Goal: Task Accomplishment & Management: Manage account settings

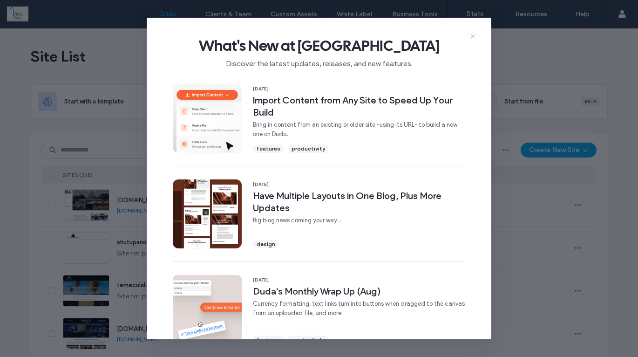
click at [474, 35] on icon at bounding box center [472, 36] width 7 height 7
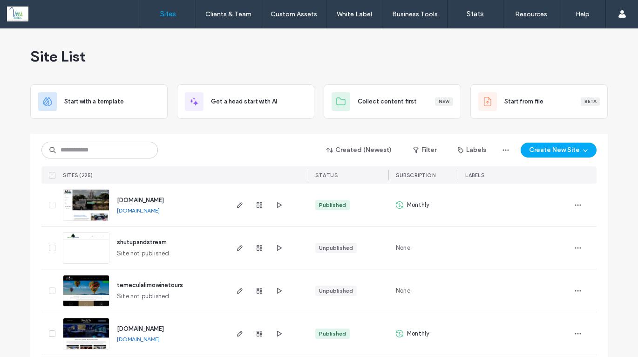
click at [204, 38] on div "Site List" at bounding box center [319, 56] width 578 height 56
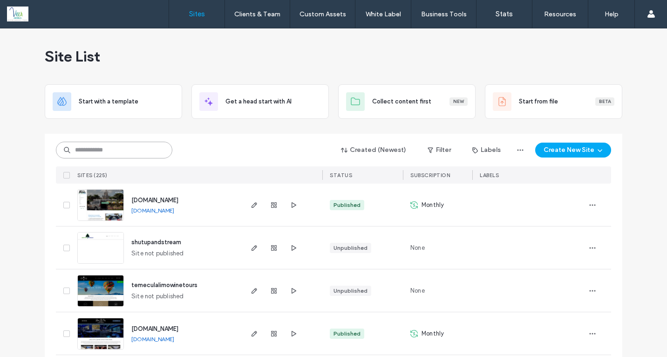
click at [100, 150] on input at bounding box center [114, 150] width 116 height 17
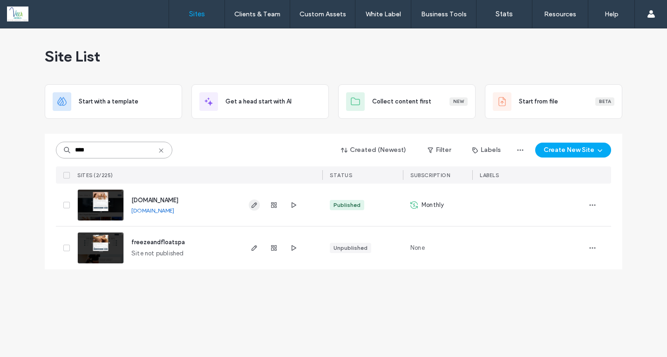
type input "****"
click at [253, 205] on icon "button" at bounding box center [254, 204] width 7 height 7
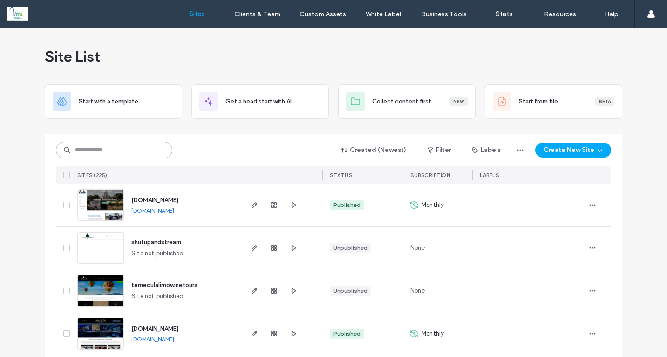
click at [103, 153] on input at bounding box center [114, 150] width 116 height 17
click at [89, 154] on input at bounding box center [114, 150] width 116 height 17
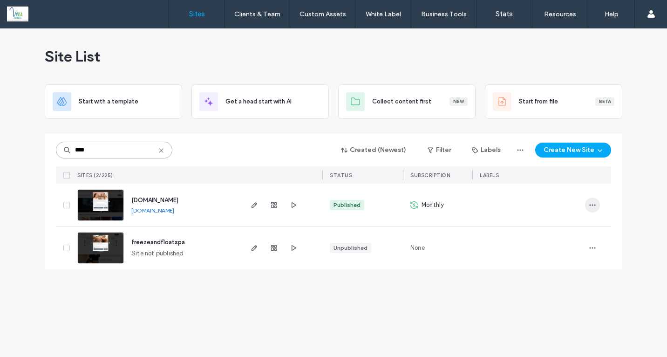
type input "****"
click at [595, 205] on icon "button" at bounding box center [592, 204] width 7 height 7
click at [568, 320] on span "Site Dashboard" at bounding box center [555, 317] width 43 height 9
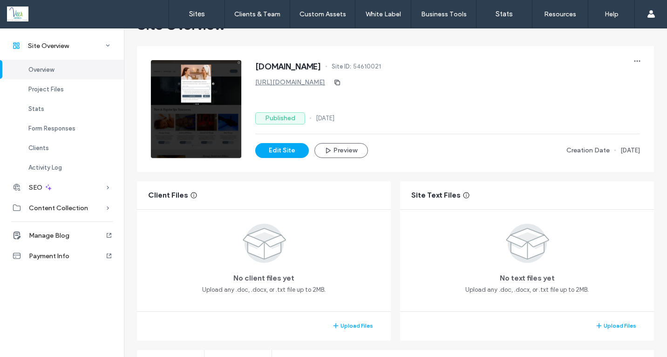
scroll to position [113, 0]
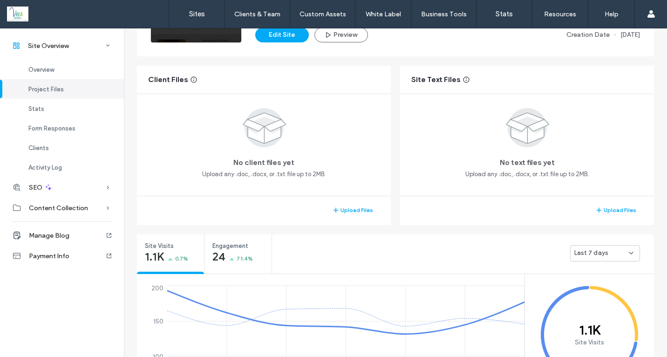
scroll to position [191, 0]
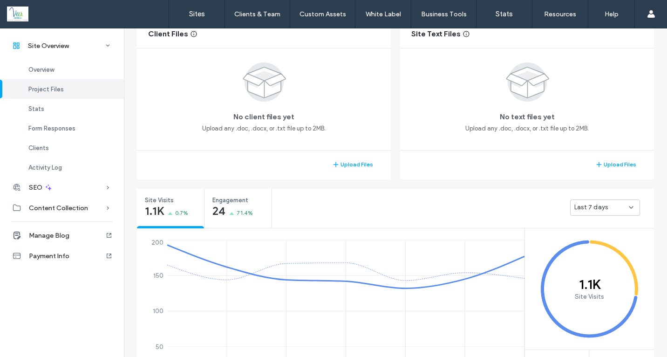
click at [618, 208] on div "Last 7 days" at bounding box center [601, 207] width 55 height 9
click at [620, 254] on div "Last 30 days" at bounding box center [601, 256] width 69 height 16
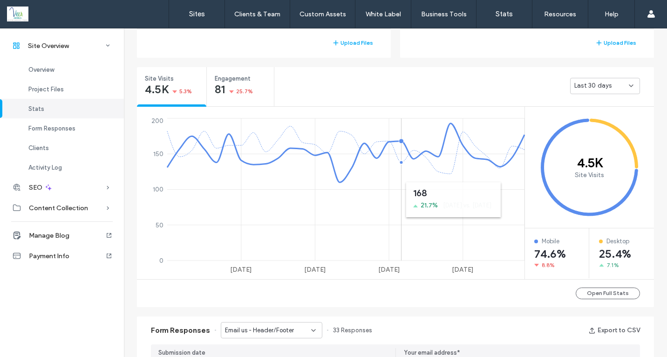
scroll to position [442, 0]
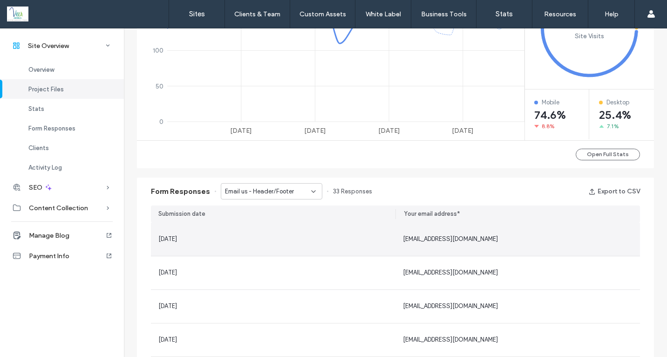
scroll to position [567, 0]
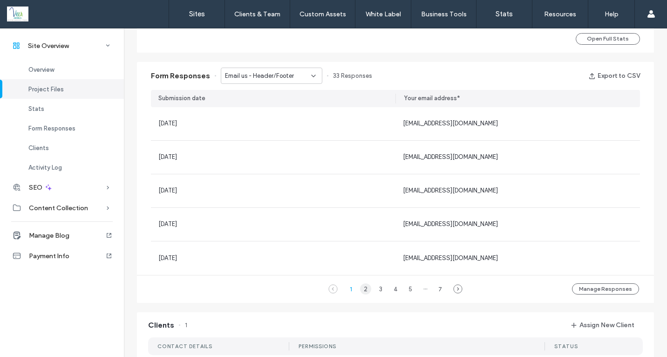
click at [360, 290] on div "2" at bounding box center [365, 288] width 11 height 11
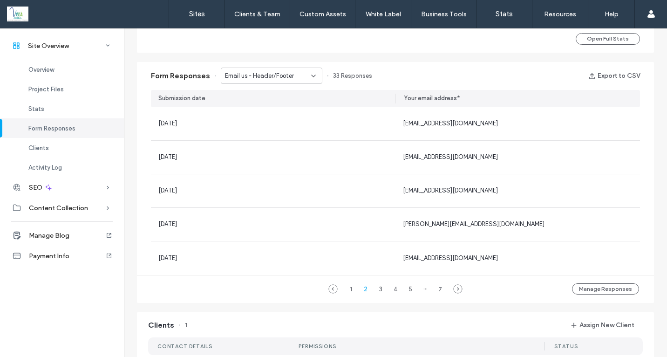
scroll to position [752, 0]
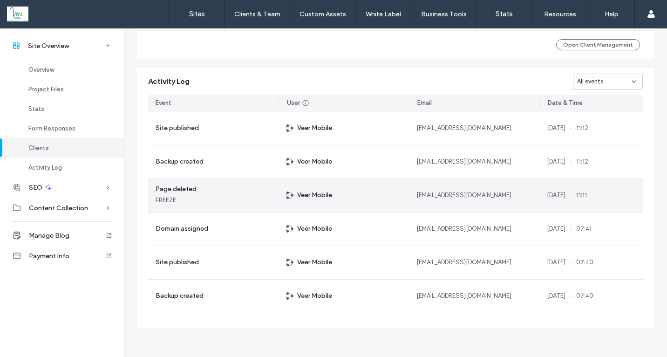
scroll to position [934, 0]
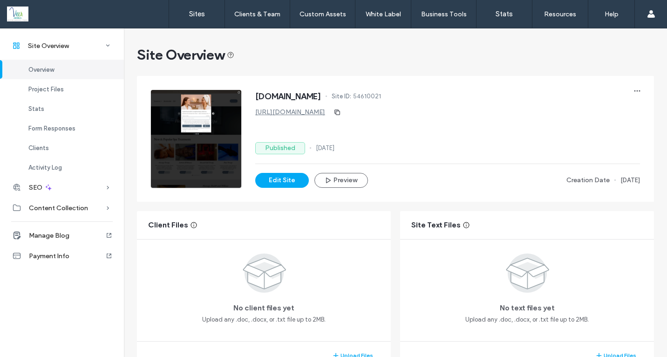
scroll to position [169, 0]
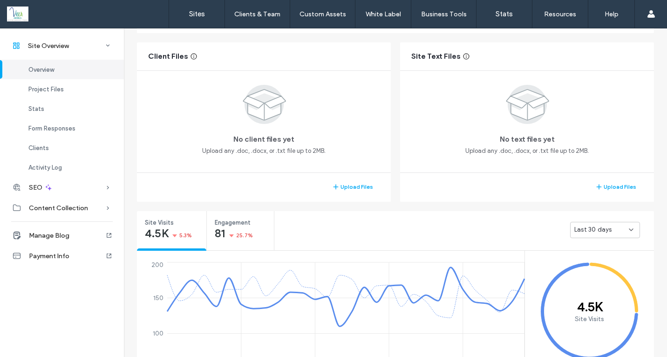
scroll to position [505, 0]
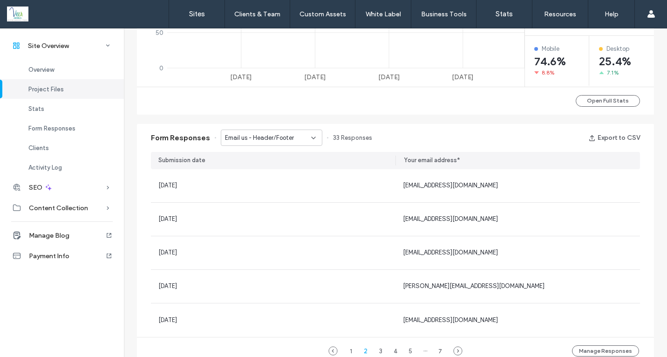
click at [287, 136] on span "Email us - Header/Footer" at bounding box center [259, 137] width 69 height 9
click at [289, 171] on span "Online Doctor visit request form for Semaglutide Prescription - Semaglutide Inj…" at bounding box center [264, 170] width 89 height 9
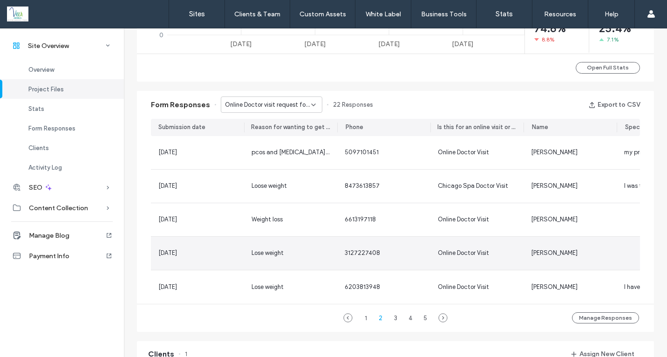
scroll to position [542, 0]
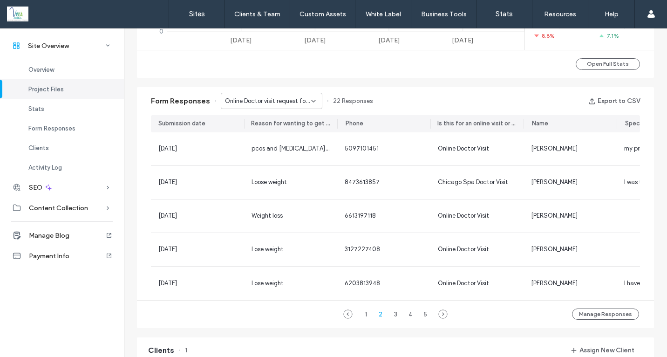
click at [136, 85] on div "Form Responses Online Doctor visit request form for Semaglutide Prescription - …" at bounding box center [395, 207] width 526 height 250
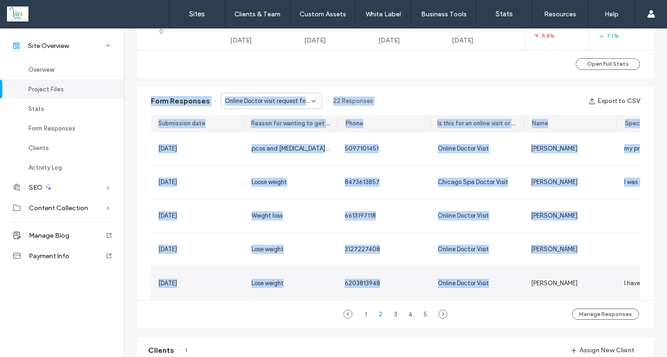
drag, startPoint x: 133, startPoint y: 85, endPoint x: 508, endPoint y: 298, distance: 431.2
click at [508, 298] on div "Form Responses Online Doctor visit request form for Semaglutide Prescription - …" at bounding box center [395, 207] width 526 height 250
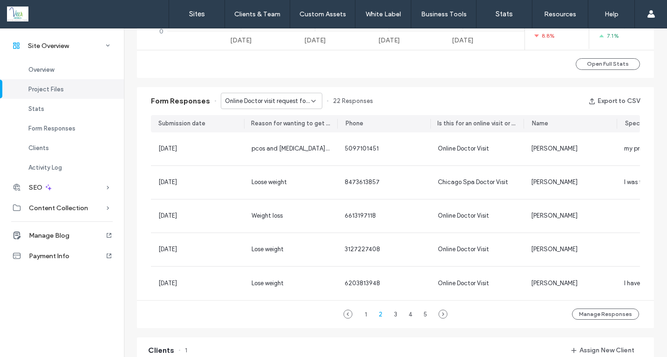
click at [219, 322] on div "1 2 3 4 5 Manage Responses" at bounding box center [395, 314] width 517 height 28
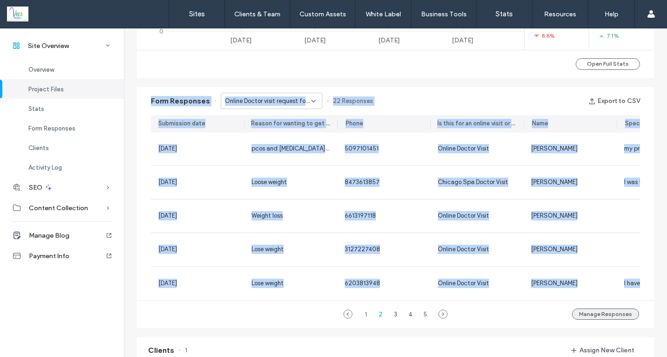
drag, startPoint x: 143, startPoint y: 99, endPoint x: 618, endPoint y: 315, distance: 521.8
click at [618, 315] on div "Form Responses Online Doctor visit request form for Semaglutide Prescription - …" at bounding box center [395, 207] width 517 height 241
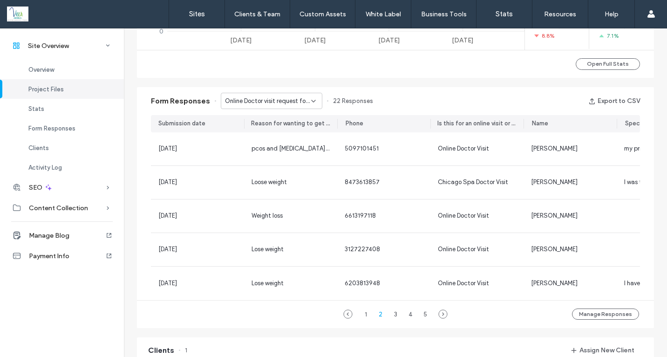
click at [137, 60] on div "Open Full Stats" at bounding box center [395, 64] width 517 height 28
drag, startPoint x: 129, startPoint y: 55, endPoint x: 182, endPoint y: 68, distance: 54.7
click at [200, 70] on div "Open Full Stats" at bounding box center [395, 64] width 517 height 28
click at [151, 99] on span "Form Responses" at bounding box center [180, 101] width 59 height 10
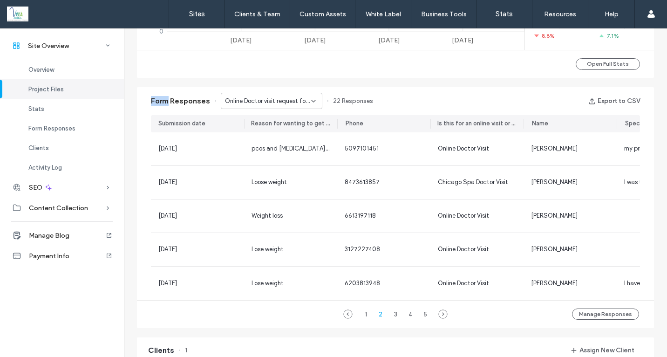
click at [151, 99] on span "Form Responses" at bounding box center [180, 101] width 59 height 10
click at [140, 89] on div "Form Responses Online Doctor visit request form for Semaglutide Prescription - …" at bounding box center [395, 101] width 517 height 28
drag, startPoint x: 145, startPoint y: 98, endPoint x: 208, endPoint y: 98, distance: 62.9
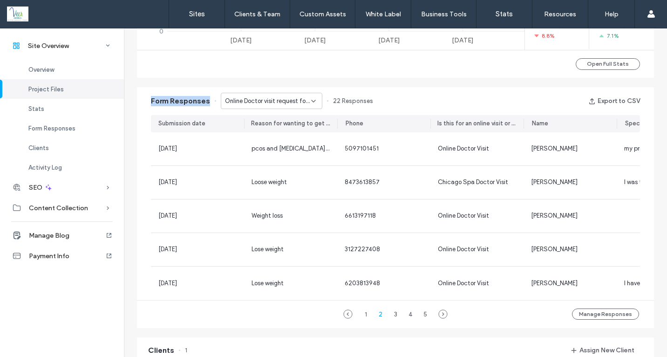
click at [208, 98] on div "Form Responses Online Doctor visit request form for Semaglutide Prescription - …" at bounding box center [395, 101] width 517 height 28
click at [168, 82] on div "Form Responses Online Doctor visit request form for Semaglutide Prescription - …" at bounding box center [395, 207] width 526 height 250
drag, startPoint x: 146, startPoint y: 98, endPoint x: 208, endPoint y: 94, distance: 61.6
click at [209, 101] on div "Form Responses Online Doctor visit request form for Semaglutide Prescription - …" at bounding box center [395, 101] width 517 height 28
click at [201, 85] on div "Form Responses Online Doctor visit request form for Semaglutide Prescription - …" at bounding box center [395, 207] width 526 height 250
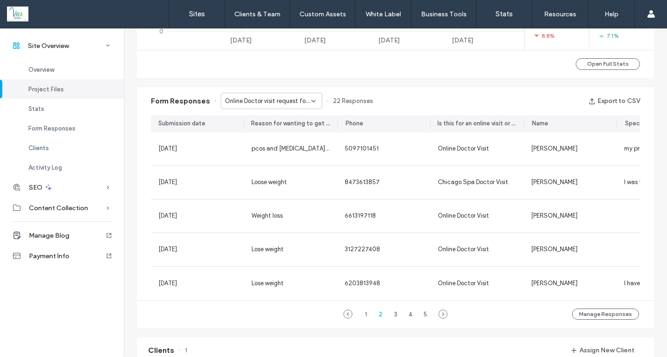
drag, startPoint x: 146, startPoint y: 100, endPoint x: 199, endPoint y: 103, distance: 53.7
click at [199, 103] on div "Form Responses Online Doctor visit request form for Semaglutide Prescription - …" at bounding box center [395, 101] width 517 height 28
drag, startPoint x: 205, startPoint y: 101, endPoint x: 136, endPoint y: 104, distance: 68.5
click at [137, 104] on div "Form Responses Online Doctor visit request form for Semaglutide Prescription - …" at bounding box center [395, 101] width 517 height 28
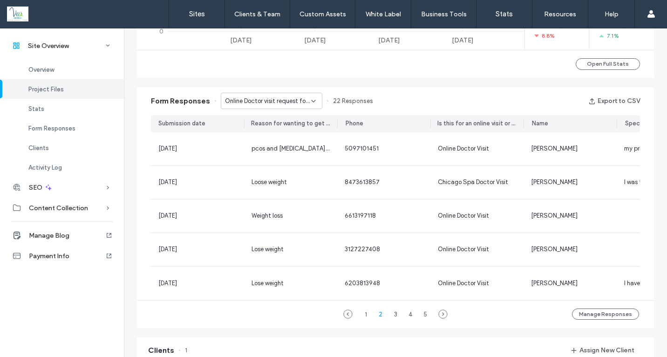
click at [146, 61] on div "Open Full Stats" at bounding box center [395, 64] width 517 height 28
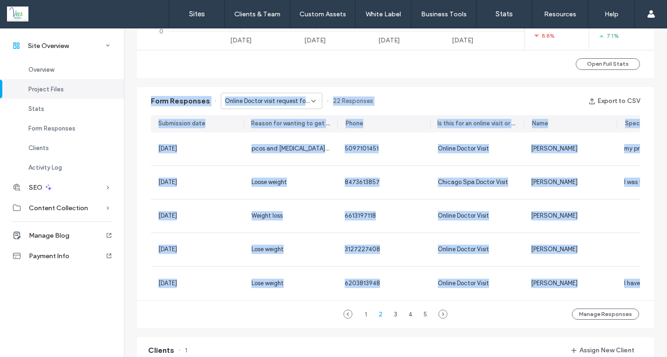
scroll to position [542, 1]
drag, startPoint x: 147, startPoint y: 101, endPoint x: 671, endPoint y: 329, distance: 572.3
click at [667, 329] on html ".wqwq-1{fill:#231f20;} .cls-1q, .cls-2q { fill-rule: evenodd; } .cls-2q { fill:…" at bounding box center [333, 178] width 667 height 357
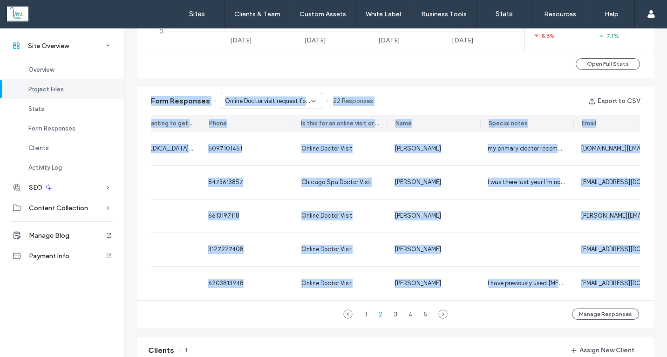
scroll to position [0, 163]
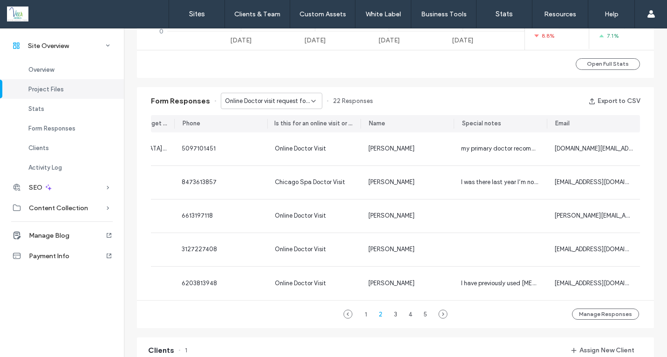
click at [137, 66] on div "Open Full Stats" at bounding box center [395, 64] width 517 height 28
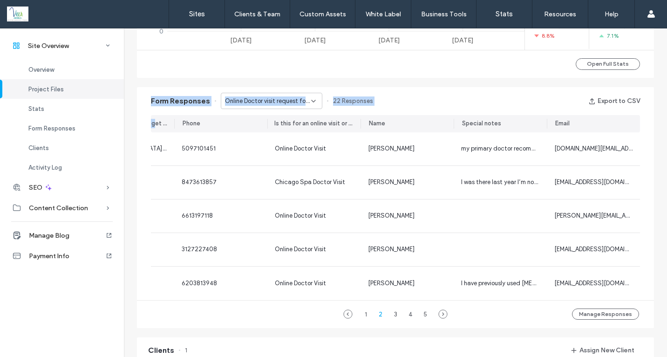
drag, startPoint x: 137, startPoint y: 63, endPoint x: 144, endPoint y: 91, distance: 28.8
click at [145, 109] on div "www.freezefloatspa.com Site ID: 54610021 https://www.freezefloatspa.com Publish…" at bounding box center [395, 122] width 526 height 1186
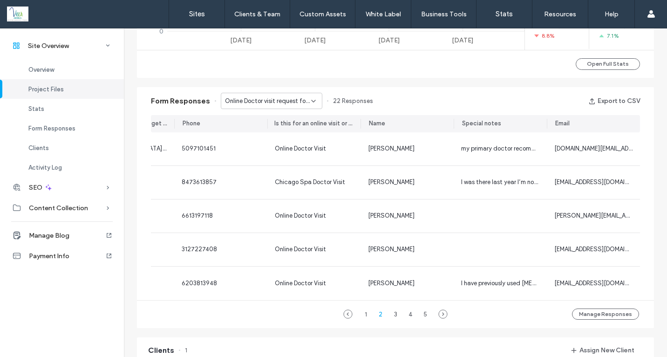
click at [143, 73] on div "Open Full Stats" at bounding box center [395, 64] width 517 height 28
drag, startPoint x: 146, startPoint y: 101, endPoint x: 134, endPoint y: 77, distance: 26.3
click at [134, 77] on div "www.freezefloatspa.com Site ID: 54610021 https://www.freezefloatspa.com Publish…" at bounding box center [395, 122] width 526 height 1186
click at [137, 97] on div "Form Responses Online Doctor visit request form for Semaglutide Prescription - …" at bounding box center [395, 101] width 517 height 28
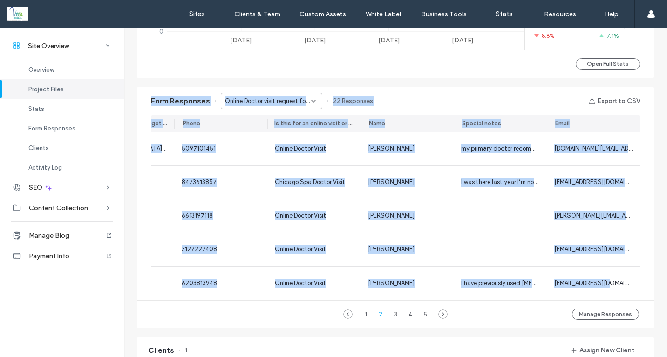
drag, startPoint x: 144, startPoint y: 101, endPoint x: 650, endPoint y: 285, distance: 538.3
click at [647, 287] on div "Form Responses Online Doctor visit request form for Semaglutide Prescription - …" at bounding box center [395, 207] width 517 height 241
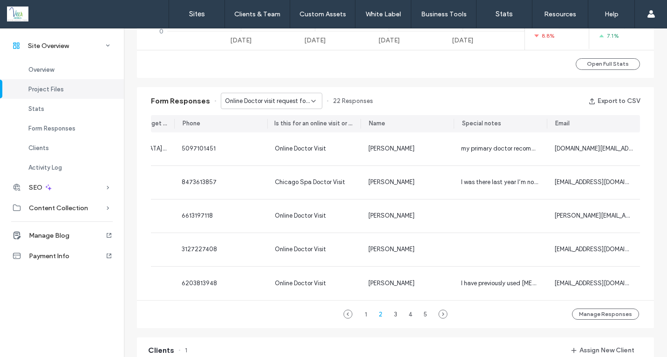
click at [433, 69] on div "Open Full Stats" at bounding box center [395, 64] width 517 height 28
click at [422, 82] on div "Form Responses Online Doctor visit request form for Semaglutide Prescription - …" at bounding box center [395, 207] width 526 height 250
drag, startPoint x: 144, startPoint y: 101, endPoint x: 198, endPoint y: 105, distance: 54.7
click at [197, 109] on div "Form Responses Online Doctor visit request form for Semaglutide Prescription - …" at bounding box center [395, 101] width 517 height 28
click at [357, 99] on span "22 Responses" at bounding box center [353, 100] width 40 height 9
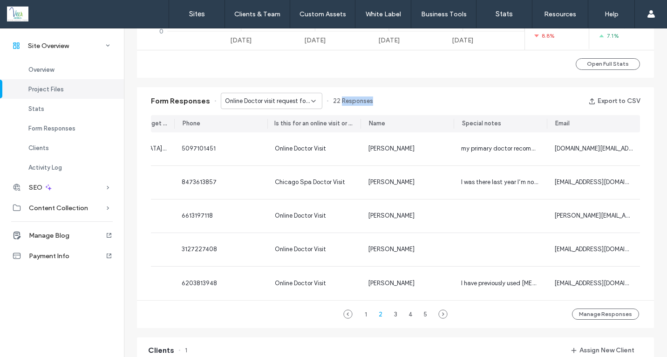
click at [357, 99] on span "22 Responses" at bounding box center [353, 100] width 40 height 9
click at [360, 85] on div "Form Responses Online Doctor visit request form for Semaglutide Prescription - …" at bounding box center [395, 207] width 526 height 250
click at [361, 83] on div "Form Responses Online Doctor visit request form for Semaglutide Prescription - …" at bounding box center [395, 207] width 526 height 250
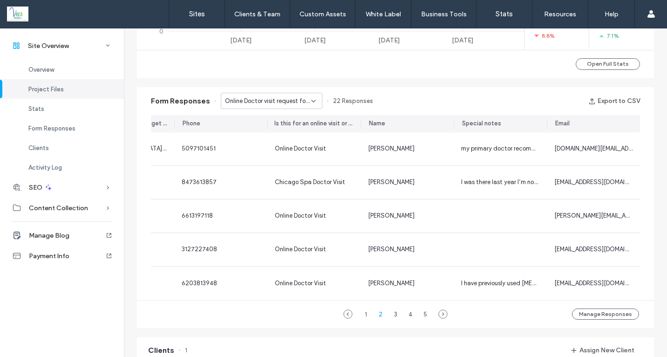
click at [361, 98] on span "22 Responses" at bounding box center [353, 100] width 40 height 9
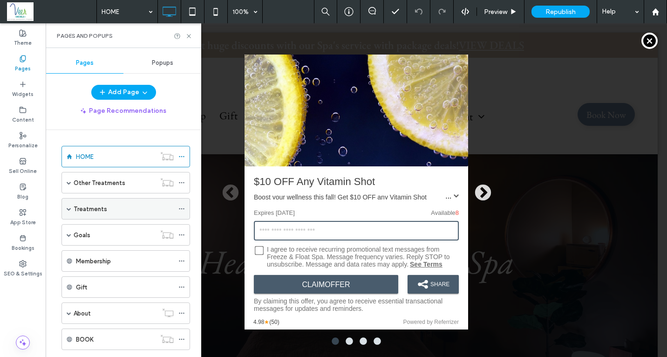
click at [74, 210] on label "Treatments" at bounding box center [91, 209] width 34 height 16
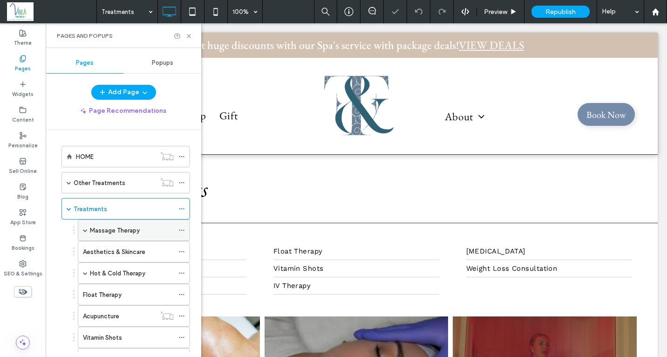
click at [109, 232] on label "Massage Therapy" at bounding box center [115, 230] width 50 height 16
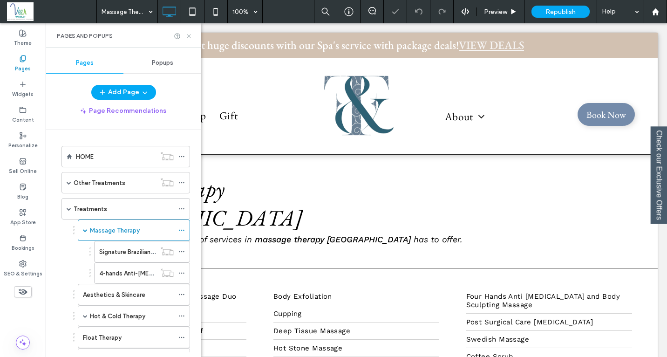
click at [188, 37] on icon at bounding box center [188, 36] width 7 height 7
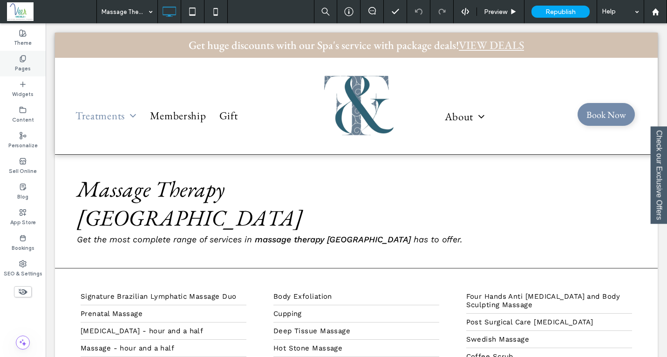
click at [24, 55] on icon at bounding box center [22, 58] width 7 height 7
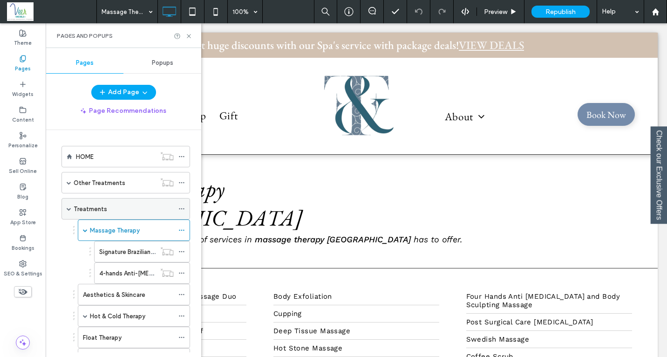
click at [68, 209] on span at bounding box center [69, 208] width 5 height 5
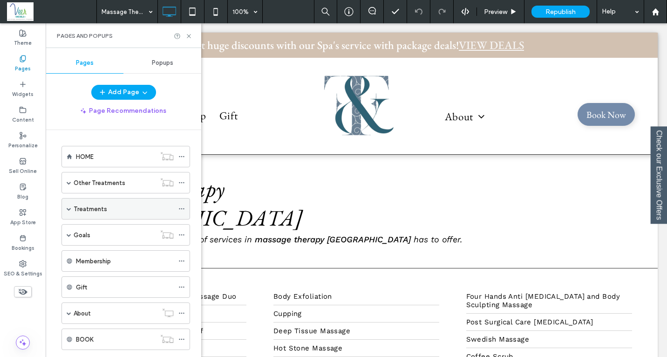
click at [70, 214] on span at bounding box center [69, 208] width 5 height 20
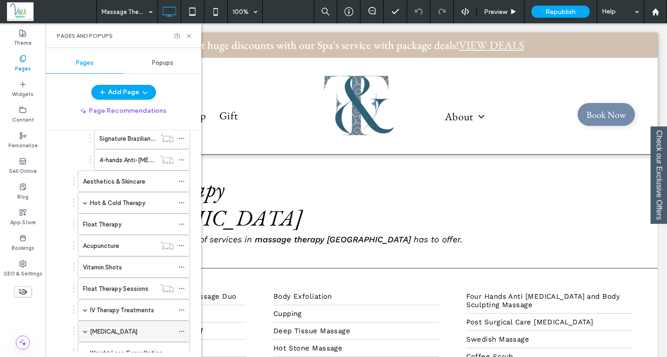
scroll to position [116, 0]
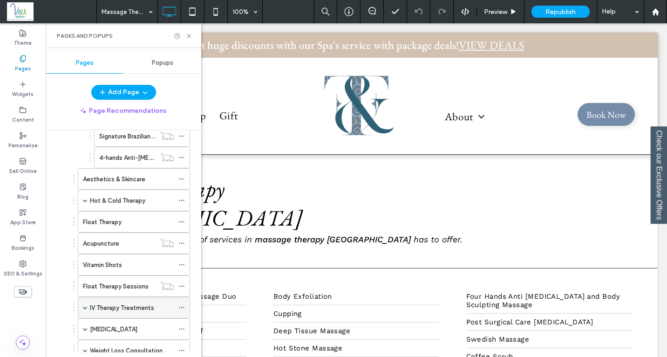
click at [95, 310] on label "IV Therapy Treatments" at bounding box center [122, 308] width 64 height 16
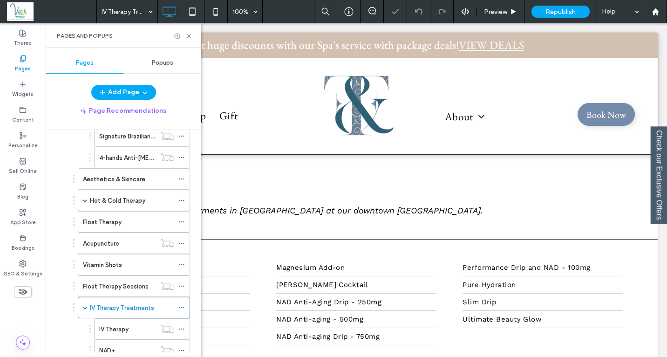
click at [192, 36] on div "Pages and Popups" at bounding box center [124, 35] width 156 height 25
click at [184, 34] on div at bounding box center [183, 36] width 19 height 7
drag, startPoint x: 189, startPoint y: 37, endPoint x: 131, endPoint y: 45, distance: 58.3
click at [189, 37] on icon at bounding box center [188, 36] width 7 height 7
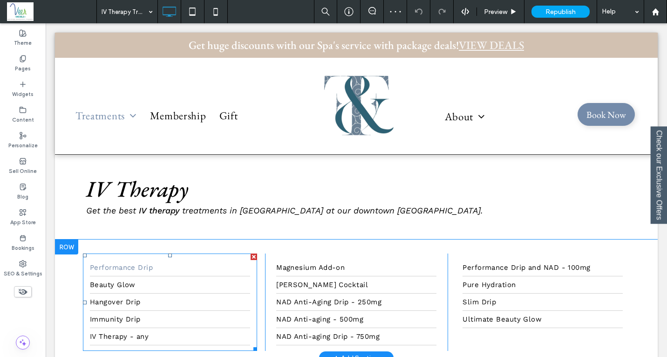
click at [116, 273] on link "Performance Drip" at bounding box center [170, 267] width 160 height 17
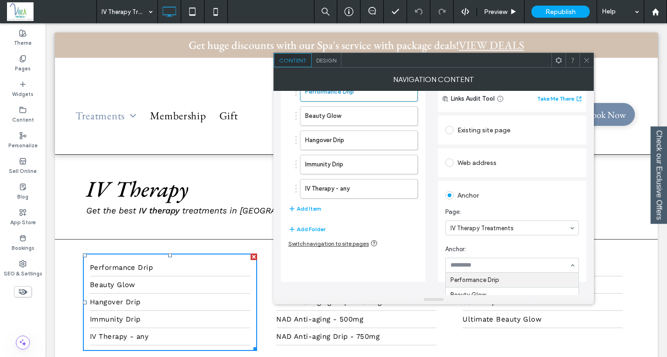
scroll to position [44, 0]
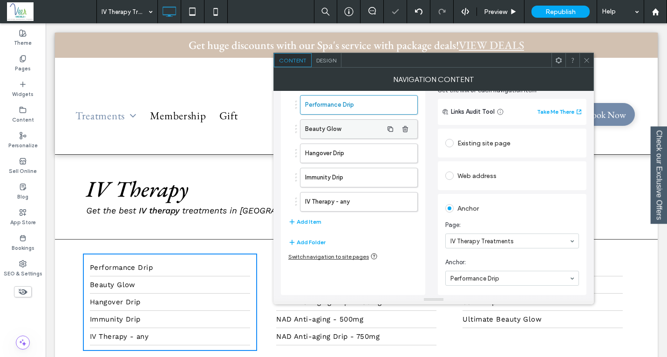
click at [331, 125] on label "Beauty Glow" at bounding box center [344, 129] width 78 height 19
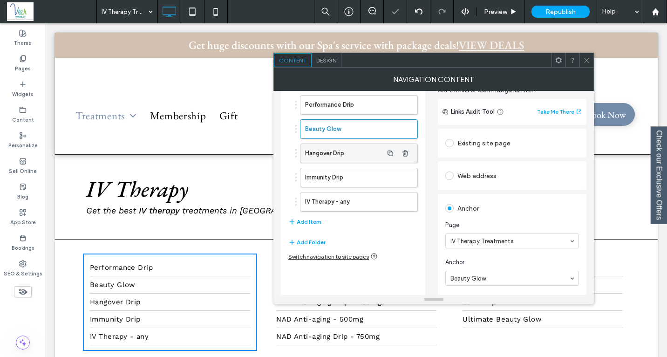
click at [365, 149] on label "Hangover Drip" at bounding box center [344, 153] width 78 height 19
click at [341, 175] on label "Immunity Drip" at bounding box center [344, 177] width 78 height 19
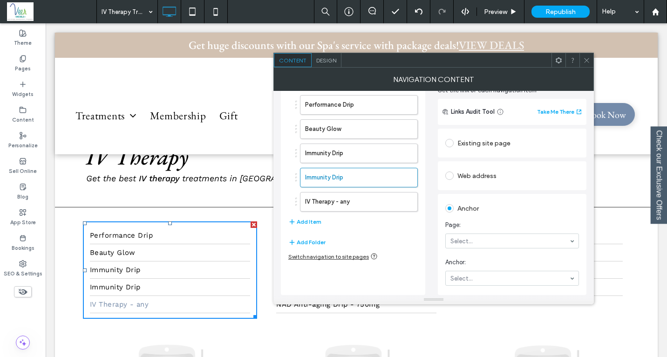
scroll to position [41, 0]
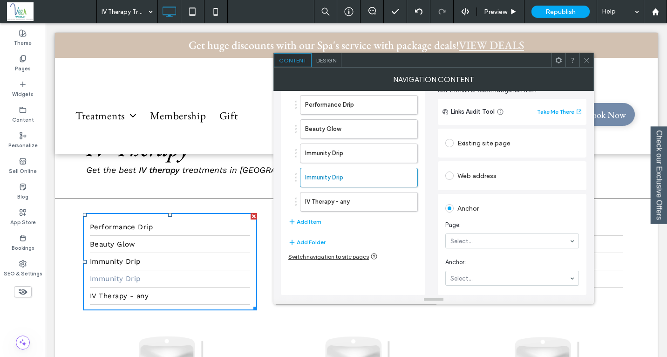
click at [176, 270] on link "Immunity Drip" at bounding box center [170, 278] width 160 height 17
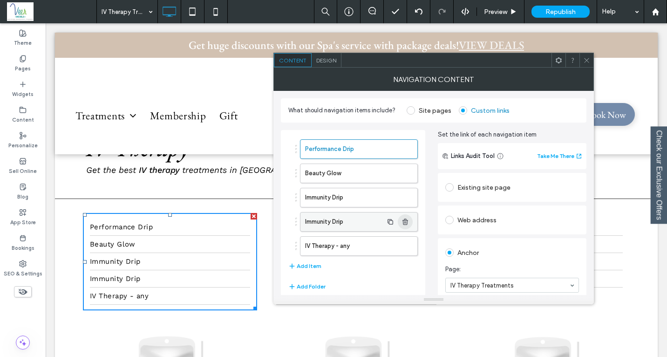
click at [407, 219] on use "button" at bounding box center [406, 221] width 6 height 6
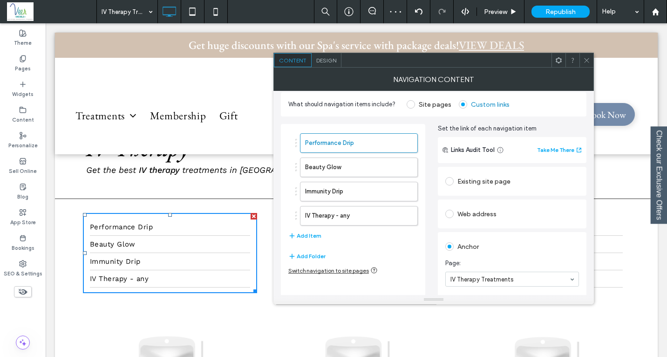
scroll to position [12, 0]
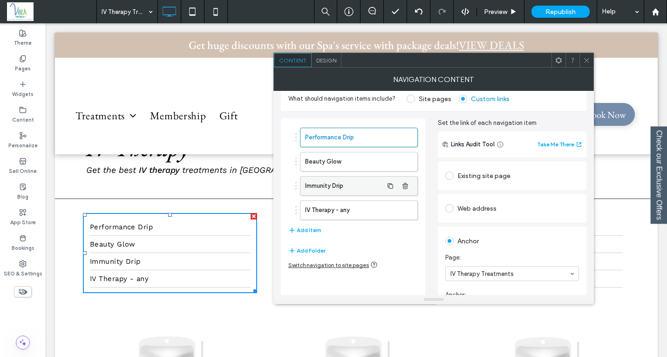
click at [340, 184] on label "Immunity Drip" at bounding box center [344, 186] width 78 height 19
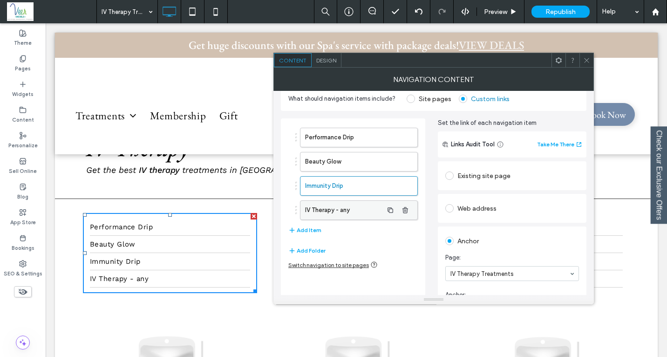
click at [352, 211] on label "IV Therapy - any" at bounding box center [344, 210] width 78 height 19
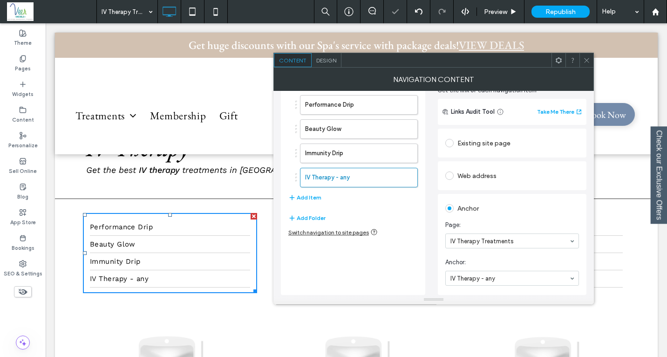
scroll to position [44, 0]
click at [586, 61] on icon at bounding box center [586, 60] width 7 height 7
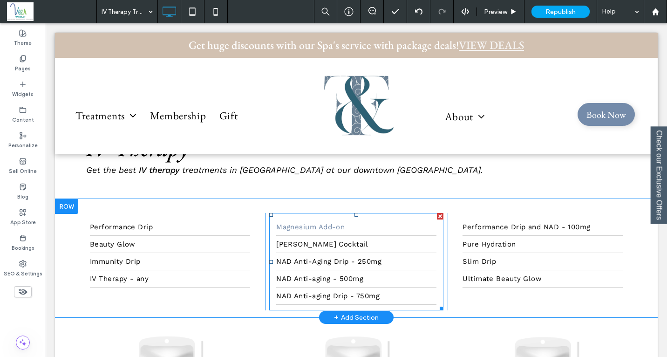
click at [351, 229] on link "Magnesium Add-on" at bounding box center [356, 226] width 160 height 17
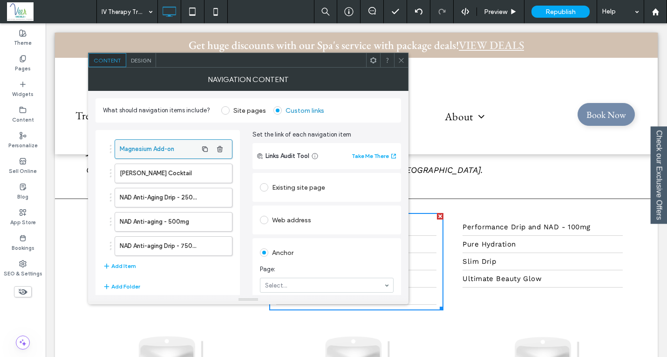
click at [157, 154] on label "Magnesium Add-on" at bounding box center [159, 149] width 78 height 19
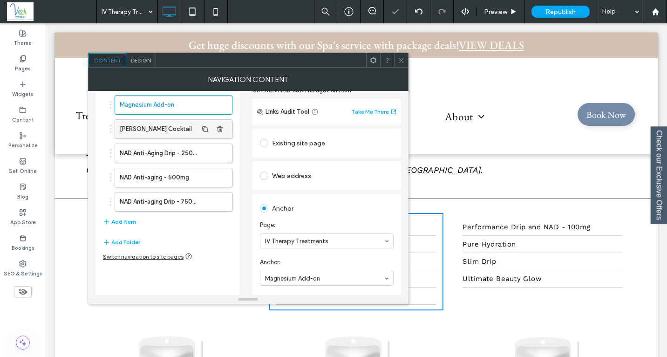
click at [159, 132] on label "[PERSON_NAME] Cocktail" at bounding box center [159, 129] width 78 height 19
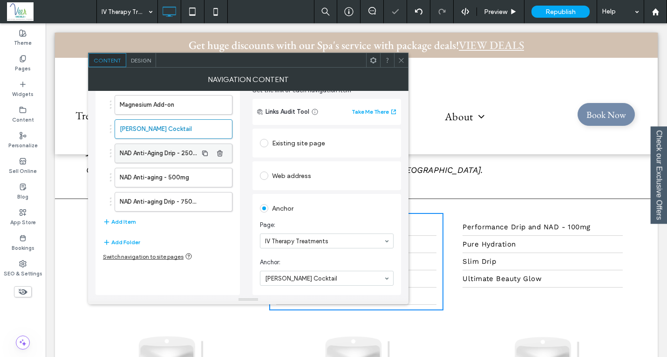
click at [177, 156] on label "NAD Anti-Aging Drip - 250mg" at bounding box center [159, 153] width 78 height 19
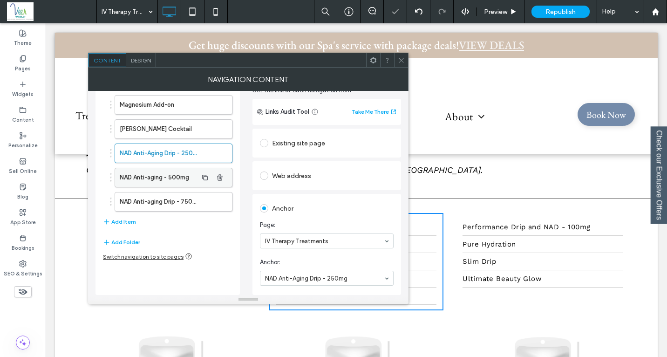
click at [166, 181] on label "NAD Anti-aging - 500mg" at bounding box center [159, 177] width 78 height 19
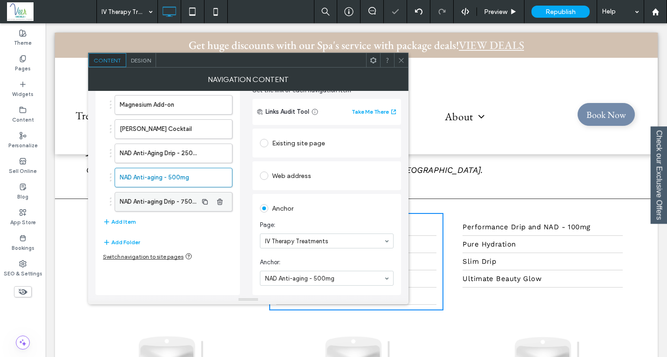
click at [164, 202] on label "NAD Anti-aging Drip - 750mg" at bounding box center [159, 201] width 78 height 19
click at [403, 60] on icon at bounding box center [401, 60] width 7 height 7
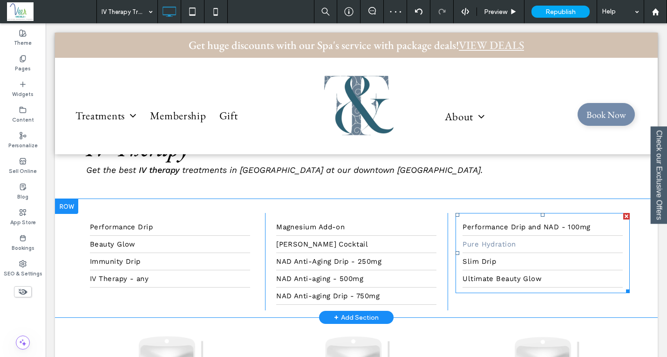
click at [483, 245] on span "Pure Hydration" at bounding box center [489, 244] width 53 height 8
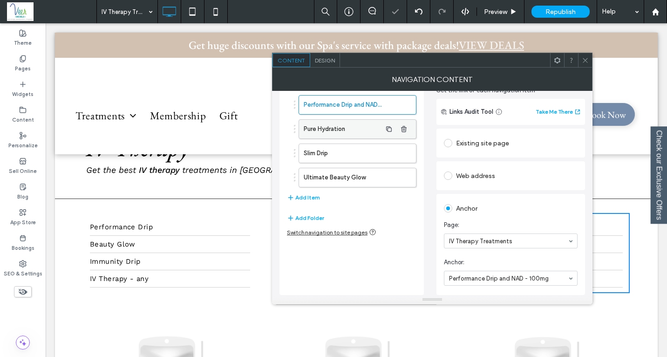
click at [328, 123] on label "Pure Hydration" at bounding box center [343, 129] width 78 height 19
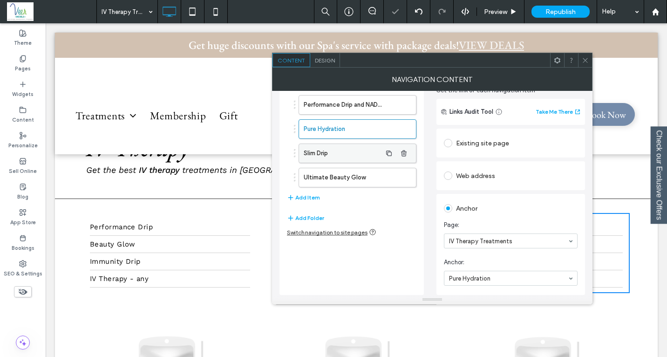
click at [341, 151] on label "Slim Drip" at bounding box center [343, 153] width 78 height 19
click at [339, 176] on label "Ultimate Beauty Glow" at bounding box center [343, 177] width 78 height 19
click at [406, 267] on div "Performance Drip and NAD - 100mg Pure Hydration Slim Drip Ultimate Beauty Glow …" at bounding box center [352, 190] width 144 height 209
click at [583, 57] on icon at bounding box center [585, 60] width 7 height 7
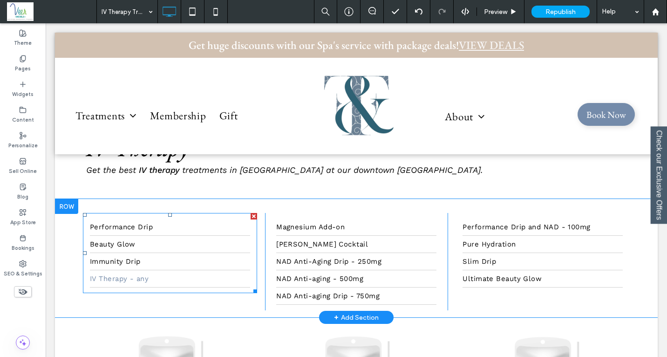
click at [154, 271] on link "IV Therapy - any" at bounding box center [170, 278] width 160 height 17
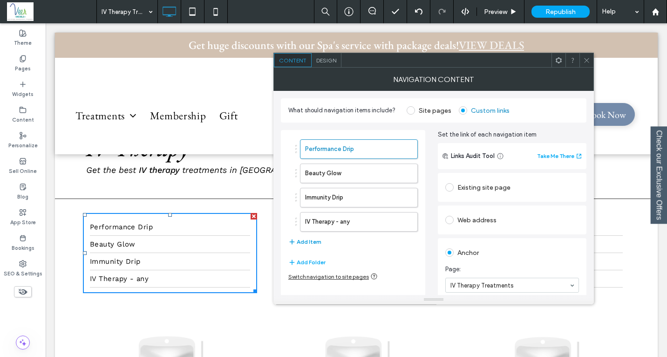
click at [309, 245] on button "Add Item" at bounding box center [304, 241] width 33 height 11
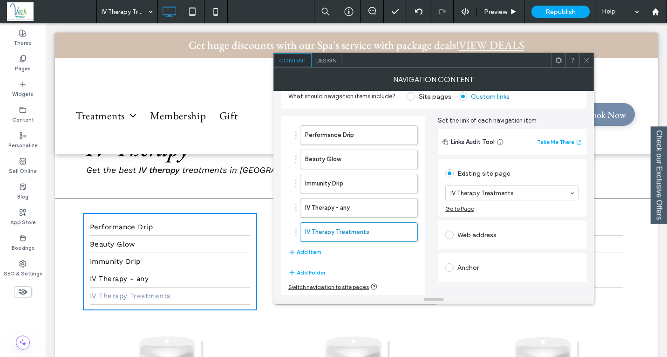
scroll to position [18, 0]
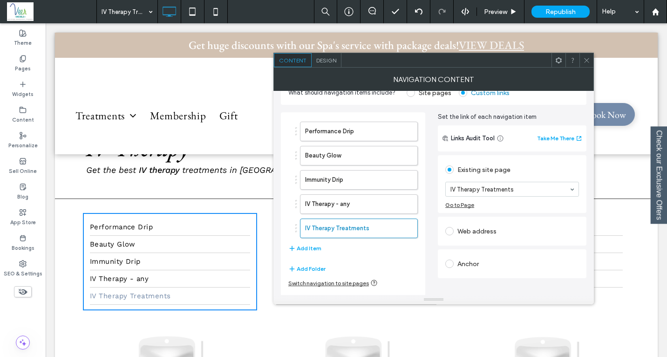
click at [476, 261] on div "Anchor" at bounding box center [512, 263] width 134 height 15
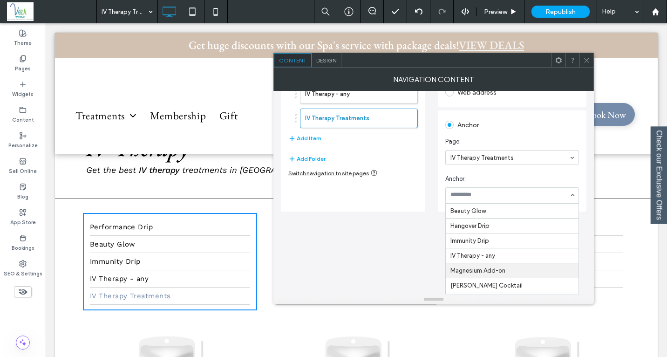
scroll to position [44, 0]
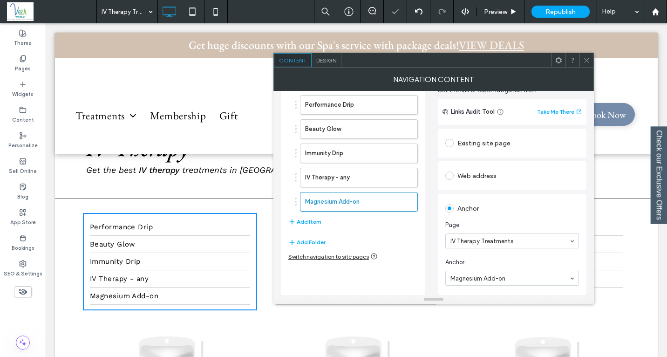
click at [587, 55] on span at bounding box center [586, 60] width 7 height 14
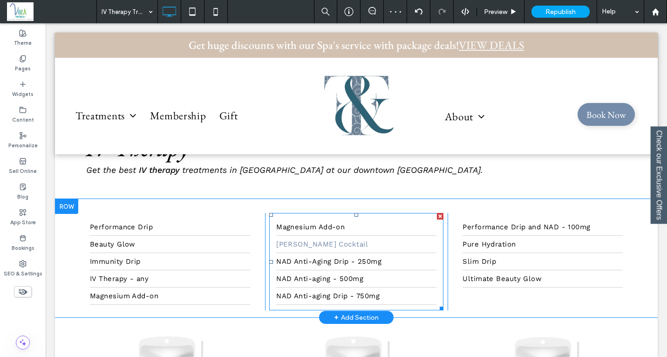
click at [358, 248] on link "[PERSON_NAME] Cocktail" at bounding box center [356, 244] width 160 height 17
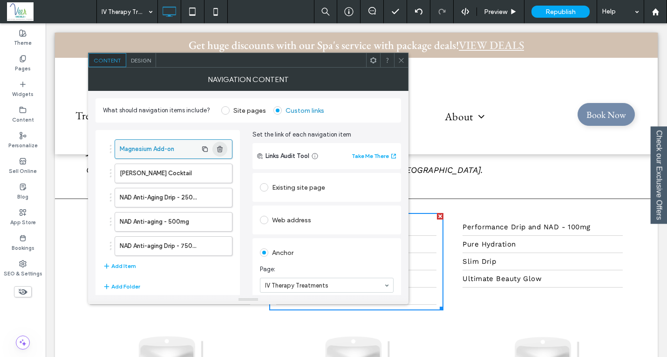
click at [220, 152] on icon "button" at bounding box center [219, 148] width 7 height 7
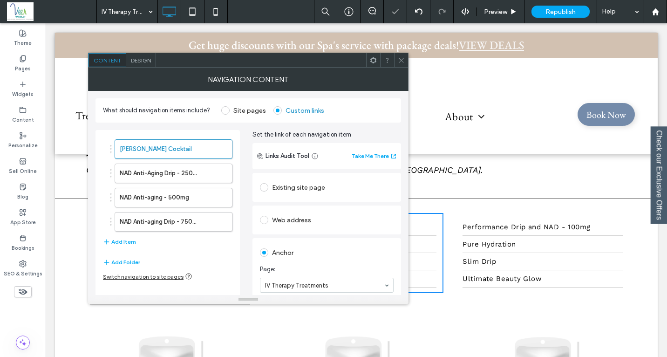
click at [403, 61] on icon at bounding box center [401, 60] width 7 height 7
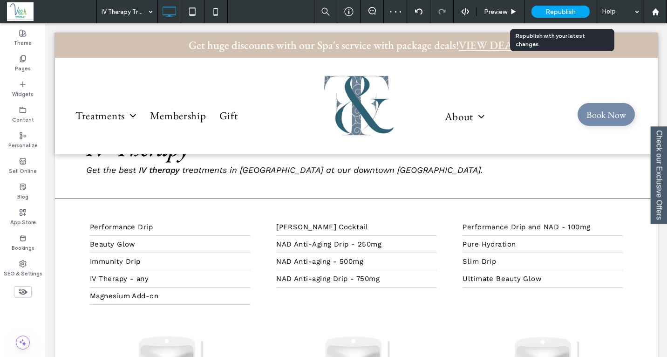
click at [548, 7] on div "Republish" at bounding box center [561, 12] width 58 height 12
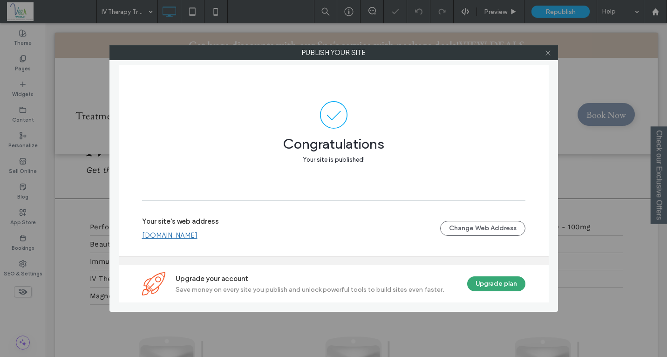
click at [550, 55] on icon at bounding box center [548, 52] width 7 height 7
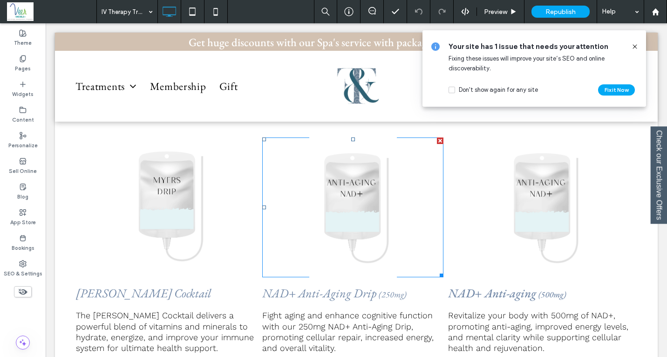
scroll to position [841, 0]
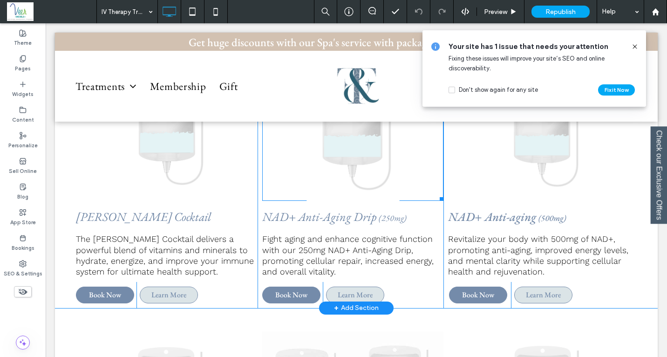
click at [350, 163] on link at bounding box center [353, 131] width 192 height 148
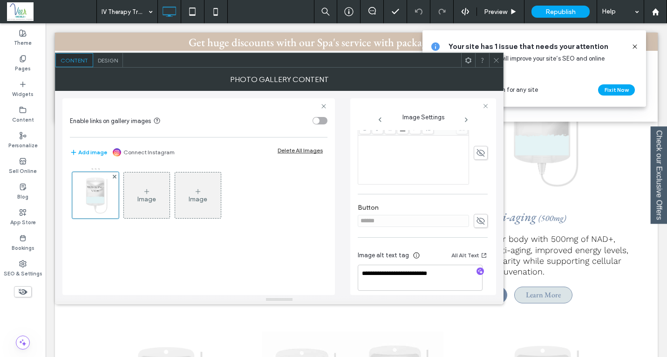
scroll to position [235, 0]
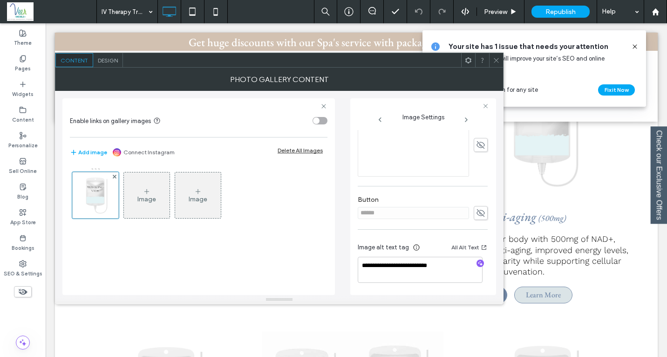
click at [502, 56] on div at bounding box center [496, 60] width 14 height 14
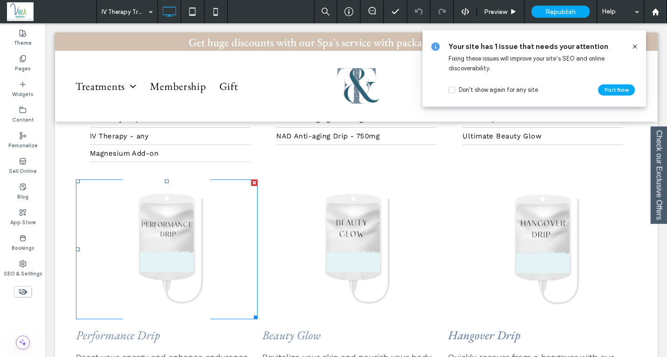
scroll to position [52, 0]
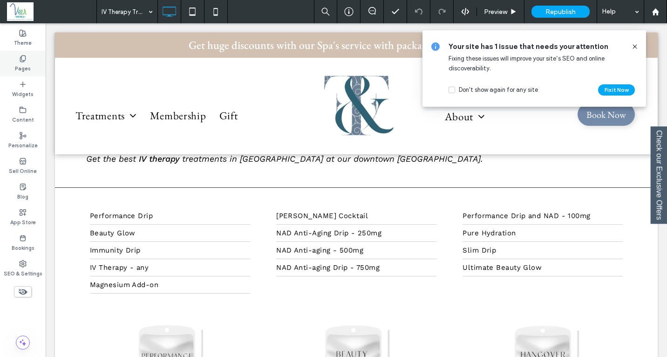
click at [22, 62] on label "Pages" at bounding box center [23, 67] width 16 height 10
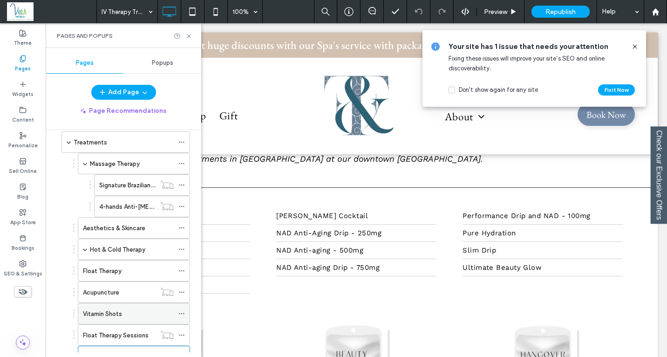
scroll to position [109, 0]
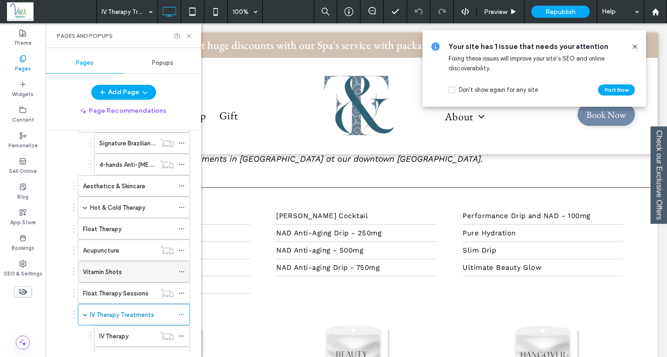
click at [114, 274] on label "Vitamin Shots" at bounding box center [102, 272] width 39 height 16
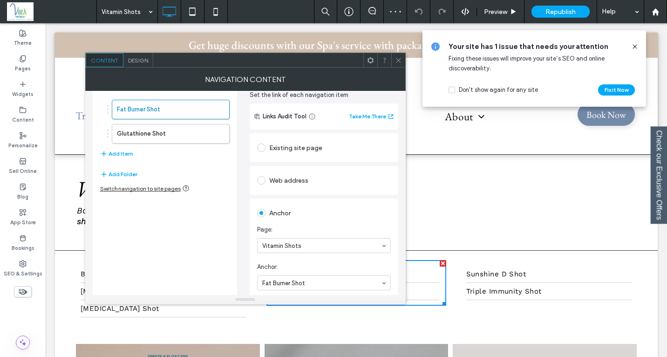
scroll to position [44, 0]
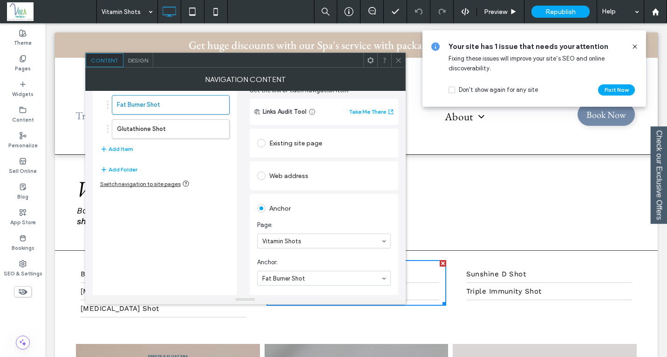
click at [396, 63] on icon at bounding box center [398, 60] width 7 height 7
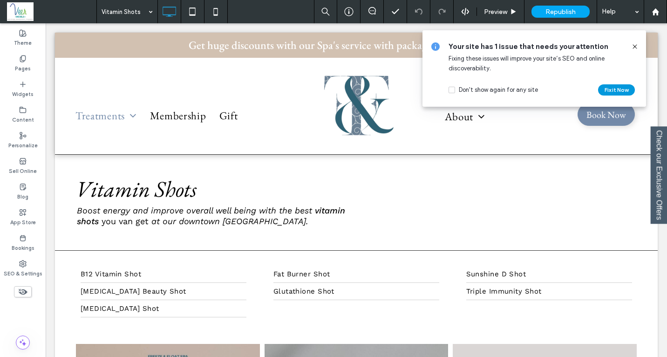
click at [621, 91] on button "Fix it Now" at bounding box center [616, 89] width 37 height 11
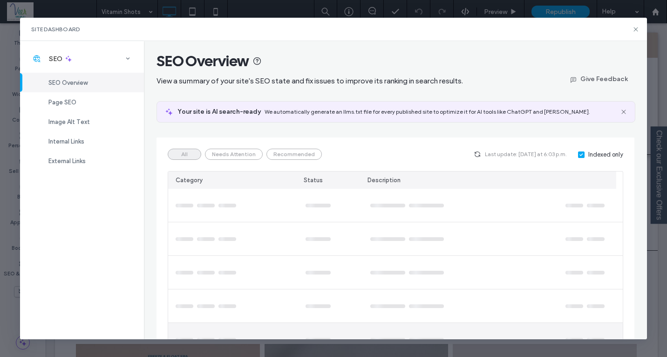
scroll to position [0, 0]
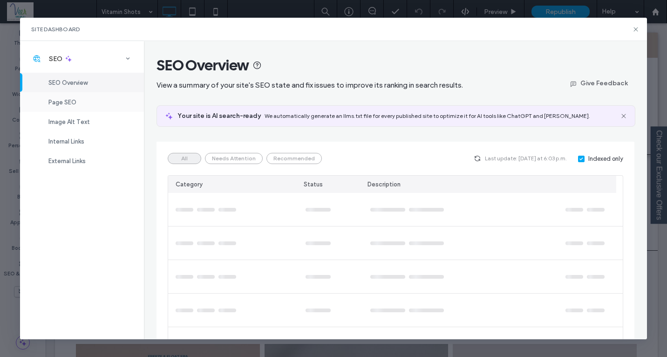
click at [57, 106] on div "Page SEO" at bounding box center [82, 102] width 124 height 20
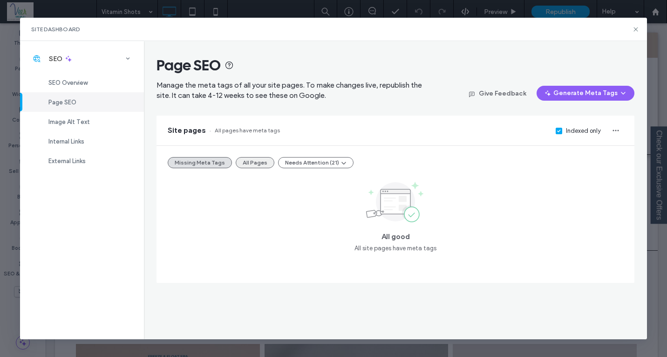
click at [259, 162] on button "All Pages" at bounding box center [255, 162] width 39 height 11
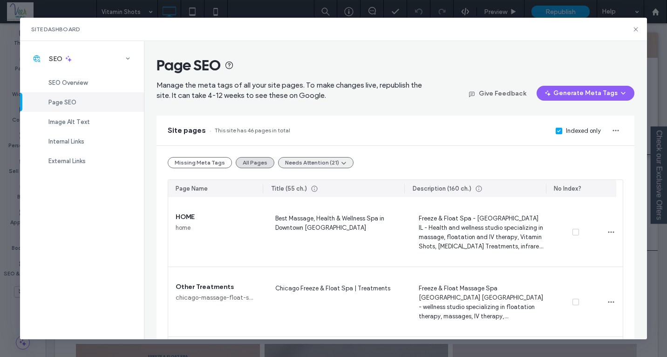
click at [318, 165] on button "Needs Attention (21)" at bounding box center [315, 162] width 75 height 11
click at [321, 183] on span "Tags Too Long (21)" at bounding box center [308, 185] width 51 height 9
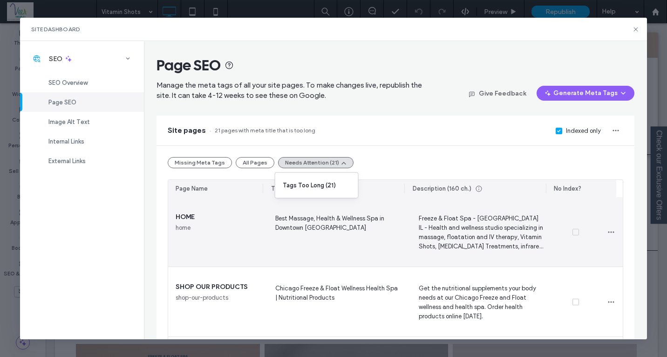
click at [451, 225] on span "Freeze & Float Spa - Chicago IL - Health and wellness studio specializing in ma…" at bounding box center [479, 232] width 129 height 38
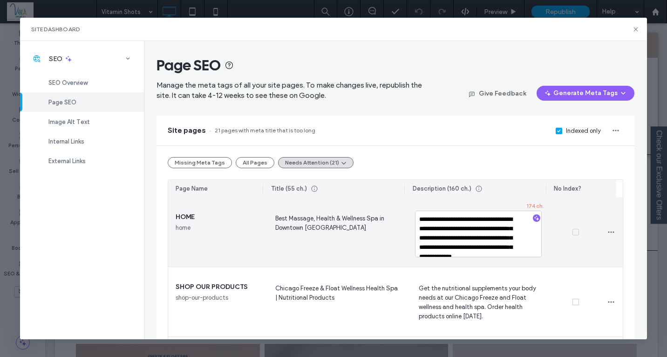
scroll to position [2, 0]
drag, startPoint x: 427, startPoint y: 246, endPoint x: 404, endPoint y: 245, distance: 22.9
click at [408, 245] on div "**********" at bounding box center [480, 231] width 144 height 69
type textarea "**********"
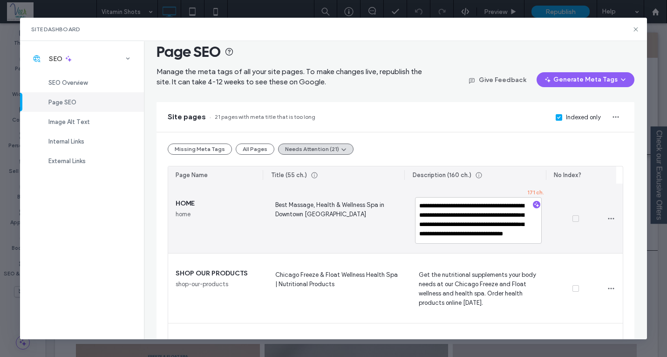
scroll to position [14, 0]
click at [384, 243] on div "Best Massage, Health & Wellness Spa in Downtown Chicago" at bounding box center [336, 217] width 144 height 69
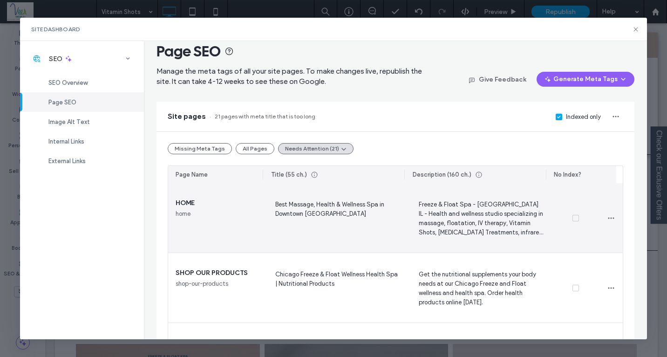
click at [458, 220] on span "Freeze & Float Spa - Chicago IL - Health and wellness studio specializing in ma…" at bounding box center [479, 218] width 129 height 38
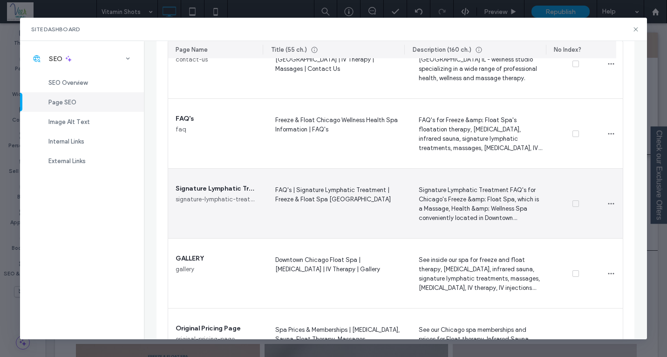
scroll to position [1337, 0]
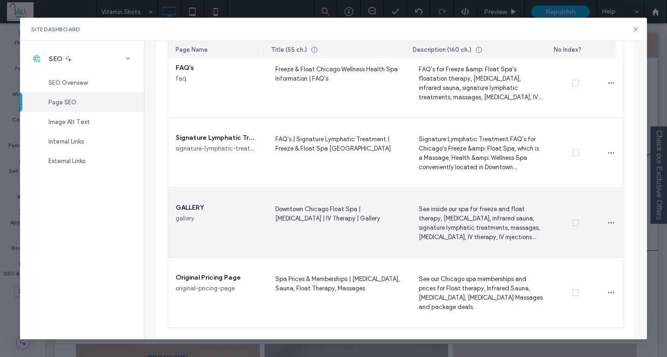
click at [480, 226] on span "See inside our spa for freeze and float therapy, cryotherapy, infrared sauna, s…" at bounding box center [479, 223] width 129 height 38
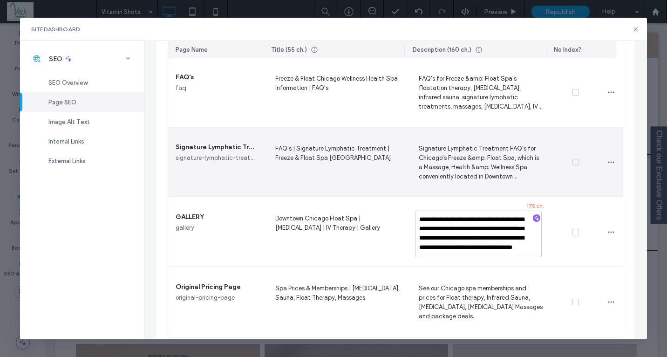
scroll to position [1324, 0]
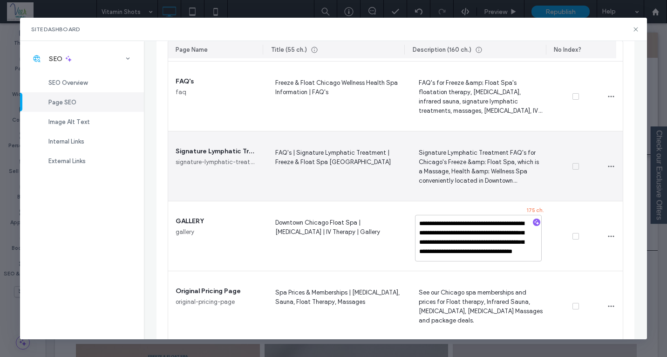
click at [461, 167] on span "Signature Lymphatic Treatment FAQ's for Chicago's Freeze &amp; Float Spa, which…" at bounding box center [479, 166] width 129 height 38
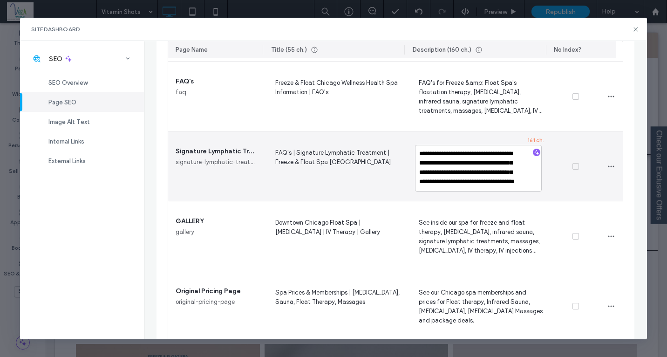
click at [340, 165] on span "FAQ's | Signature Lymphatic Treatment | Freeze & Float Spa Chicago" at bounding box center [336, 166] width 129 height 38
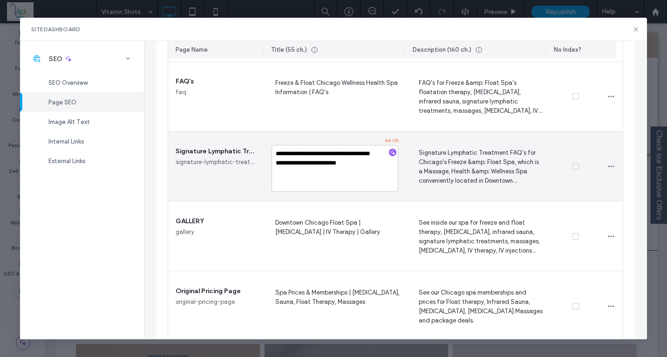
scroll to position [1191, 0]
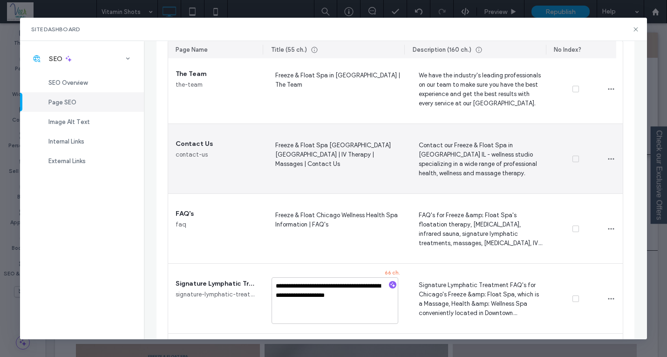
click at [446, 159] on span "Contact our Freeze & Float Spa in Chicago IL - wellness studio specializing in …" at bounding box center [479, 159] width 129 height 38
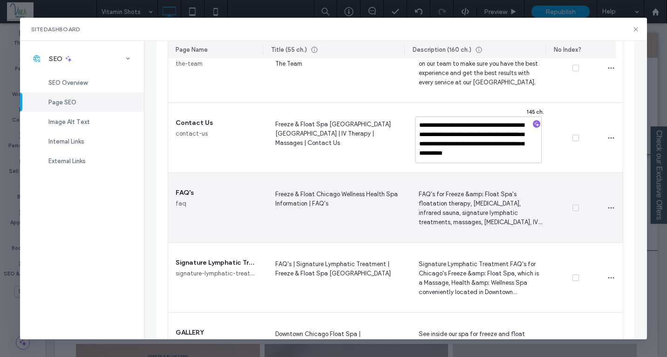
scroll to position [1178, 0]
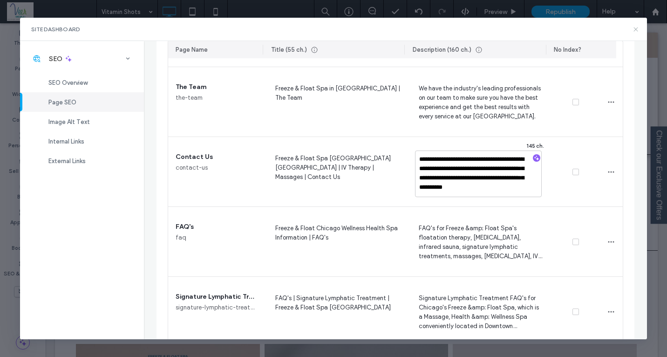
click at [637, 30] on icon at bounding box center [635, 29] width 7 height 7
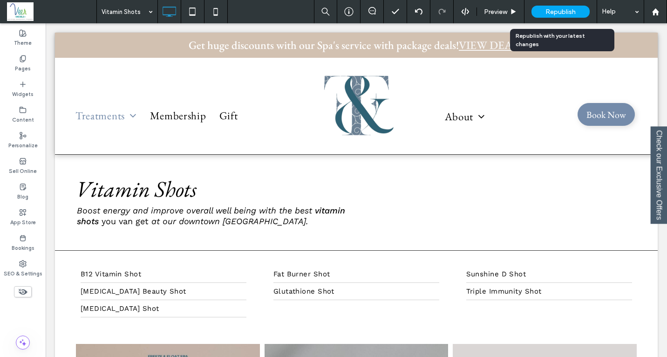
click at [553, 10] on span "Republish" at bounding box center [561, 12] width 30 height 8
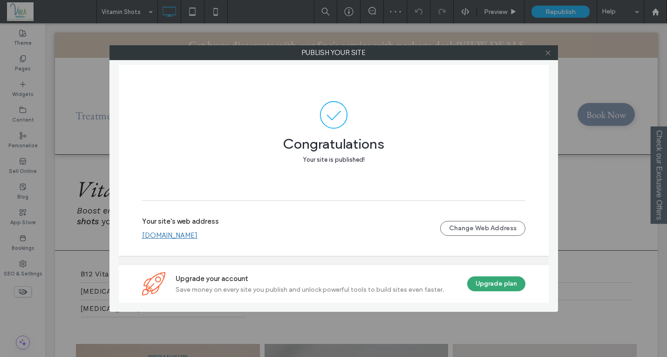
click at [549, 55] on icon at bounding box center [548, 52] width 7 height 7
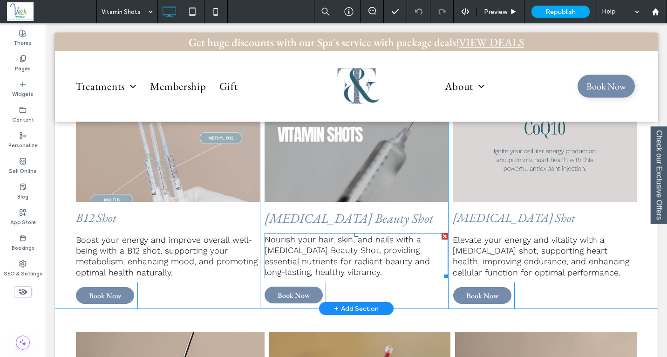
scroll to position [0, 0]
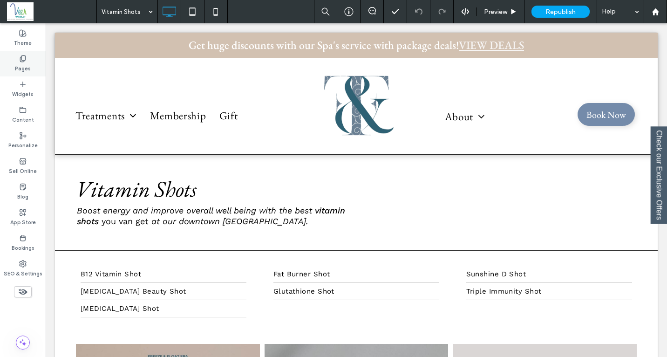
click at [27, 57] on div "Pages" at bounding box center [23, 64] width 46 height 26
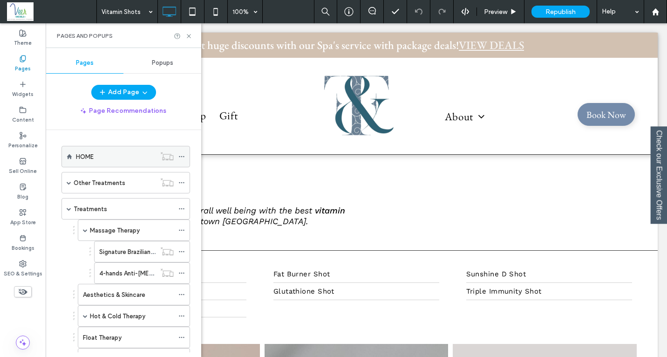
click at [103, 157] on div "HOME" at bounding box center [116, 157] width 80 height 10
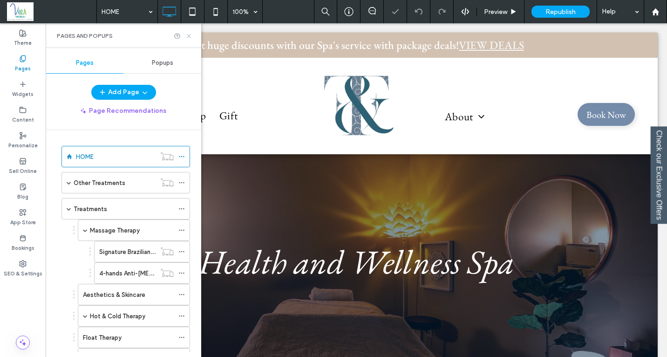
click at [192, 35] on icon at bounding box center [188, 36] width 7 height 7
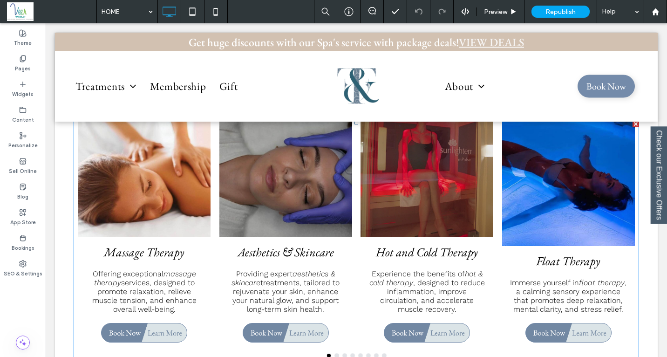
scroll to position [416, 0]
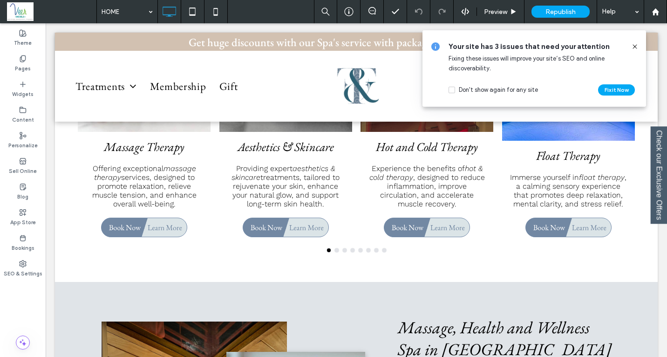
click at [635, 42] on span at bounding box center [634, 46] width 7 height 10
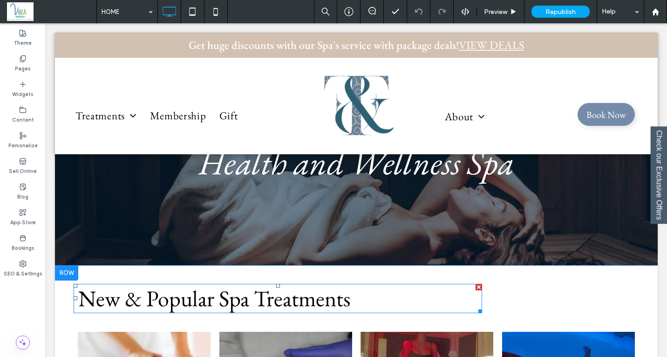
scroll to position [0, 0]
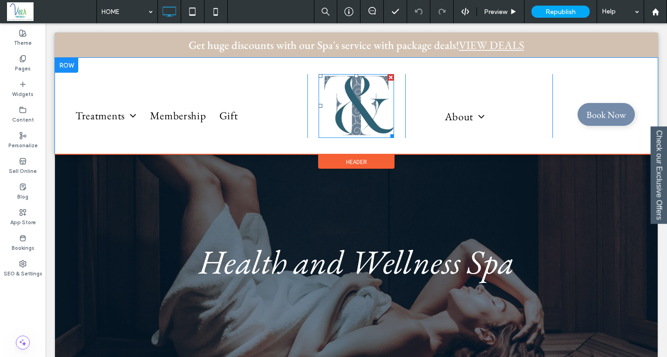
click at [346, 109] on img at bounding box center [356, 106] width 75 height 64
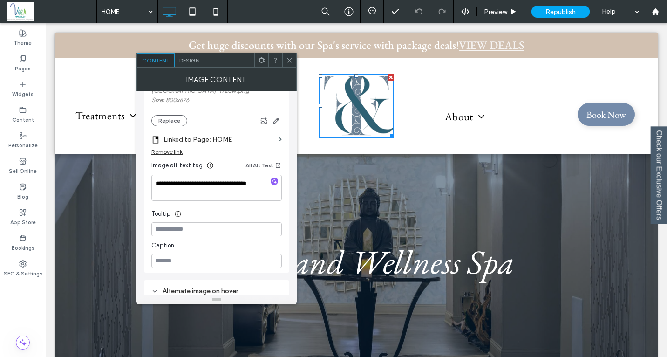
scroll to position [266, 0]
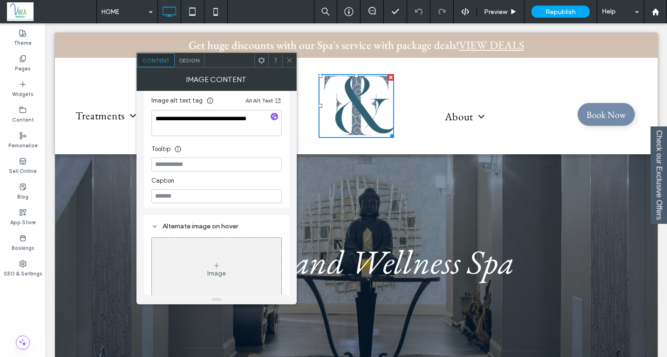
click at [287, 53] on span at bounding box center [289, 60] width 7 height 14
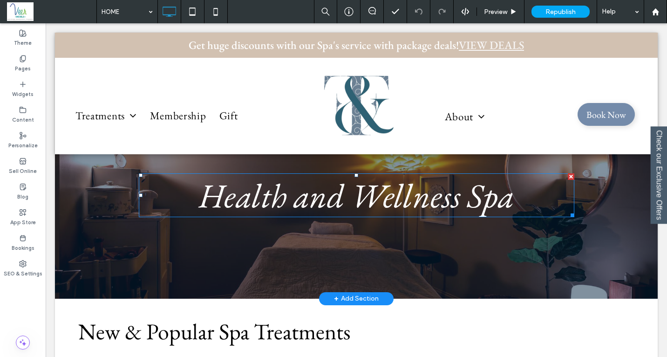
scroll to position [0, 0]
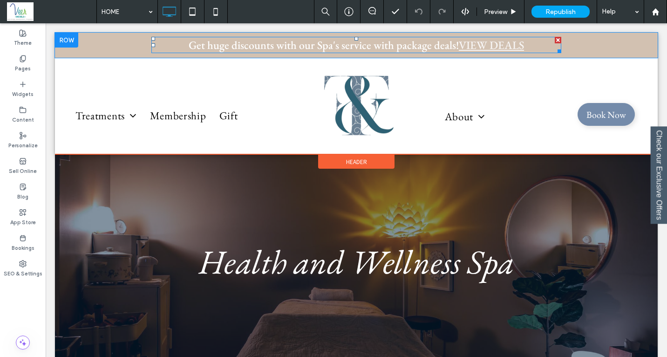
click at [336, 45] on span "Get huge discounts with our Spa's service with package deals!" at bounding box center [324, 45] width 270 height 14
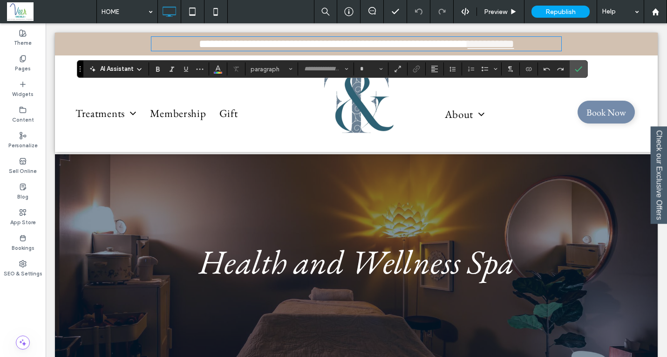
type input "**"
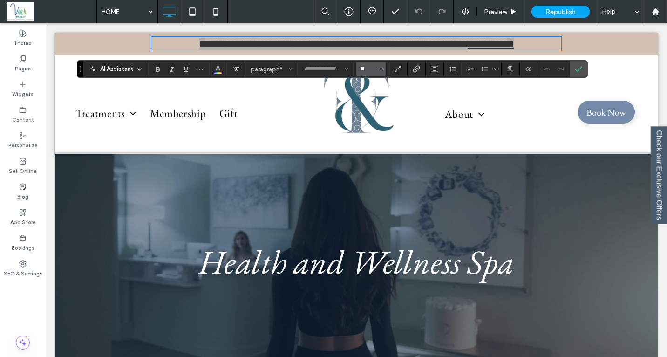
click at [368, 69] on input "**" at bounding box center [368, 68] width 18 height 7
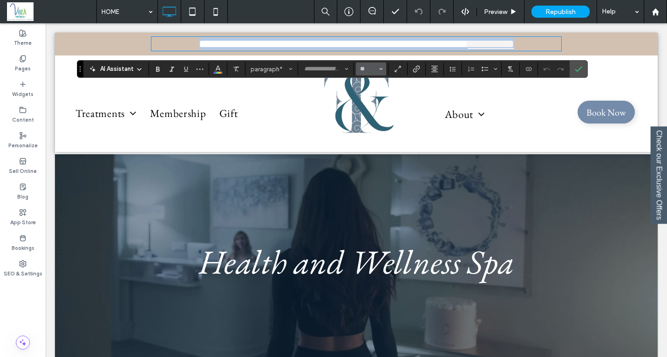
type input "**"
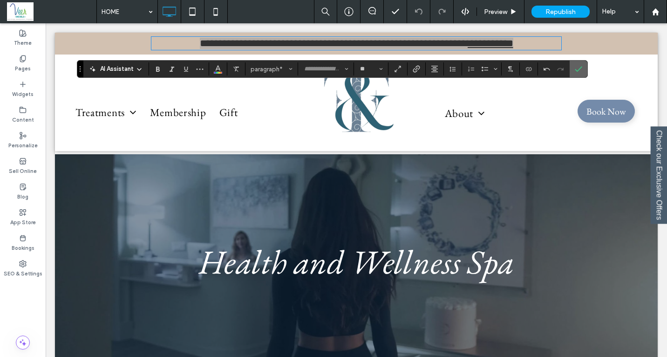
drag, startPoint x: 580, startPoint y: 70, endPoint x: 502, endPoint y: 68, distance: 78.3
click at [580, 70] on icon "Confirm" at bounding box center [578, 68] width 7 height 7
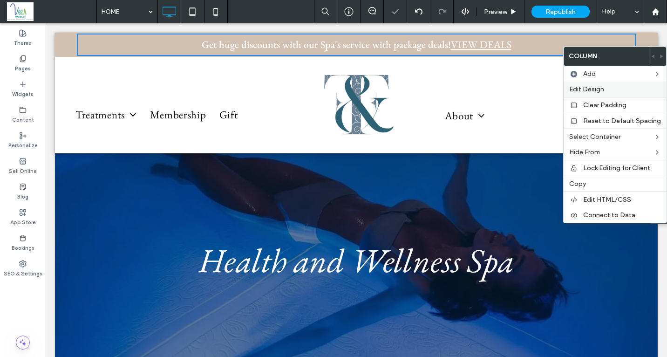
drag, startPoint x: 584, startPoint y: 91, endPoint x: 484, endPoint y: 45, distance: 109.4
click at [584, 91] on span "Edit Design" at bounding box center [586, 89] width 35 height 8
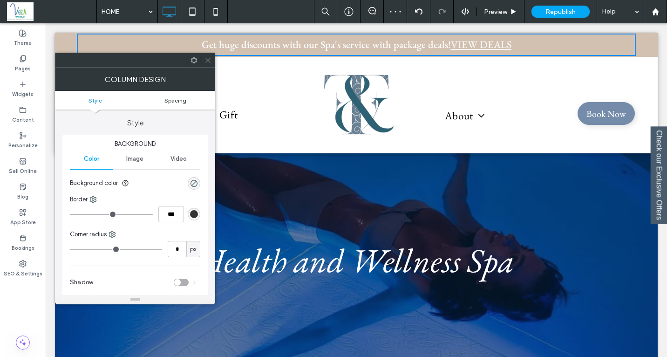
click at [175, 98] on span "Spacing" at bounding box center [175, 100] width 22 height 7
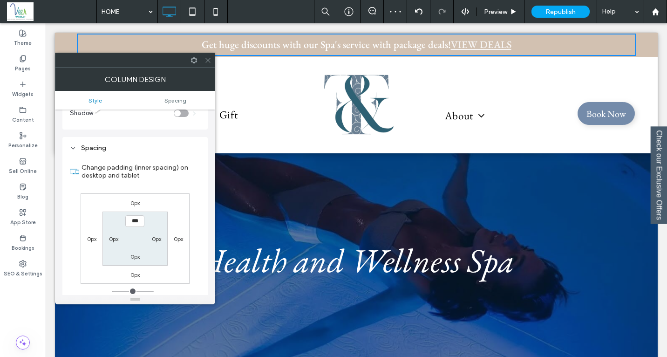
scroll to position [190, 0]
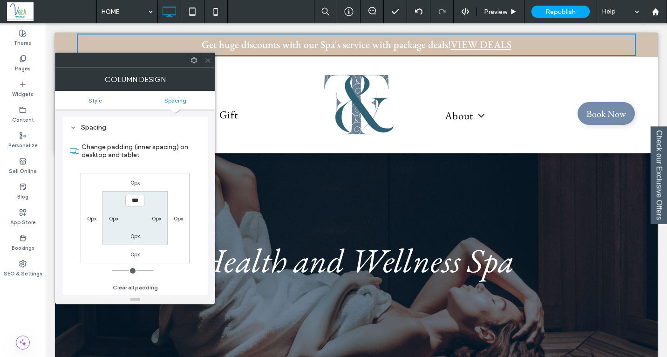
click at [208, 62] on icon at bounding box center [208, 60] width 7 height 7
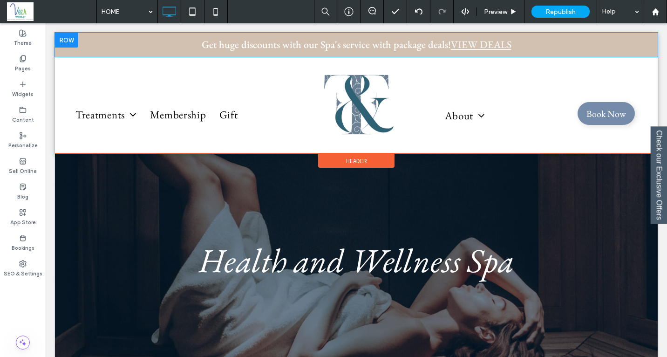
click at [56, 43] on div at bounding box center [66, 40] width 23 height 15
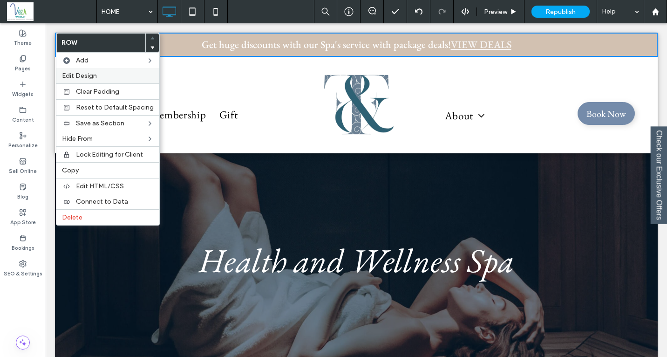
click at [82, 79] on span "Edit Design" at bounding box center [79, 76] width 35 height 8
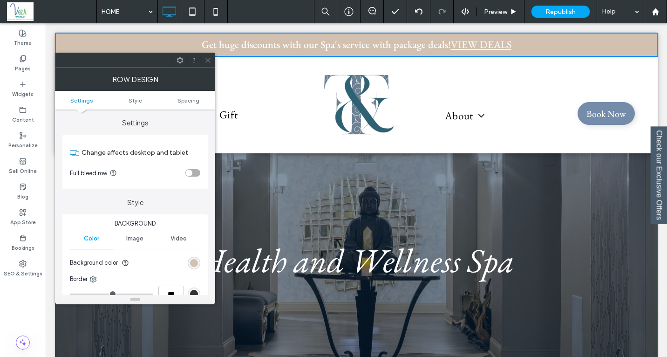
click at [193, 103] on ul "Settings Style Spacing" at bounding box center [135, 100] width 160 height 19
click at [191, 103] on span "Spacing" at bounding box center [188, 100] width 22 height 7
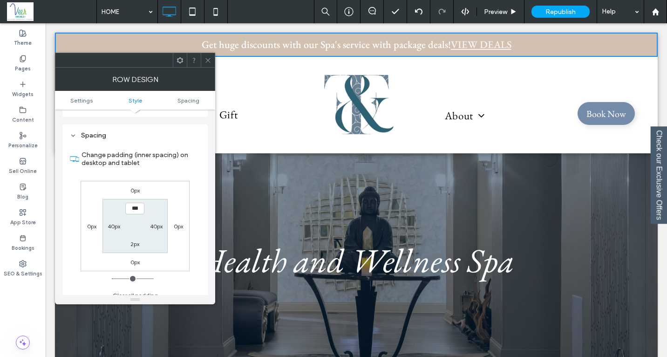
scroll to position [234, 0]
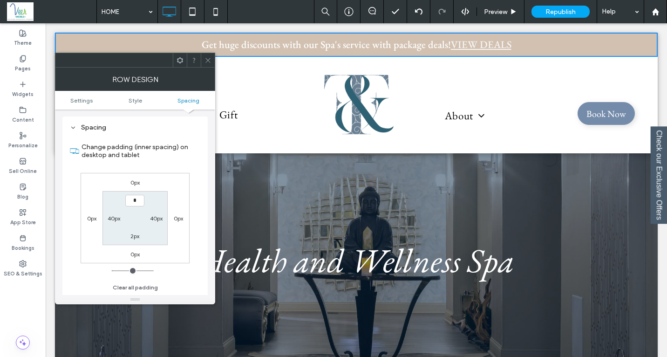
type input "***"
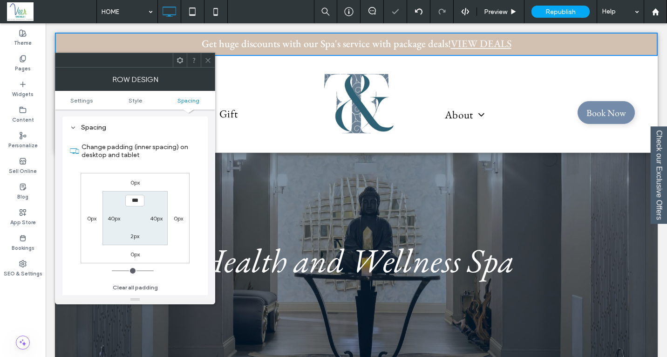
click at [131, 237] on label "2px" at bounding box center [134, 235] width 9 height 7
type input "*"
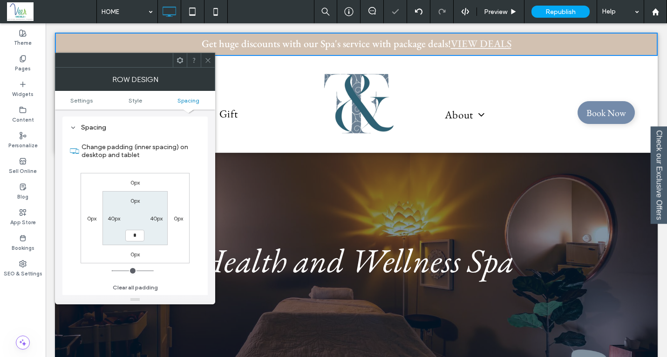
type input "*"
type input "***"
click at [161, 250] on div "0px 0px 0px 0px 0px 40px *** 40px" at bounding box center [135, 218] width 109 height 90
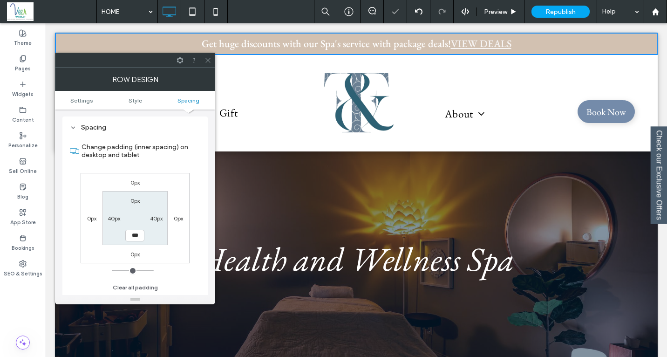
click at [205, 57] on icon at bounding box center [208, 60] width 7 height 7
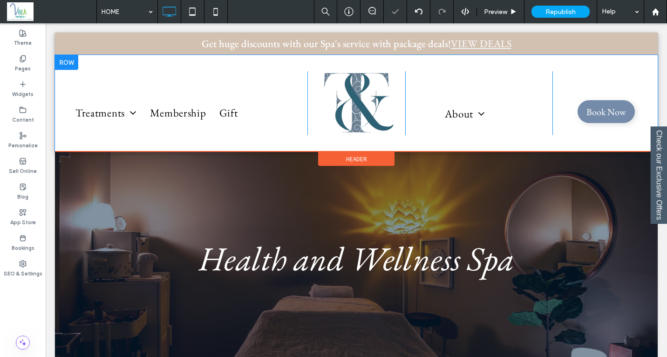
click at [277, 62] on div "Treatments Massage Therapy Aesthetics & Skincare Hot & Cold Therapy Float Thera…" at bounding box center [356, 103] width 603 height 96
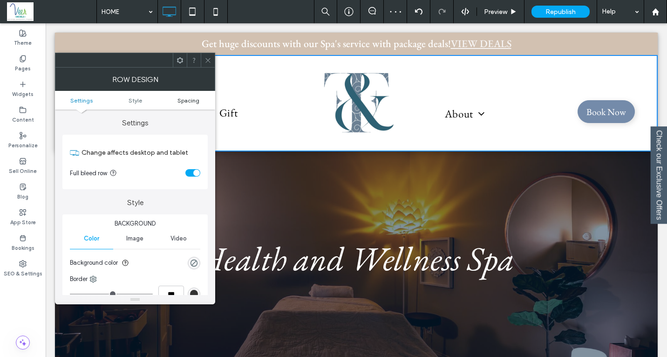
click at [189, 101] on span "Spacing" at bounding box center [188, 100] width 22 height 7
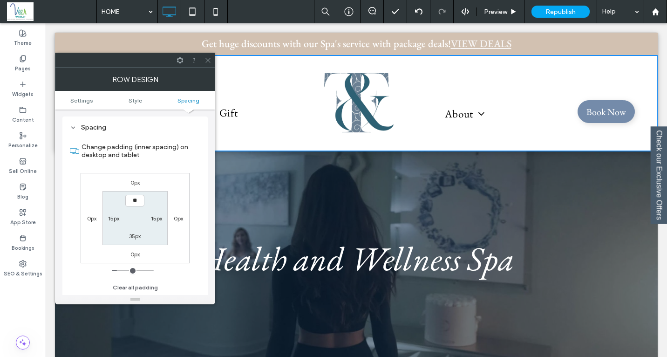
type input "****"
click at [135, 234] on label "35px" at bounding box center [135, 235] width 12 height 7
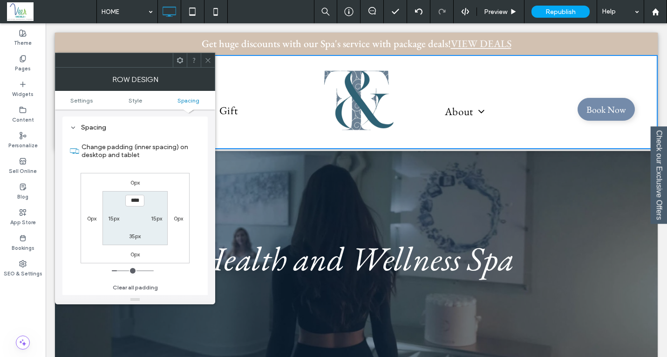
type input "**"
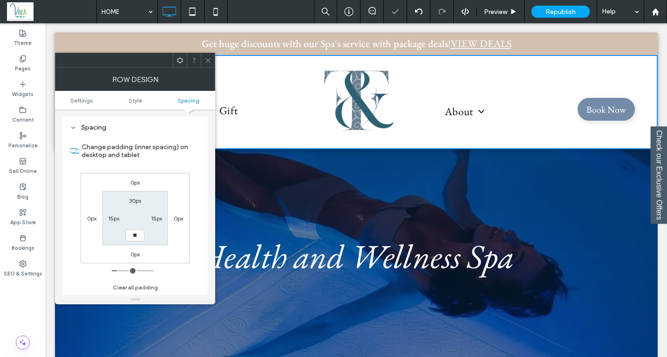
type input "**"
type input "****"
click at [166, 268] on div "Change padding (inner spacing) on desktop and tablet 0px 0px 0px 0px 30px 15px …" at bounding box center [135, 214] width 130 height 161
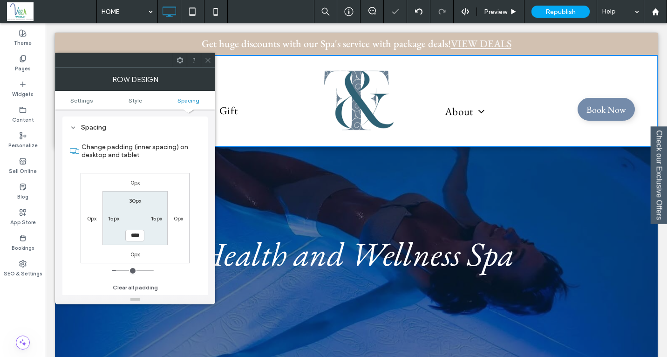
click at [209, 61] on icon at bounding box center [208, 60] width 7 height 7
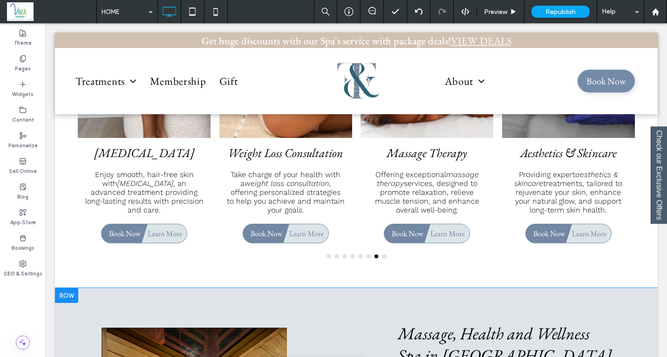
scroll to position [20, 0]
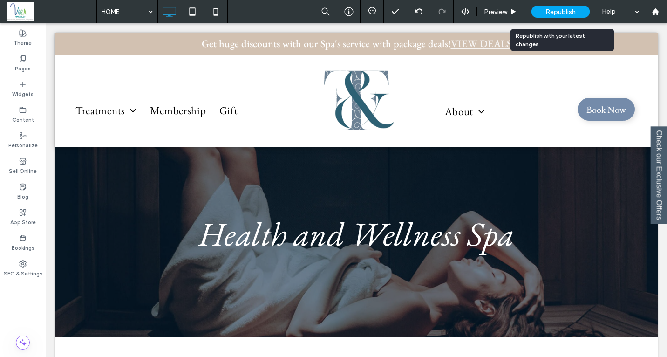
click at [557, 8] on span "Republish" at bounding box center [561, 12] width 30 height 8
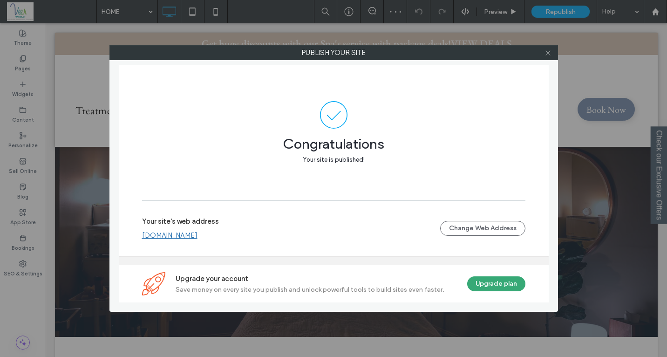
click at [546, 53] on icon at bounding box center [548, 52] width 7 height 7
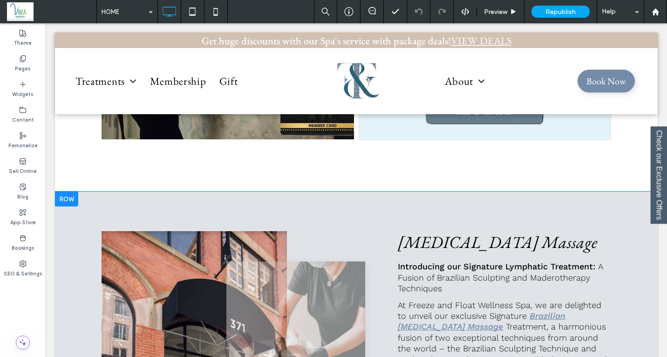
scroll to position [1371, 0]
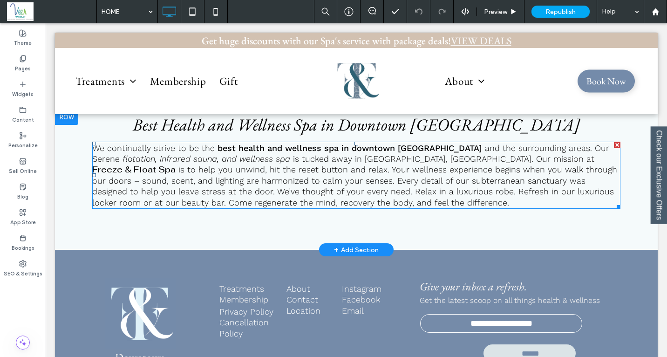
scroll to position [2770, 0]
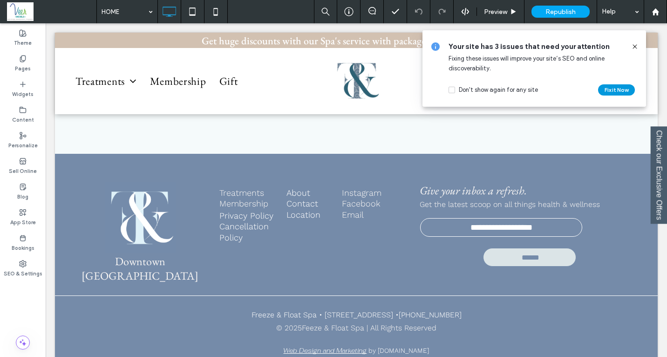
click at [612, 89] on button "Fix it Now" at bounding box center [616, 89] width 37 height 11
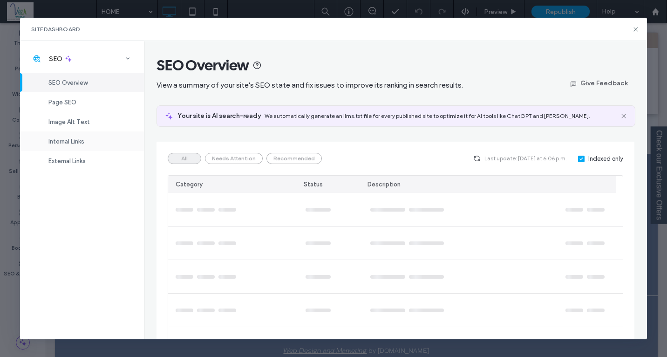
click at [69, 138] on span "Internal Links" at bounding box center [66, 141] width 36 height 7
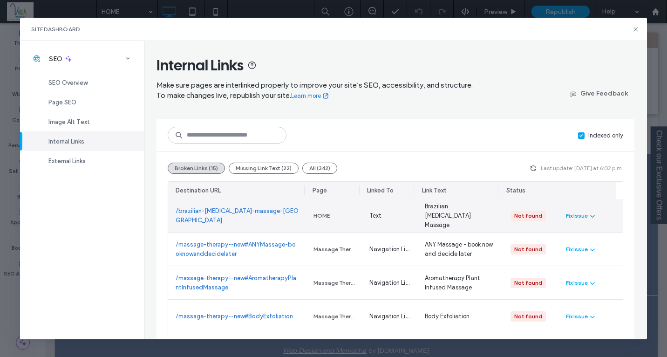
click at [575, 215] on div "Fix Issue" at bounding box center [577, 215] width 22 height 8
click at [594, 254] on span "Redirect Link" at bounding box center [586, 255] width 36 height 9
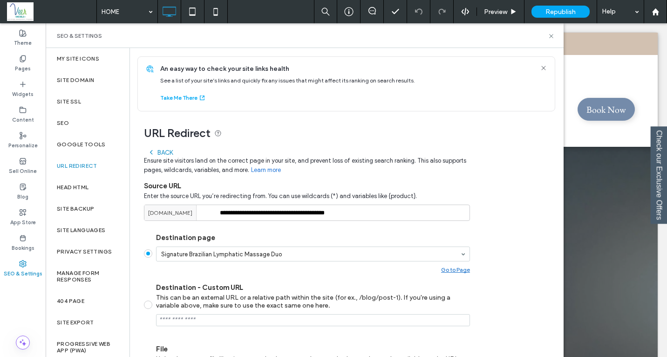
scroll to position [114, 0]
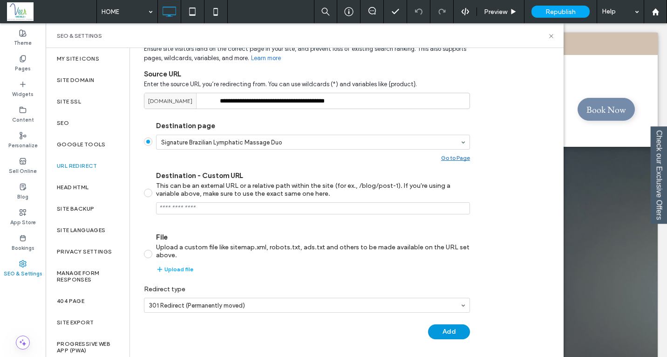
click at [447, 330] on button "Add" at bounding box center [449, 331] width 42 height 15
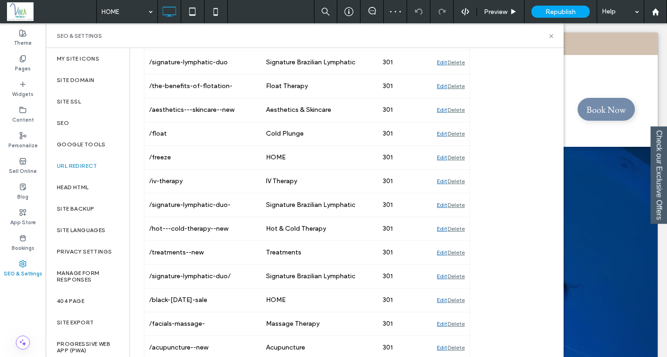
scroll to position [373, 0]
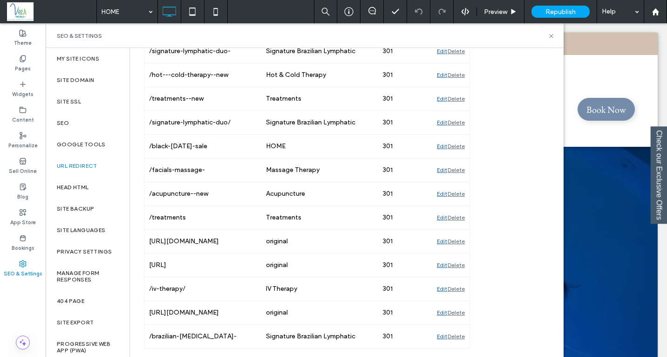
click at [556, 34] on div "SEO & Settings" at bounding box center [305, 35] width 518 height 25
click at [548, 37] on icon at bounding box center [551, 36] width 7 height 7
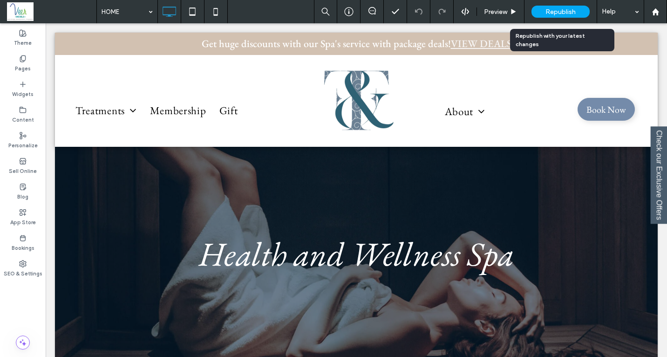
click at [551, 9] on span "Republish" at bounding box center [561, 12] width 30 height 8
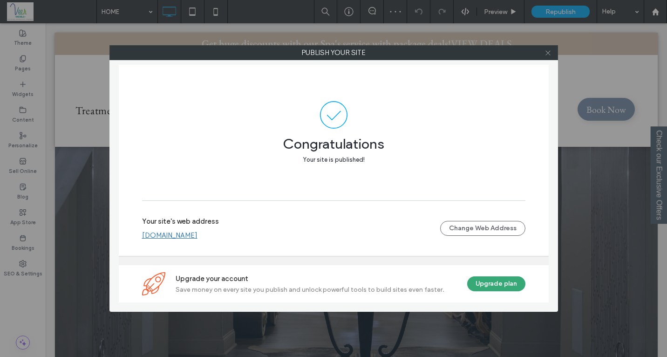
click at [548, 49] on icon at bounding box center [548, 52] width 7 height 7
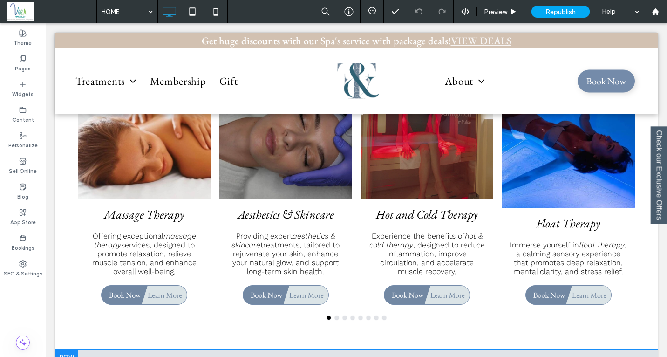
scroll to position [932, 0]
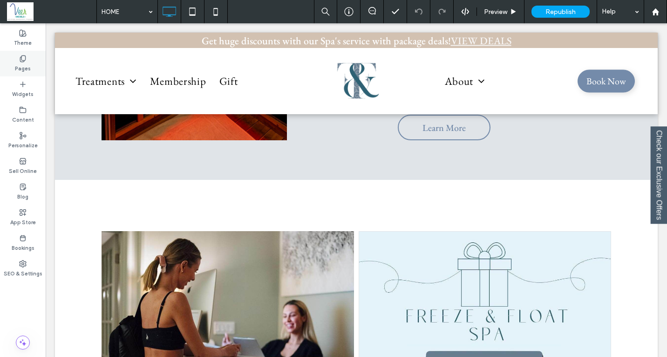
click at [25, 62] on label "Pages" at bounding box center [23, 67] width 16 height 10
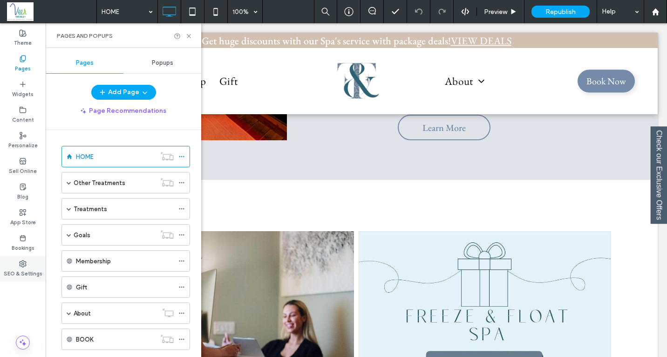
click at [28, 264] on div "SEO & Settings" at bounding box center [23, 269] width 46 height 26
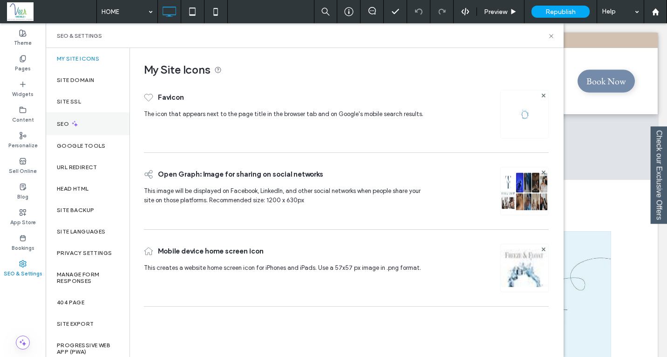
click at [70, 124] on label "SEO" at bounding box center [64, 124] width 14 height 7
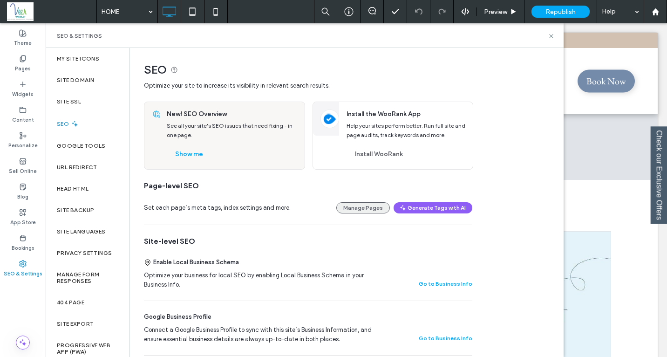
click at [359, 204] on button "Manage Pages" at bounding box center [363, 207] width 54 height 11
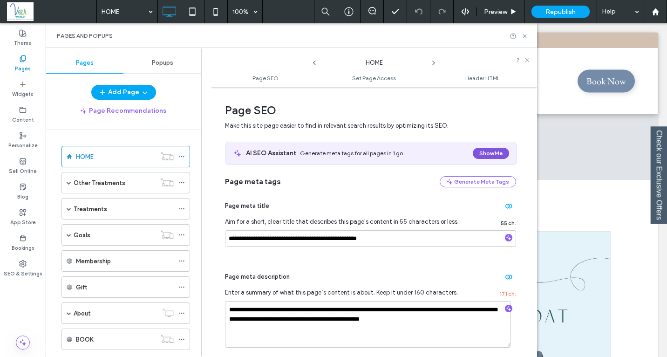
click at [486, 152] on button "Show Me" at bounding box center [491, 153] width 36 height 11
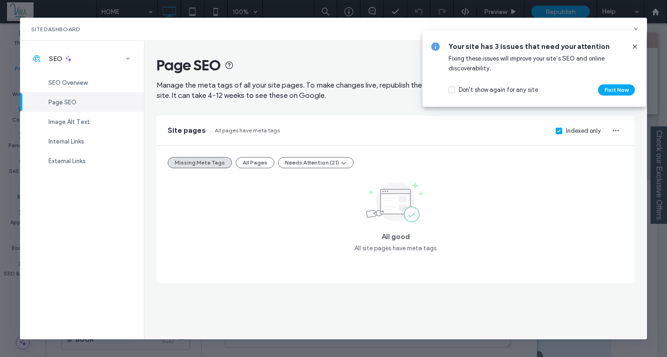
click at [636, 29] on div "Your site has 3 issues that need your attention Fixing these issues will improv…" at bounding box center [534, 68] width 228 height 81
drag, startPoint x: 633, startPoint y: 46, endPoint x: 221, endPoint y: 169, distance: 429.5
click at [633, 47] on icon at bounding box center [634, 46] width 7 height 7
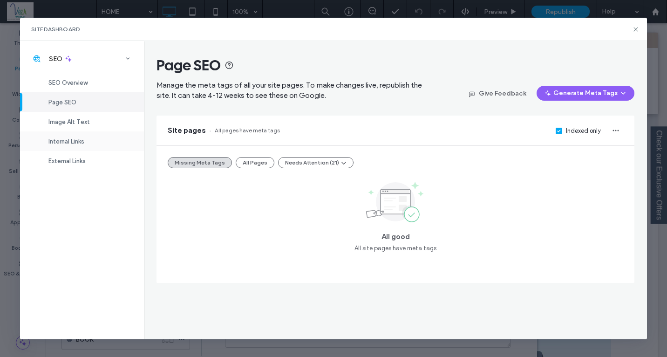
click at [76, 144] on span "Internal Links" at bounding box center [66, 141] width 36 height 7
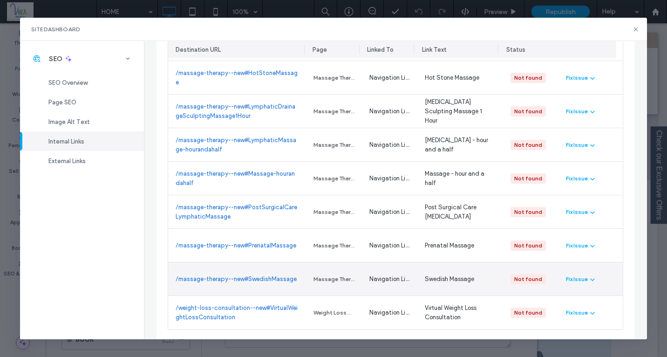
scroll to position [341, 0]
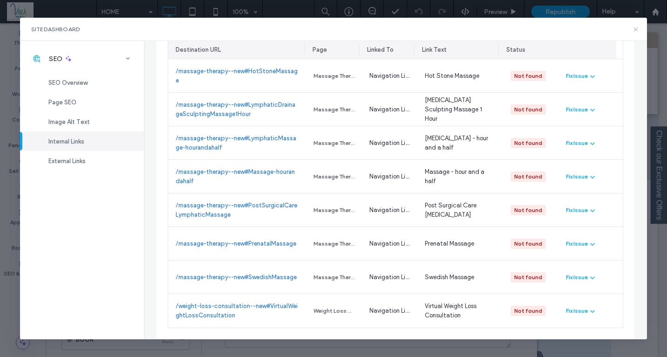
click at [638, 29] on icon at bounding box center [635, 29] width 7 height 7
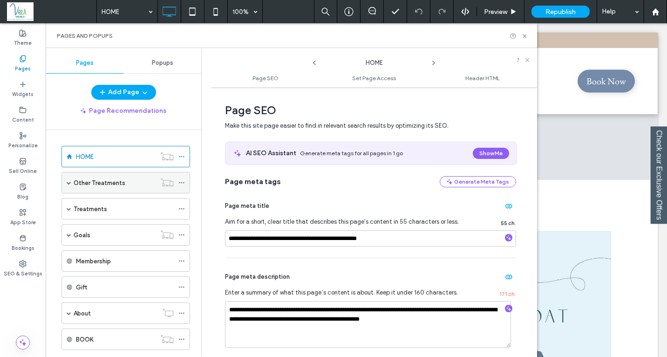
click at [71, 182] on span at bounding box center [69, 182] width 5 height 5
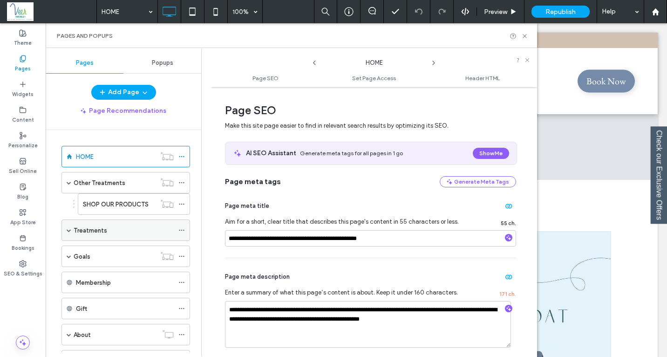
click at [67, 230] on span at bounding box center [69, 230] width 5 height 5
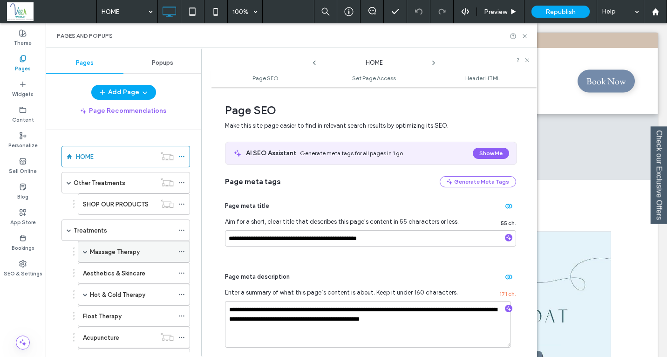
click at [85, 251] on span at bounding box center [85, 251] width 5 height 5
click at [119, 252] on label "Massage Therapy" at bounding box center [115, 252] width 50 height 16
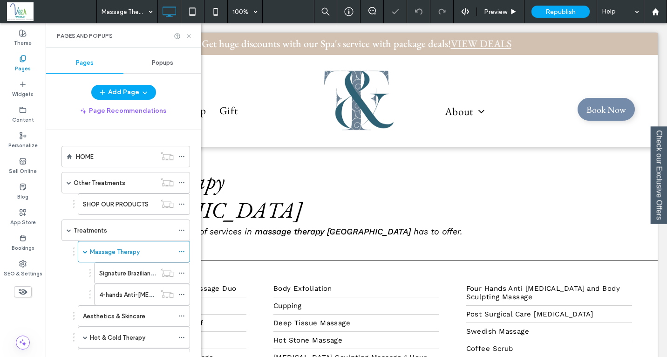
click at [190, 34] on use at bounding box center [189, 36] width 4 height 4
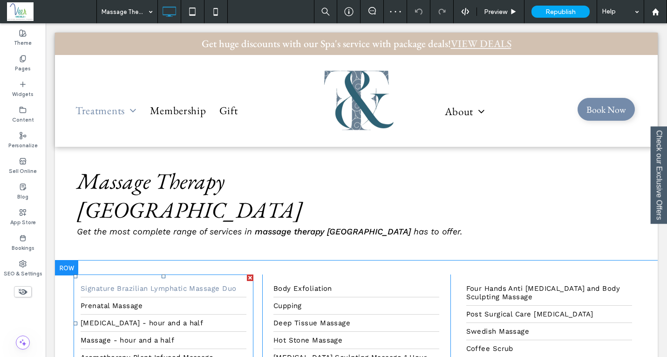
click at [156, 280] on link "Signature Brazilian Lymphatic Massage Duo" at bounding box center [164, 288] width 166 height 17
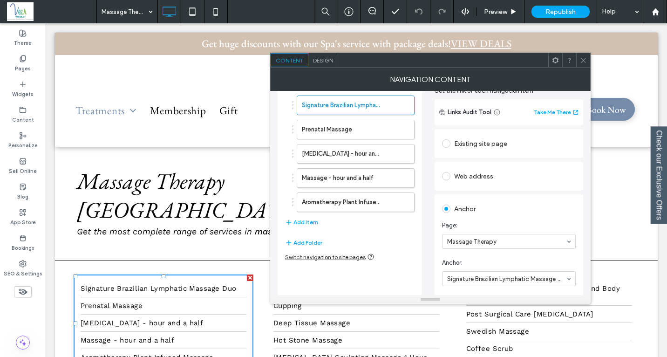
scroll to position [44, 0]
click at [322, 125] on label "Prenatal Massage" at bounding box center [341, 129] width 78 height 19
click at [335, 101] on label "Signature Brazilian Lymphatic Massage Duo" at bounding box center [341, 105] width 78 height 19
click at [346, 159] on label "Lymphatic Massage - hour and a half" at bounding box center [341, 153] width 78 height 19
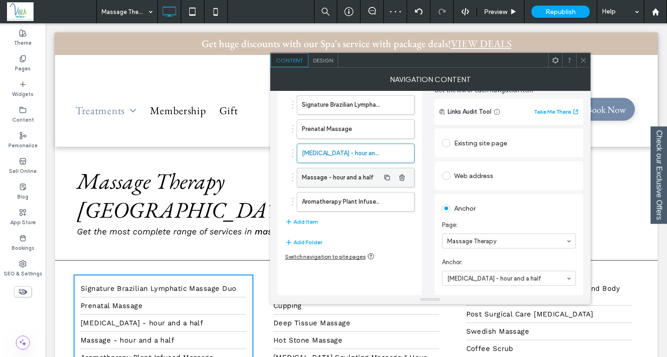
click at [333, 175] on label "Massage - hour and a half" at bounding box center [341, 177] width 78 height 19
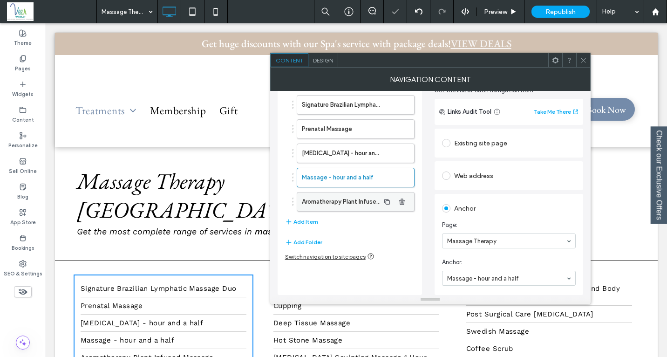
click at [340, 202] on label "Aromatherapy Plant Infused Massage" at bounding box center [341, 201] width 78 height 19
click at [308, 349] on link "Lymphatic Drainage Sculpting Massage 1 Hour" at bounding box center [356, 357] width 166 height 17
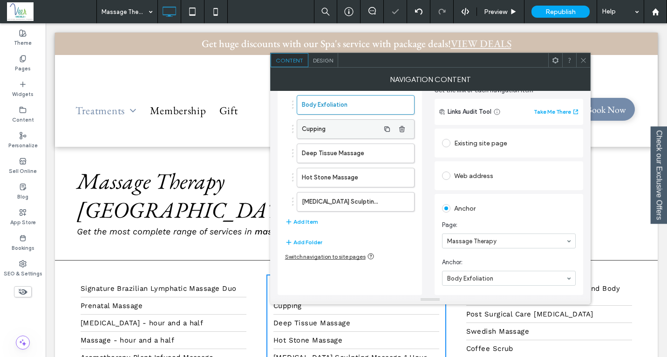
click at [321, 125] on label "Cupping" at bounding box center [341, 129] width 78 height 19
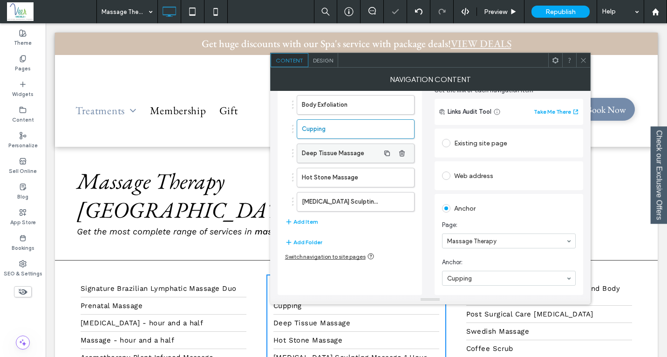
click at [346, 155] on label "Deep Tissue Massage" at bounding box center [341, 153] width 78 height 19
click at [344, 175] on label "Hot Stone Massage" at bounding box center [341, 177] width 78 height 19
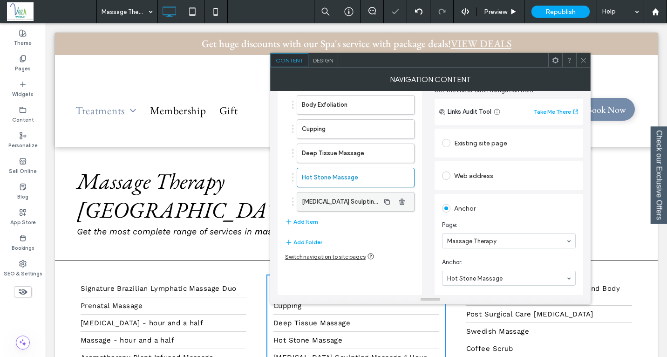
click at [365, 201] on label "Lymphatic Drainage Sculpting Massage 1 Hour" at bounding box center [341, 201] width 78 height 19
click at [583, 61] on icon at bounding box center [583, 60] width 7 height 7
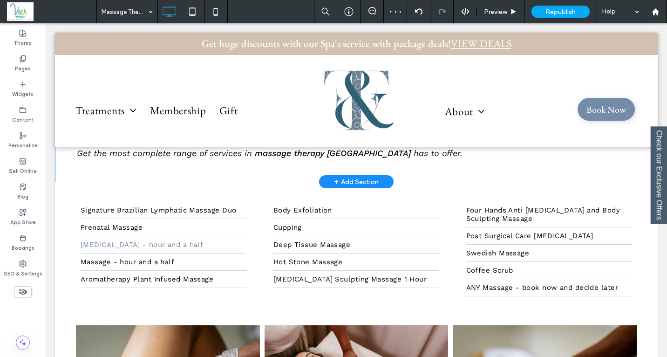
scroll to position [79, 0]
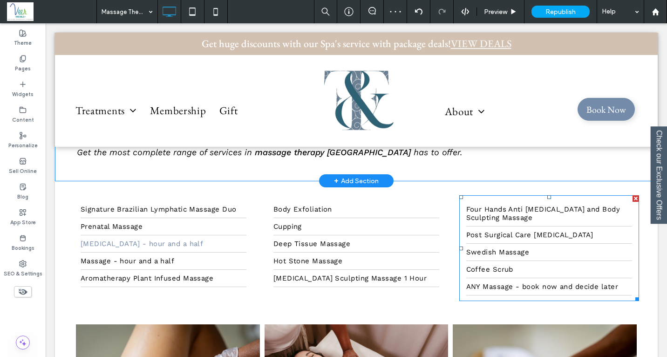
click at [511, 205] on span "Four Hands Anti Cellulite and Body Sculpting Massage" at bounding box center [549, 213] width 166 height 17
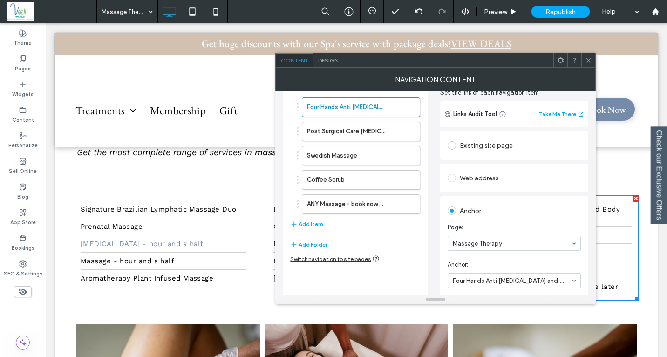
scroll to position [44, 0]
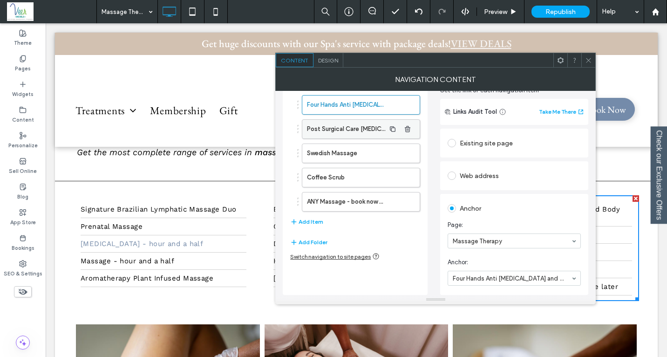
click at [351, 129] on label "Post Surgical Care Lymphatic Massage" at bounding box center [346, 129] width 78 height 19
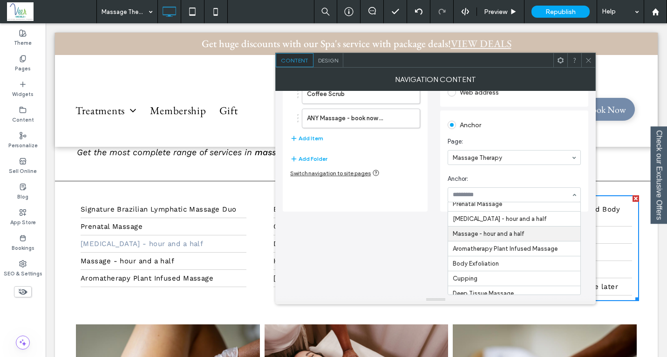
scroll to position [122, 0]
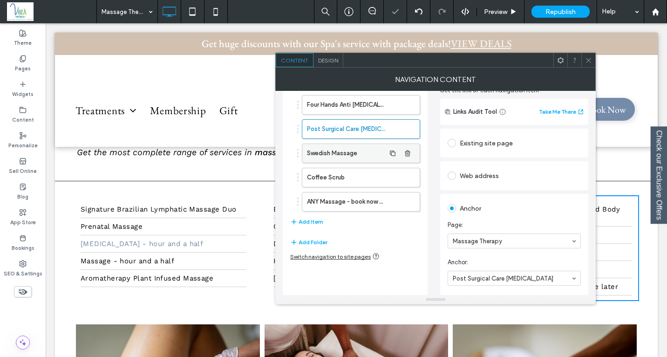
click at [334, 154] on label "Swedish Massage" at bounding box center [346, 153] width 78 height 19
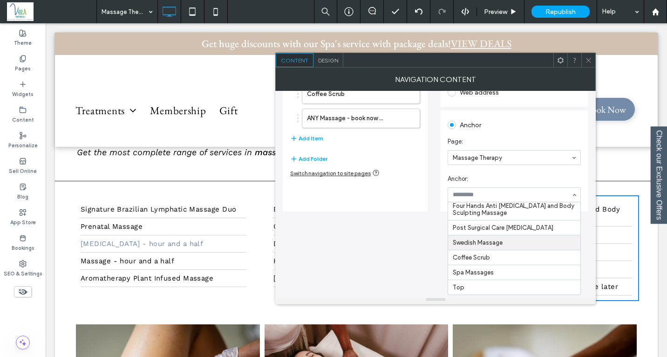
scroll to position [44, 0]
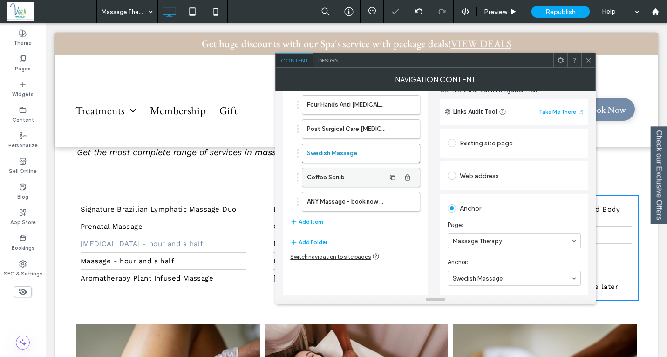
click at [329, 176] on label "Coffee Scrub" at bounding box center [346, 177] width 78 height 19
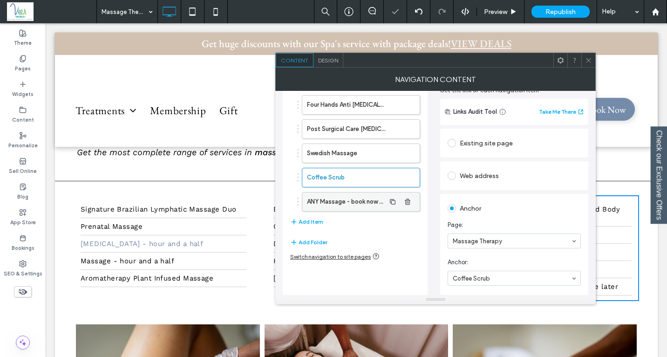
click at [334, 202] on label "ANY Massage - book now and decide later" at bounding box center [346, 201] width 78 height 19
click at [588, 61] on icon at bounding box center [588, 60] width 7 height 7
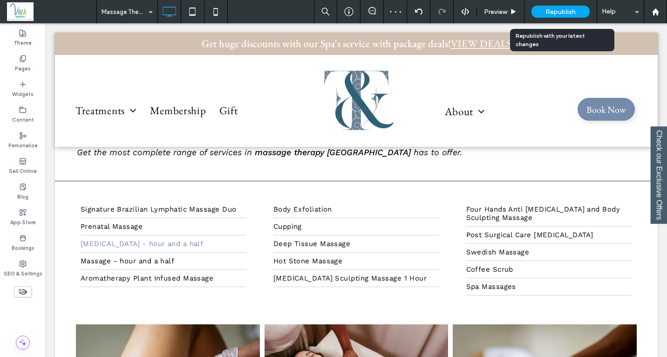
click at [555, 10] on span "Republish" at bounding box center [561, 12] width 30 height 8
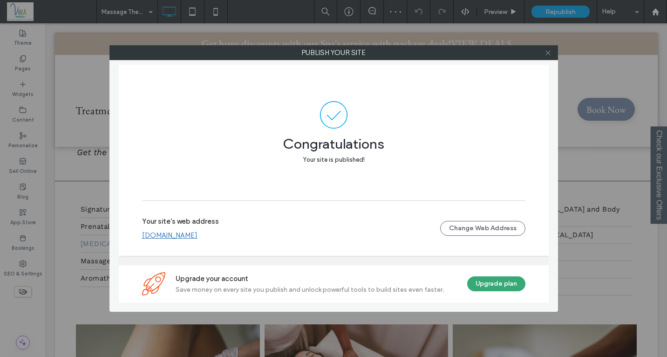
click at [546, 51] on use at bounding box center [548, 52] width 5 height 5
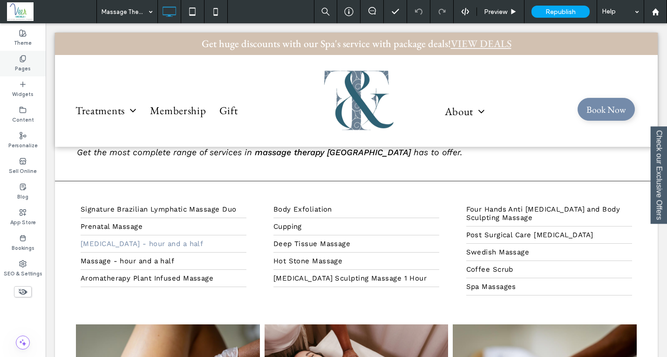
click at [14, 67] on div "Pages" at bounding box center [23, 64] width 46 height 26
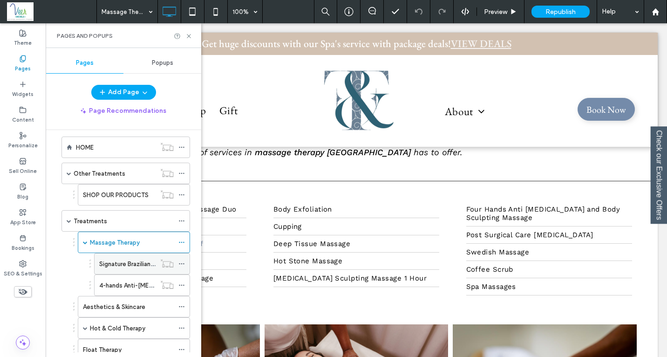
scroll to position [14, 0]
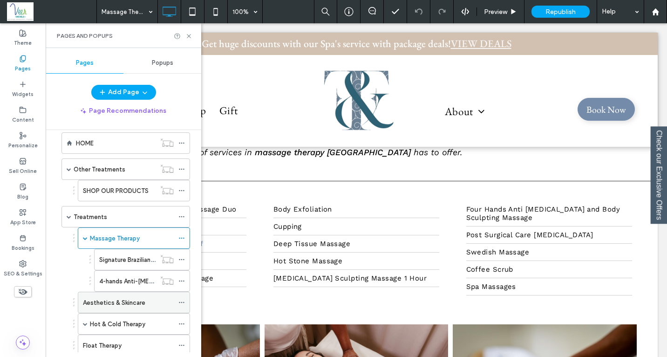
click at [117, 306] on label "Aesthetics & Skincare" at bounding box center [114, 302] width 62 height 16
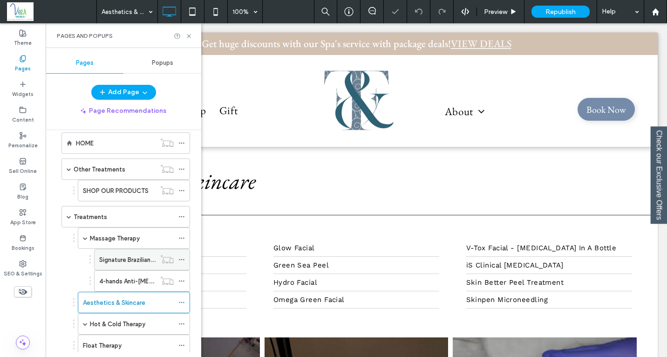
click at [121, 261] on label "Signature Brazilian Lymphatic Massage Duo" at bounding box center [160, 260] width 122 height 16
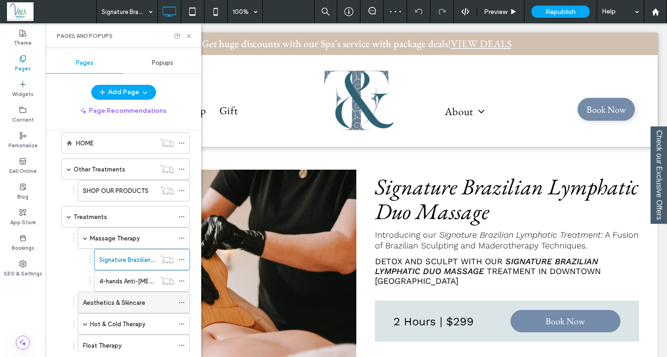
click at [115, 301] on label "Aesthetics & Skincare" at bounding box center [114, 302] width 62 height 16
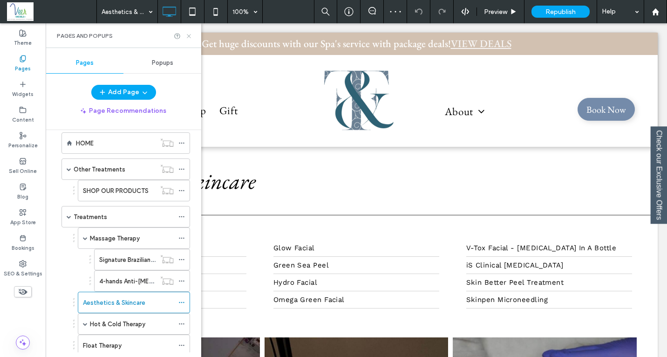
click at [191, 36] on icon at bounding box center [188, 36] width 7 height 7
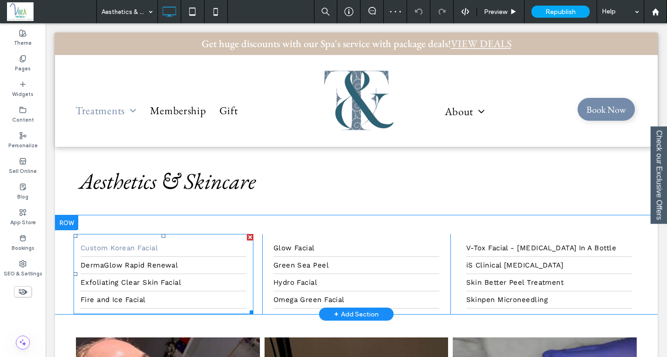
click at [146, 248] on span "Custom Korean Facial" at bounding box center [119, 248] width 77 height 8
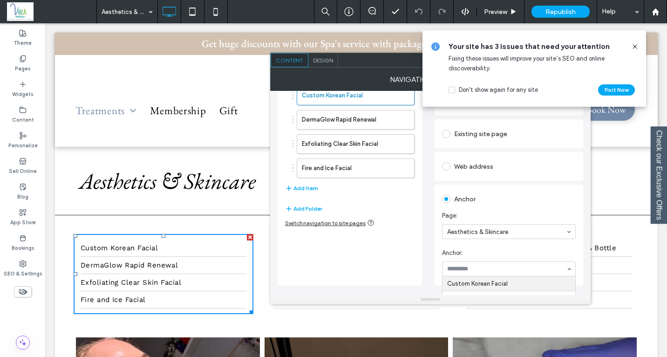
scroll to position [44, 0]
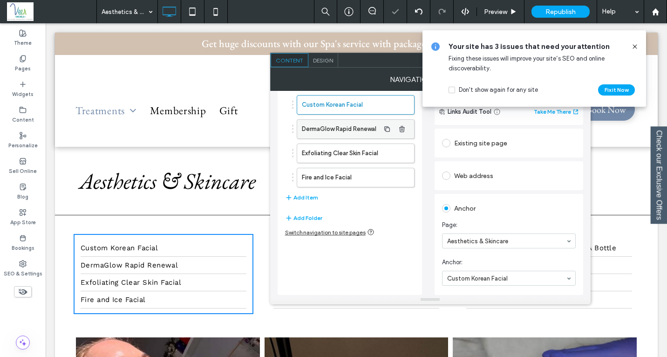
click at [327, 126] on label "DermaGlow Rapid Renewal" at bounding box center [341, 129] width 78 height 19
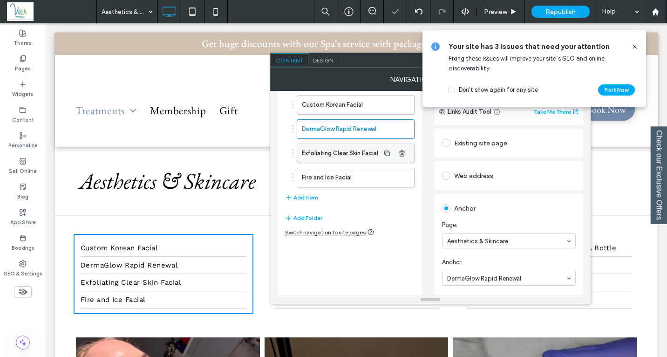
click at [343, 147] on label "Exfoliating Clear Skin Facial" at bounding box center [341, 153] width 78 height 19
click at [341, 177] on label "Fire and Ice Facial" at bounding box center [341, 177] width 78 height 19
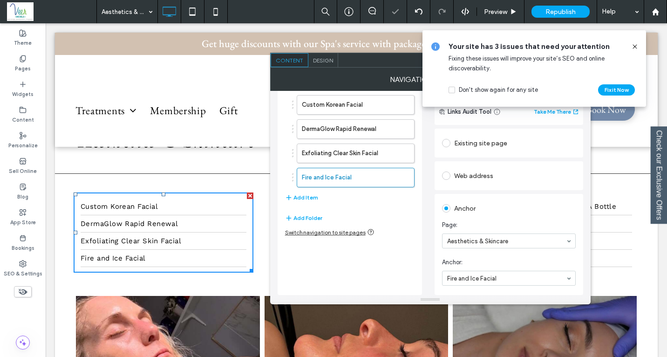
scroll to position [81, 0]
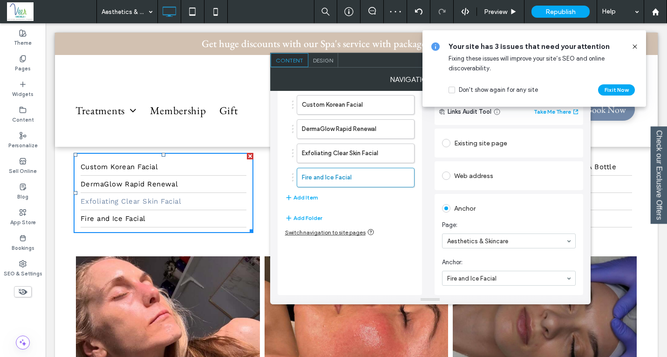
click at [399, 66] on div at bounding box center [443, 60] width 210 height 14
click at [635, 43] on icon at bounding box center [634, 46] width 7 height 7
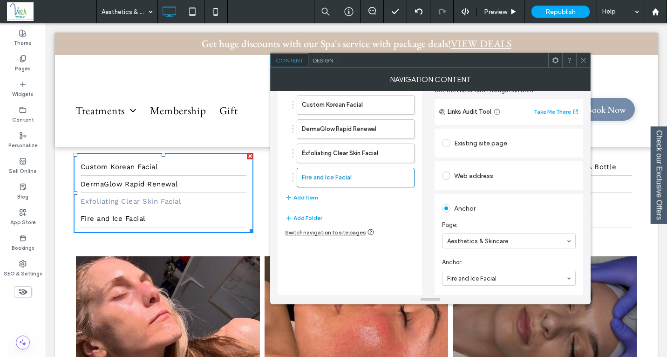
click at [581, 61] on icon at bounding box center [583, 60] width 7 height 7
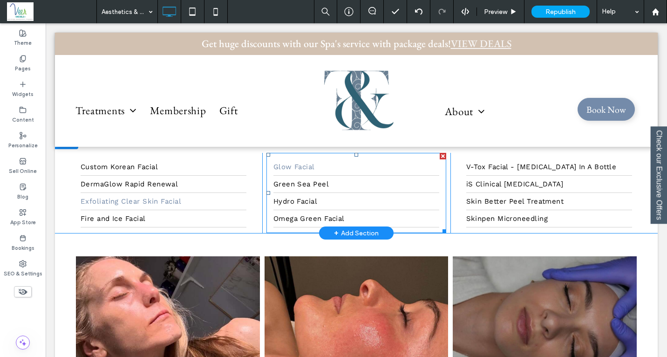
click at [372, 168] on link "Glow Facial" at bounding box center [356, 166] width 166 height 17
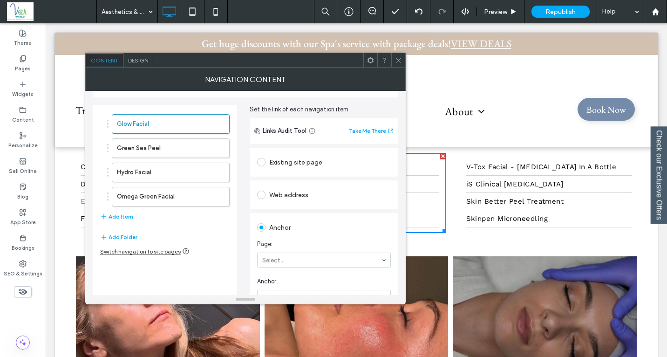
drag, startPoint x: 316, startPoint y: 261, endPoint x: 325, endPoint y: 249, distance: 14.4
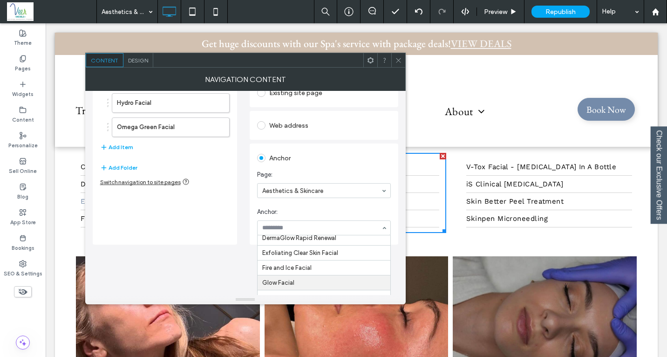
scroll to position [44, 0]
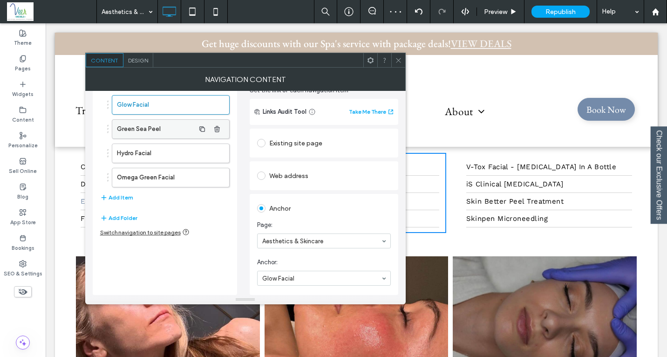
click at [158, 128] on label "Green Sea Peel" at bounding box center [156, 129] width 78 height 19
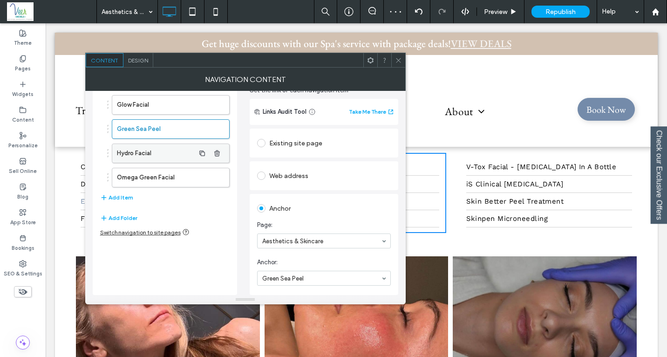
click at [147, 156] on label "Hydro Facial" at bounding box center [156, 153] width 78 height 19
click at [173, 172] on label "Omega Green Facial" at bounding box center [156, 177] width 78 height 19
click at [400, 58] on icon at bounding box center [398, 60] width 7 height 7
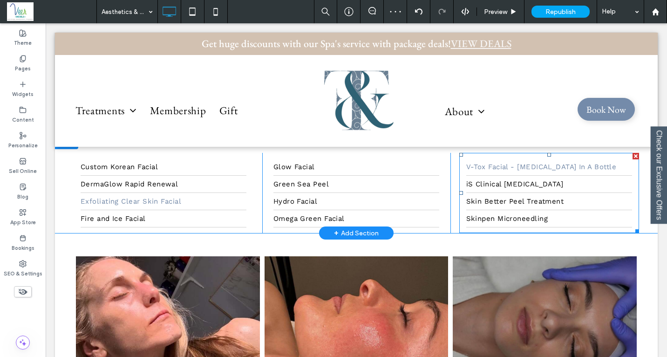
click at [496, 161] on link "V-Tox Facial - Botox In A Bottle" at bounding box center [549, 166] width 166 height 17
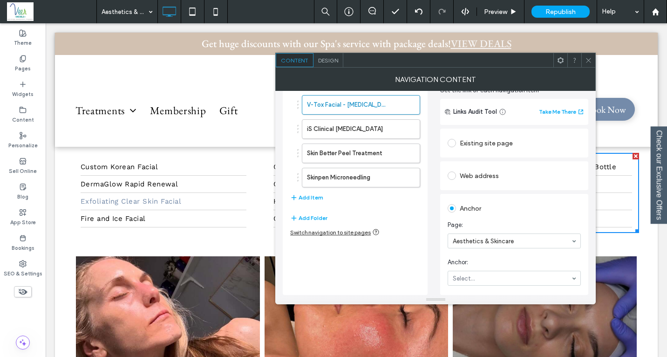
drag, startPoint x: 482, startPoint y: 276, endPoint x: 485, endPoint y: 282, distance: 6.5
click at [337, 130] on label "iS Clinical Chemical Peel" at bounding box center [346, 129] width 78 height 19
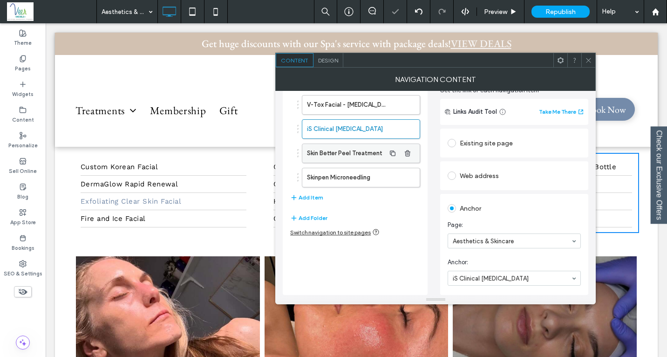
click at [349, 152] on label "Skin Better Peel Treatment" at bounding box center [346, 153] width 78 height 19
click at [341, 173] on label "Skinpen Microneedling" at bounding box center [346, 177] width 78 height 19
click at [423, 222] on div "V-Tox Facial - Botox In A Bottle iS Clinical Chemical Peel Skin Better Peel Tre…" at bounding box center [355, 190] width 144 height 209
click at [592, 61] on icon at bounding box center [588, 60] width 7 height 7
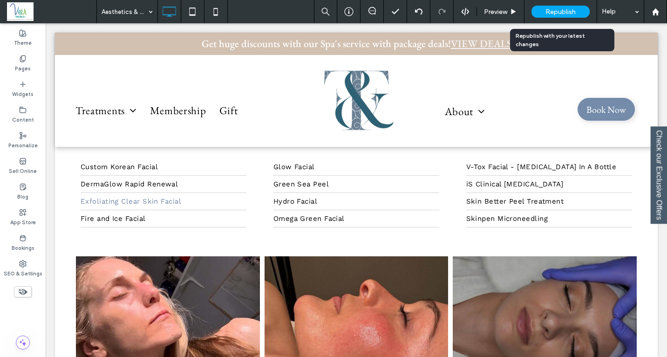
click at [554, 11] on span "Republish" at bounding box center [561, 12] width 30 height 8
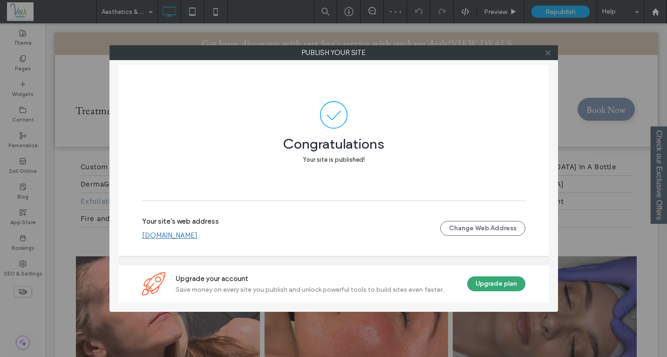
click at [547, 50] on icon at bounding box center [548, 52] width 7 height 7
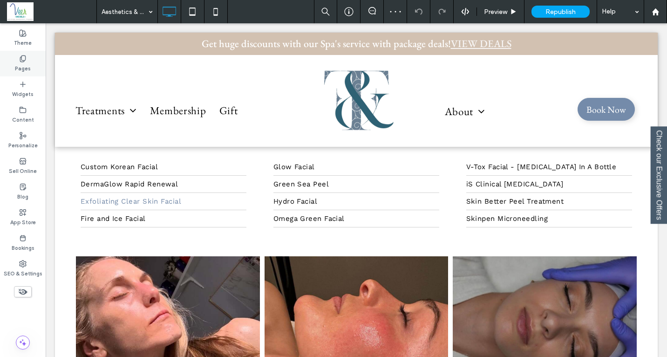
click at [16, 64] on label "Pages" at bounding box center [23, 67] width 16 height 10
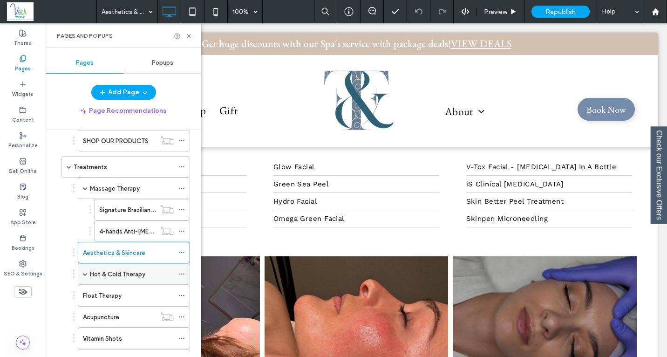
scroll to position [81, 0]
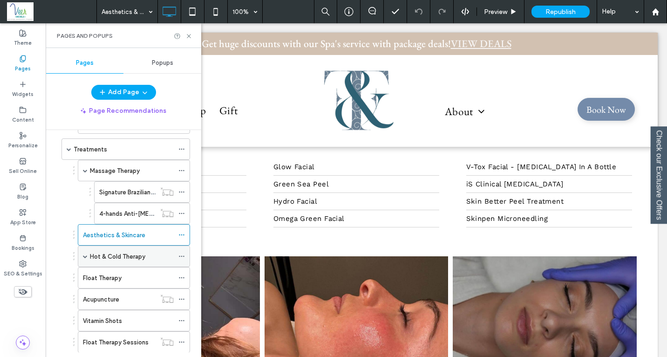
click at [120, 250] on div "Hot & Cold Therapy" at bounding box center [132, 256] width 84 height 20
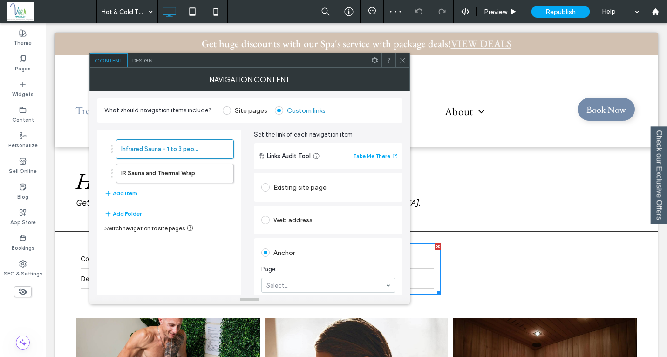
click at [404, 61] on div at bounding box center [403, 60] width 14 height 14
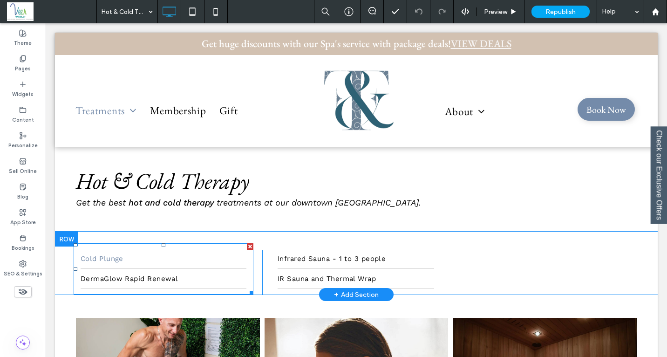
click at [149, 264] on link "Cold Plunge" at bounding box center [164, 259] width 166 height 20
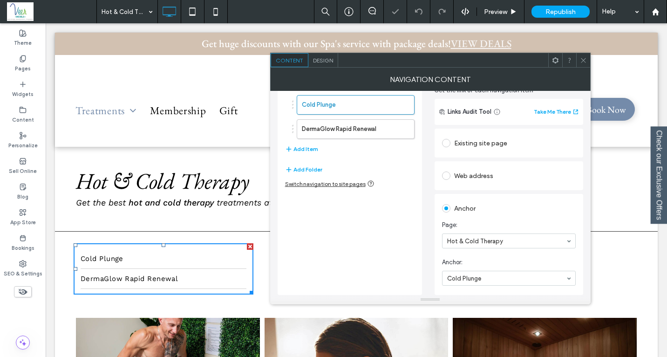
scroll to position [44, 0]
click at [341, 126] on label "DermaGlow Rapid Renewal" at bounding box center [341, 129] width 78 height 19
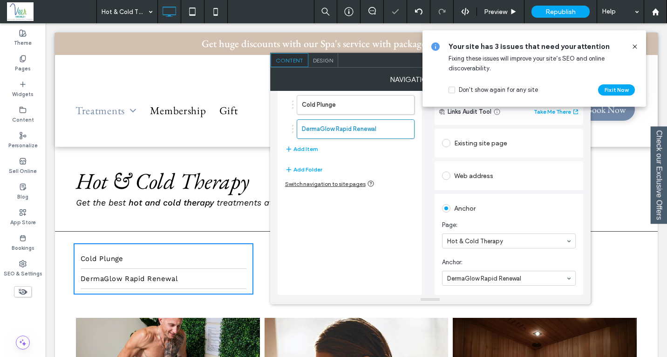
click at [637, 45] on icon at bounding box center [634, 46] width 7 height 7
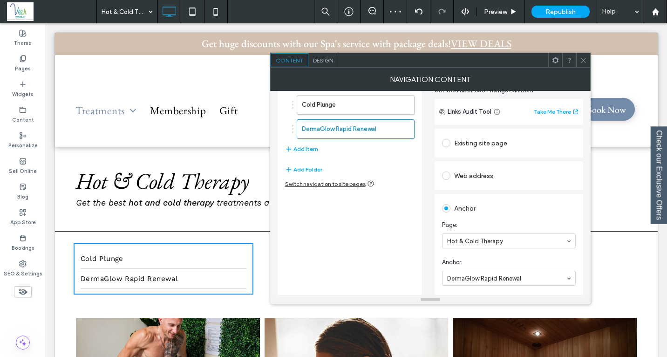
click at [587, 59] on div at bounding box center [583, 60] width 14 height 14
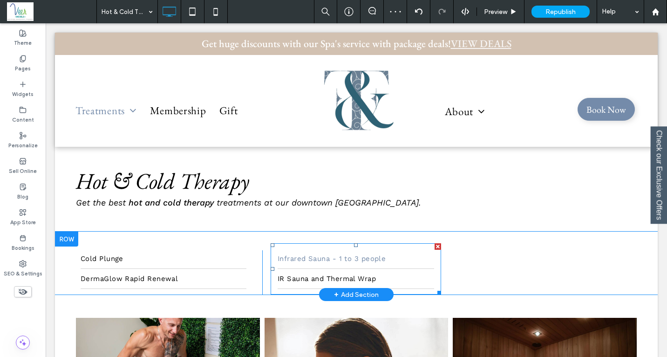
click at [361, 256] on span "Infrared Sauna - 1 to 3 people" at bounding box center [332, 258] width 109 height 8
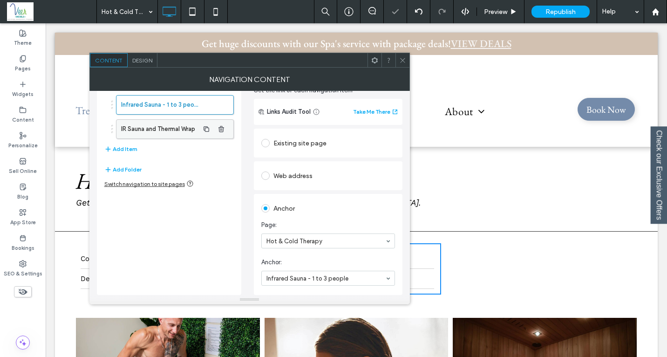
click at [177, 132] on label "IR Sauna and Thermal Wrap" at bounding box center [160, 129] width 78 height 19
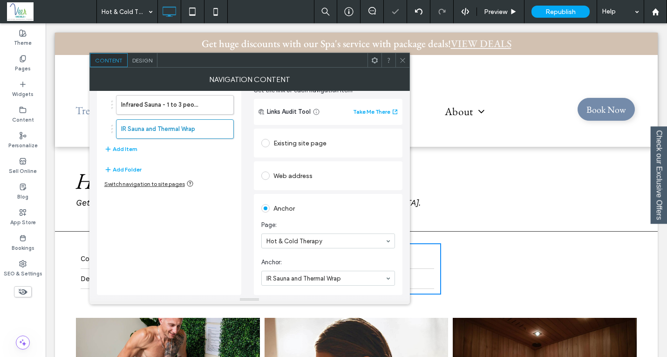
click at [401, 57] on icon at bounding box center [402, 60] width 7 height 7
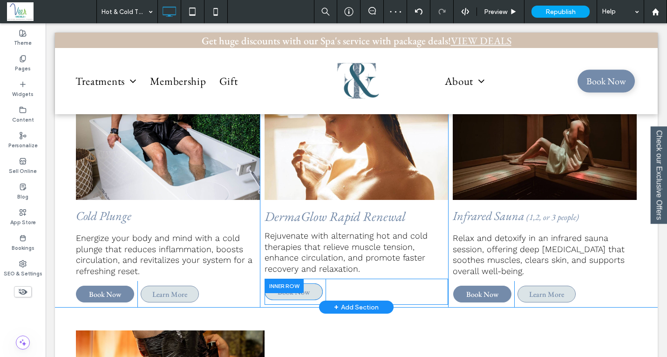
scroll to position [265, 0]
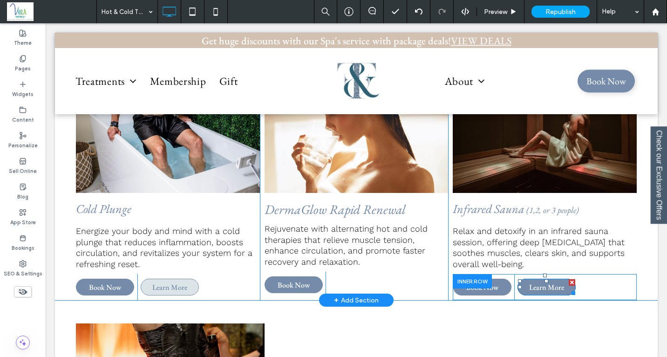
click at [535, 282] on span "Learn More" at bounding box center [546, 287] width 35 height 10
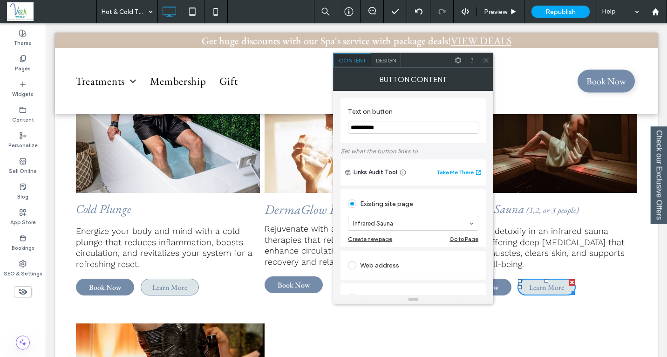
click at [486, 57] on icon at bounding box center [486, 60] width 7 height 7
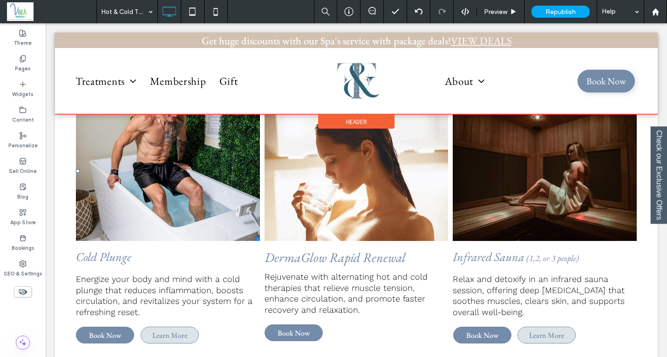
scroll to position [191, 0]
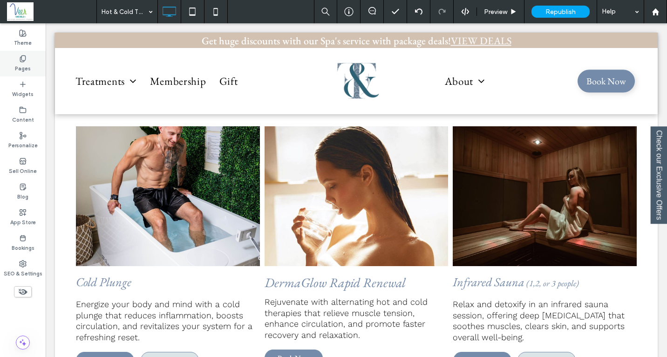
click at [26, 66] on label "Pages" at bounding box center [23, 67] width 16 height 10
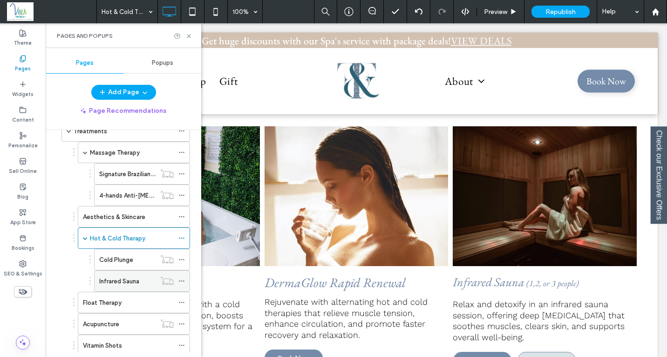
scroll to position [101, 0]
click at [125, 259] on label "Cold Plunge" at bounding box center [116, 258] width 34 height 16
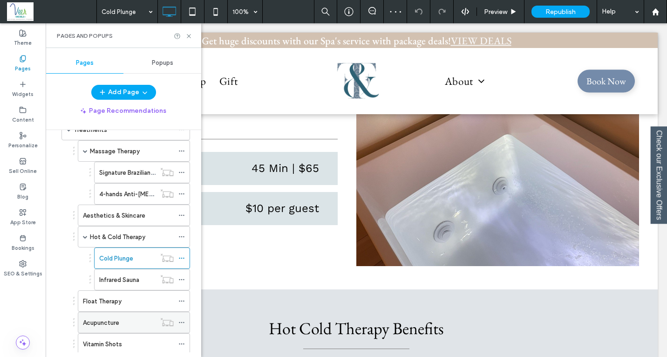
scroll to position [225, 0]
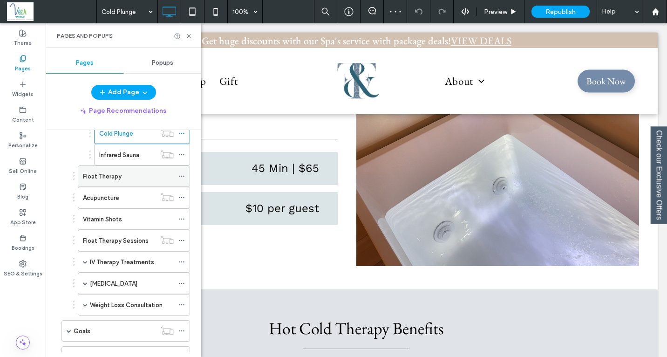
click at [113, 179] on label "Float Therapy" at bounding box center [102, 176] width 39 height 16
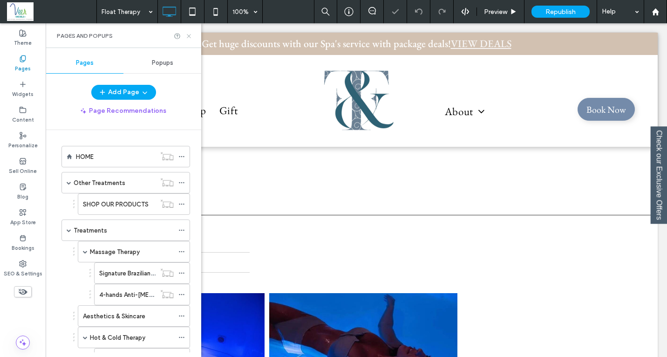
click at [189, 34] on icon at bounding box center [188, 36] width 7 height 7
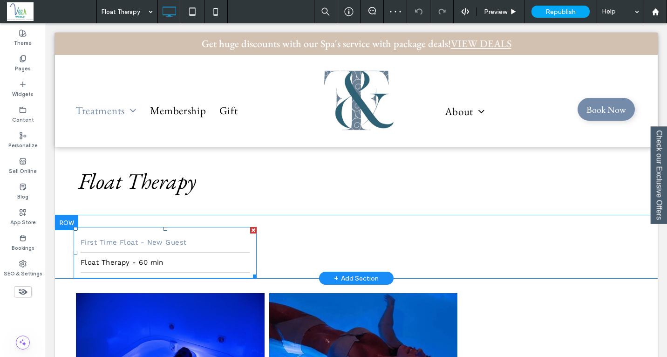
click at [141, 243] on span "First Time Float - New Guest" at bounding box center [134, 242] width 106 height 8
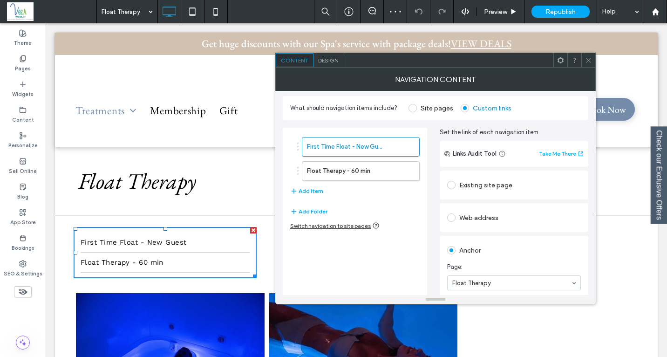
scroll to position [44, 0]
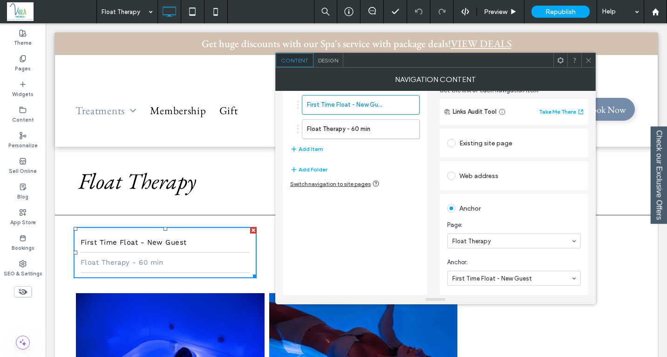
click at [182, 264] on link "Float Therapy - 60 min" at bounding box center [165, 262] width 169 height 20
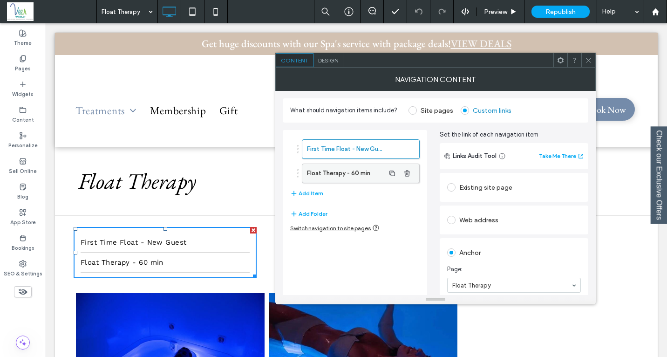
click at [348, 173] on label "Float Therapy - 60 min" at bounding box center [346, 173] width 78 height 19
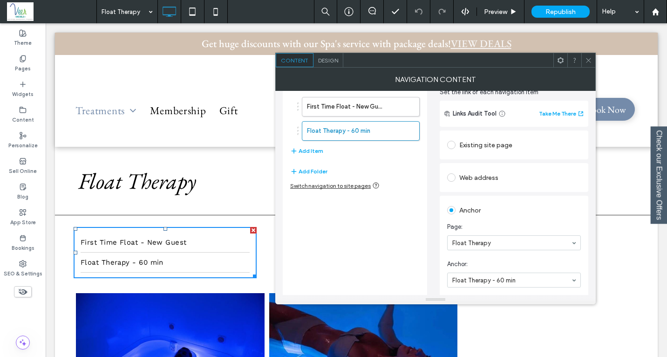
scroll to position [43, 0]
click at [28, 62] on label "Pages" at bounding box center [23, 67] width 16 height 10
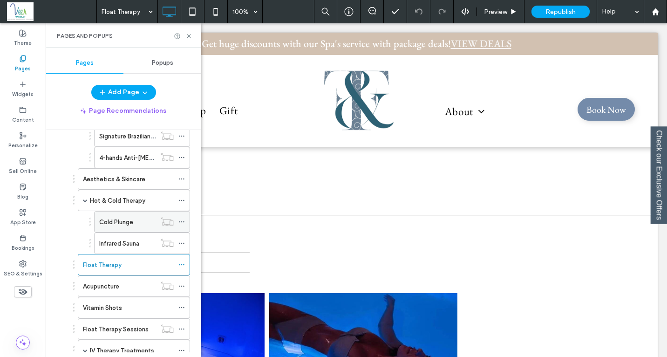
scroll to position [226, 0]
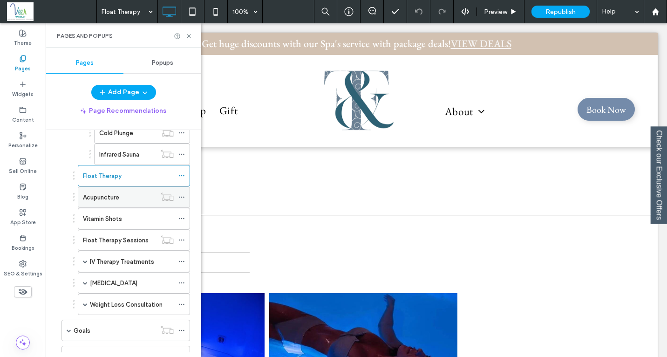
click at [120, 200] on div "Acupuncture" at bounding box center [119, 197] width 73 height 10
click at [187, 34] on use at bounding box center [189, 36] width 4 height 4
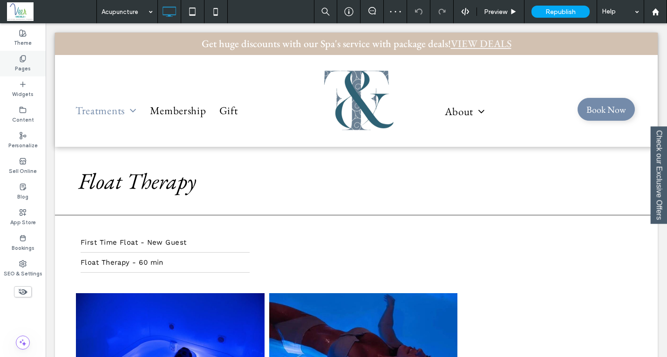
click at [22, 64] on label "Pages" at bounding box center [23, 67] width 16 height 10
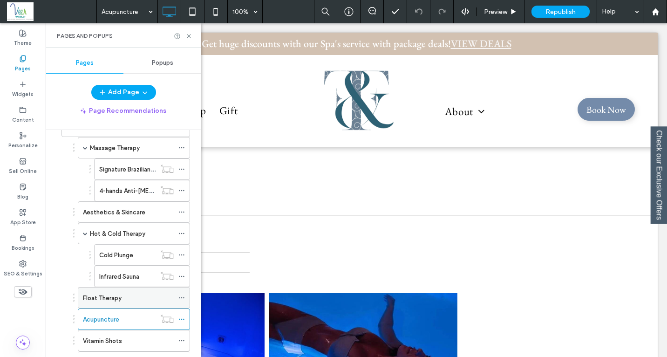
scroll to position [186, 0]
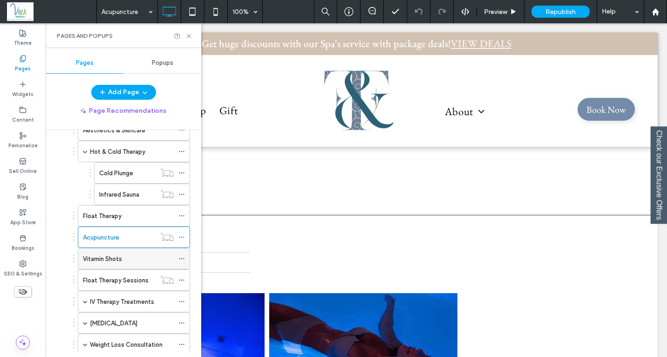
click at [112, 261] on label "Vitamin Shots" at bounding box center [102, 259] width 39 height 16
click at [184, 34] on div at bounding box center [183, 36] width 19 height 7
click at [190, 35] on icon at bounding box center [188, 36] width 7 height 7
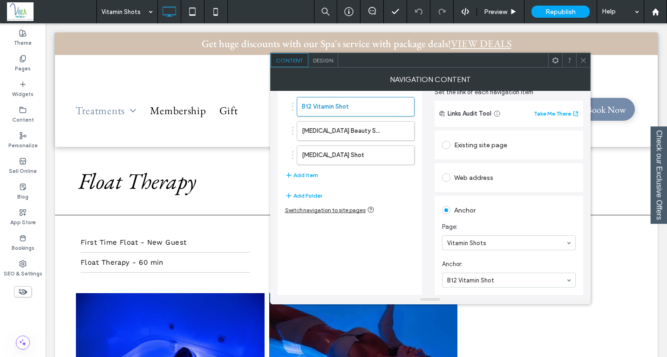
scroll to position [44, 0]
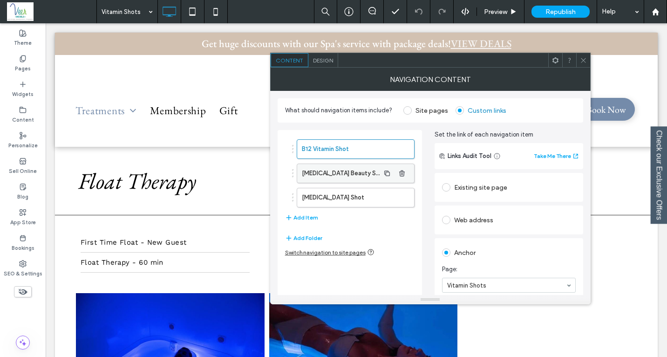
click at [353, 164] on label "[MEDICAL_DATA] Beauty Shot" at bounding box center [341, 173] width 78 height 19
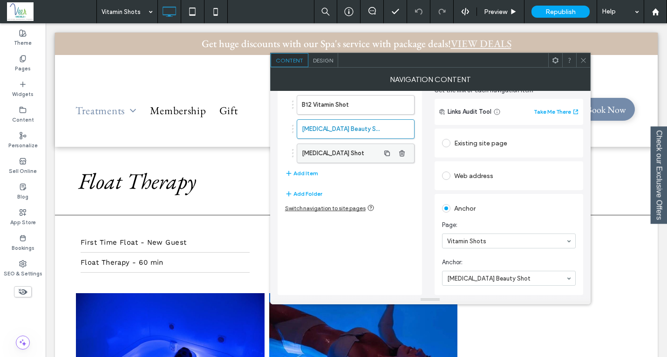
click at [327, 156] on label "[MEDICAL_DATA] Shot" at bounding box center [341, 153] width 78 height 19
click at [581, 58] on icon at bounding box center [583, 60] width 7 height 7
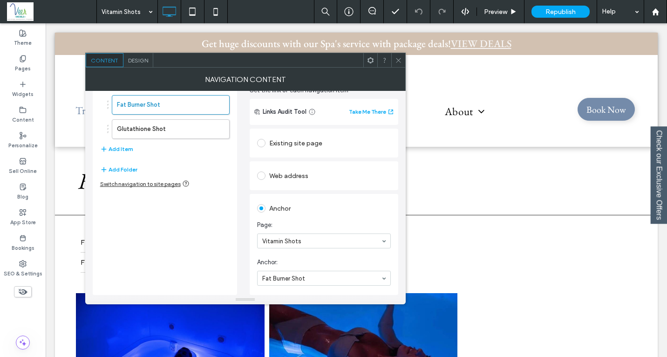
click at [395, 62] on icon at bounding box center [398, 60] width 7 height 7
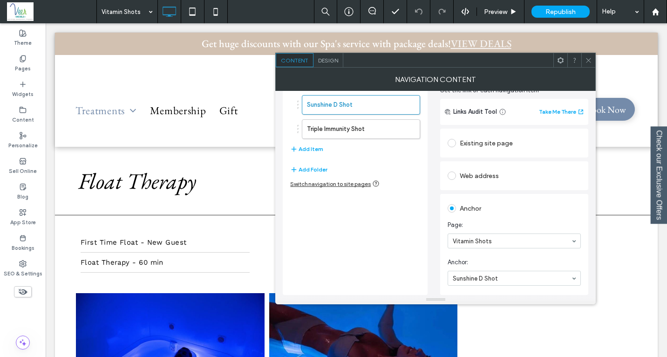
click at [588, 60] on icon at bounding box center [588, 60] width 7 height 7
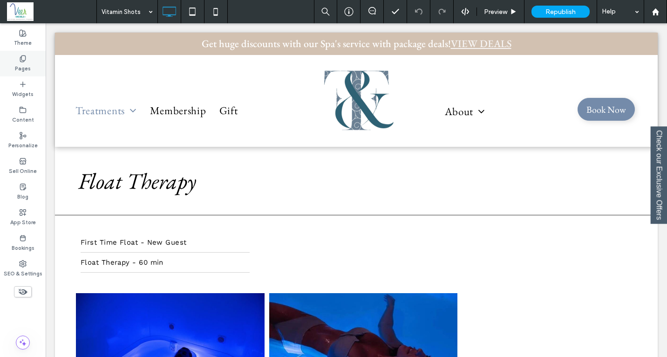
click at [24, 57] on icon at bounding box center [22, 58] width 7 height 7
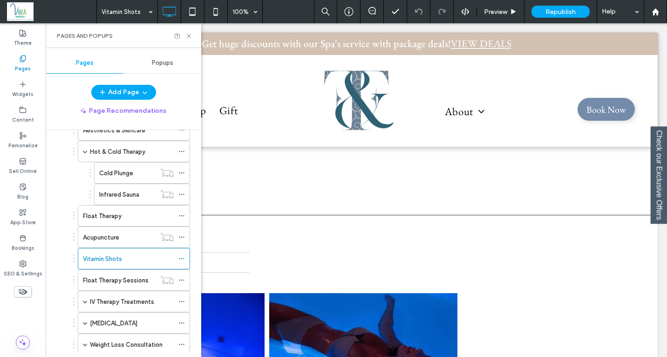
scroll to position [188, 0]
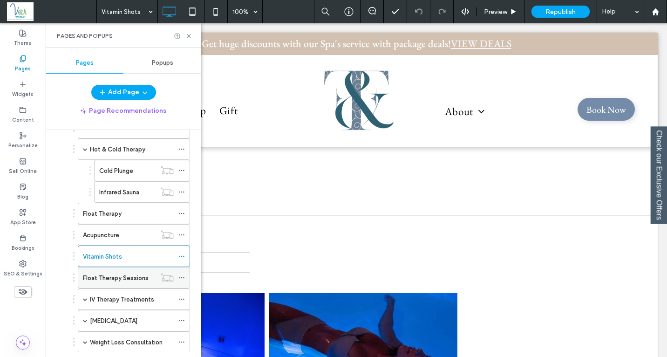
click at [105, 278] on label "Float Therapy Sessions" at bounding box center [116, 278] width 66 height 16
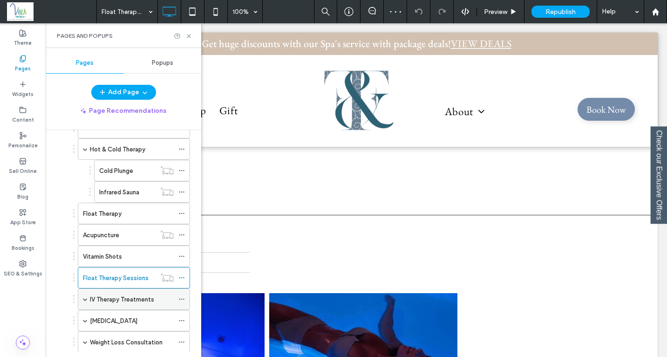
click at [101, 301] on label "IV Therapy Treatments" at bounding box center [122, 299] width 64 height 16
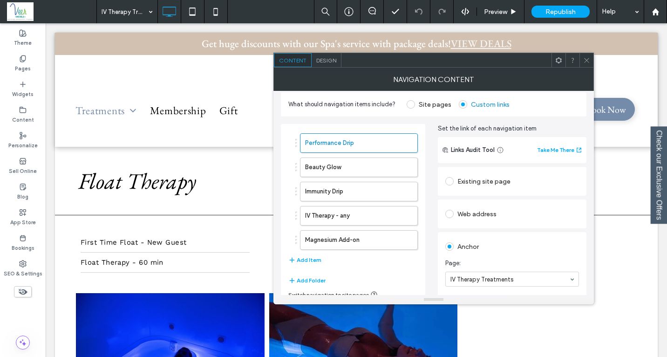
scroll to position [44, 0]
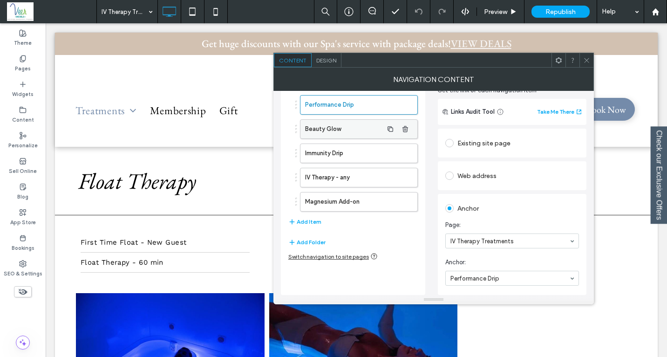
click at [330, 134] on label "Beauty Glow" at bounding box center [344, 129] width 78 height 19
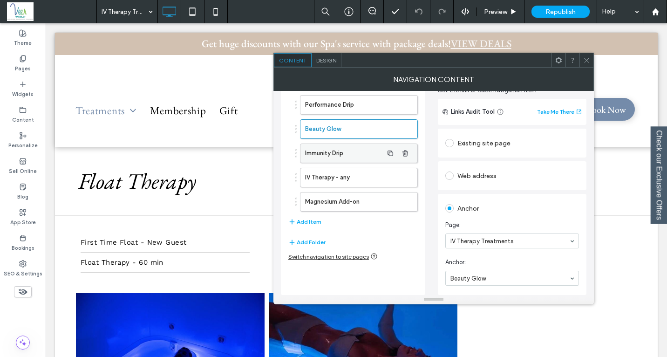
click at [329, 158] on label "Immunity Drip" at bounding box center [344, 153] width 78 height 19
click at [328, 179] on label "IV Therapy - any" at bounding box center [344, 177] width 78 height 19
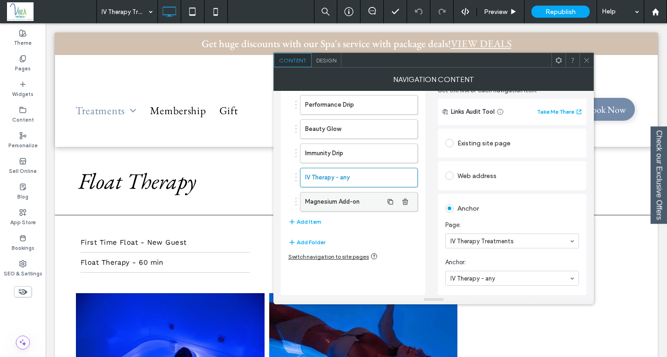
click at [324, 205] on label "Magnesium Add-on" at bounding box center [344, 201] width 78 height 19
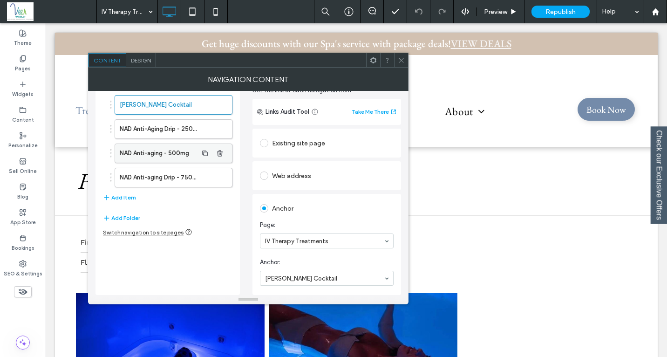
click at [169, 150] on label "NAD Anti-aging - 500mg" at bounding box center [159, 153] width 78 height 19
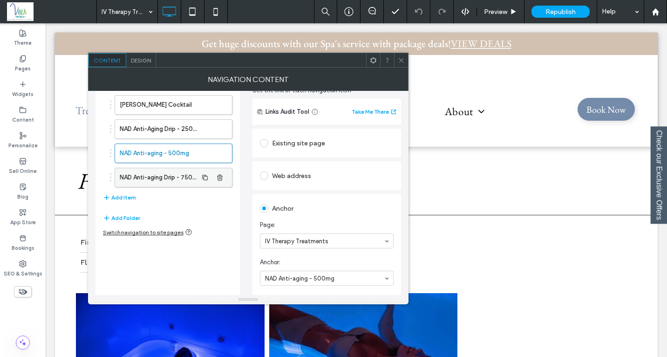
click at [161, 184] on label "NAD Anti-aging Drip - 750mg" at bounding box center [159, 177] width 78 height 19
click at [399, 57] on icon at bounding box center [401, 60] width 7 height 7
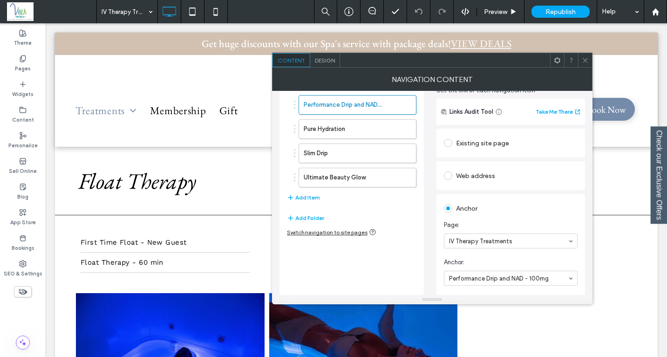
click at [583, 63] on span at bounding box center [585, 60] width 7 height 14
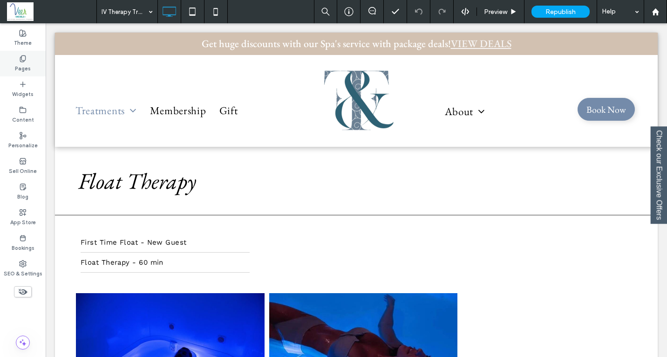
click at [17, 70] on label "Pages" at bounding box center [23, 67] width 16 height 10
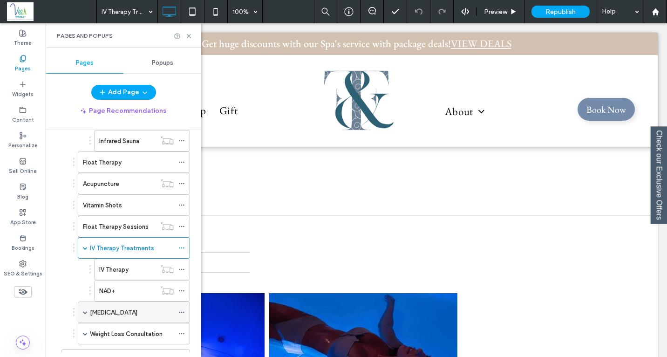
scroll to position [355, 0]
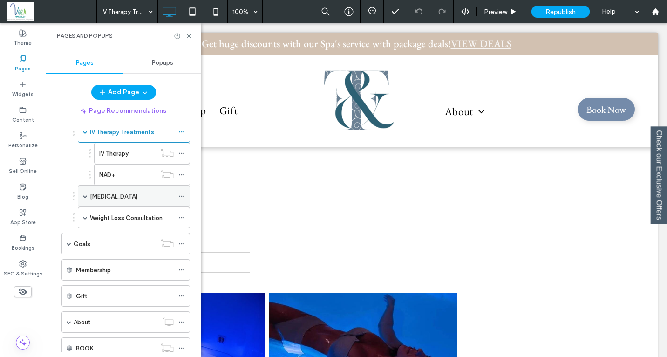
click at [109, 198] on label "[MEDICAL_DATA]" at bounding box center [114, 196] width 48 height 16
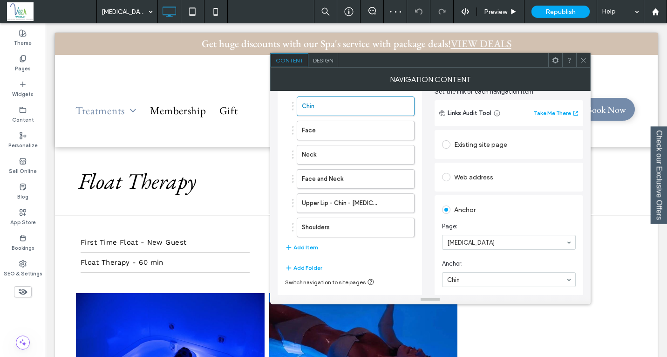
scroll to position [44, 0]
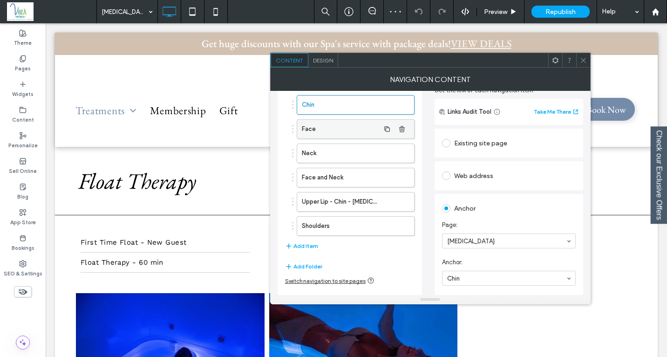
click at [338, 123] on label "Face" at bounding box center [341, 129] width 78 height 19
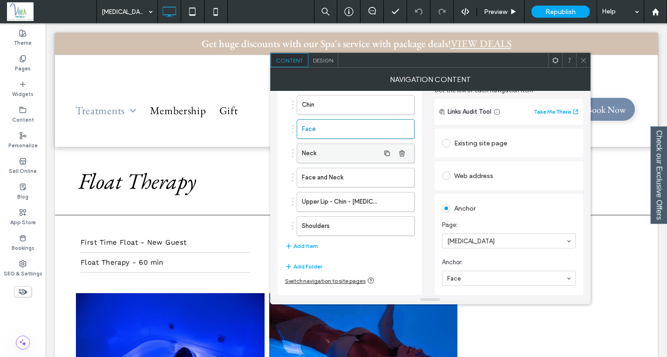
click at [328, 156] on label "Neck" at bounding box center [341, 153] width 78 height 19
click at [336, 181] on label "Face and Neck" at bounding box center [341, 177] width 78 height 19
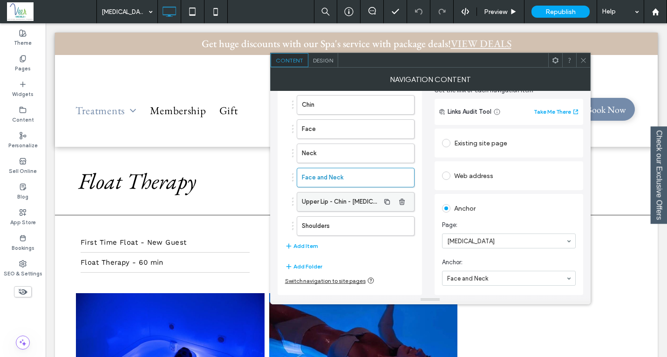
click at [333, 200] on label "Upper Lip - Chin - [MEDICAL_DATA] - Ears" at bounding box center [341, 201] width 78 height 19
click at [579, 59] on div at bounding box center [583, 60] width 14 height 14
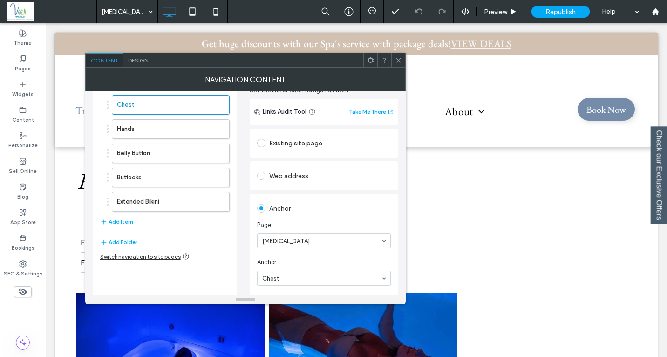
click at [396, 57] on icon at bounding box center [398, 60] width 7 height 7
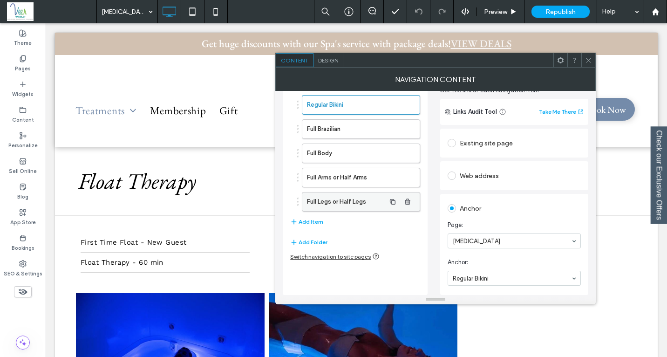
click at [349, 198] on label "Full Legs or Half Legs" at bounding box center [346, 201] width 78 height 19
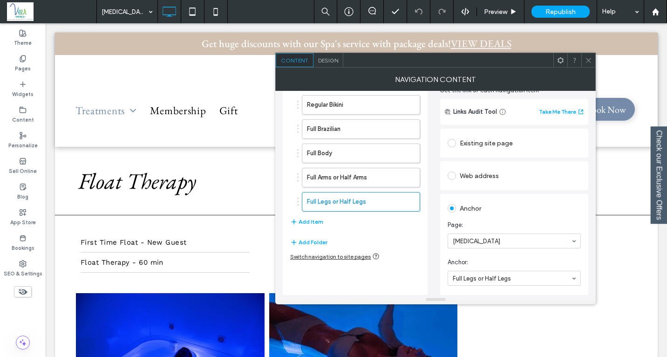
click at [586, 63] on icon at bounding box center [588, 60] width 7 height 7
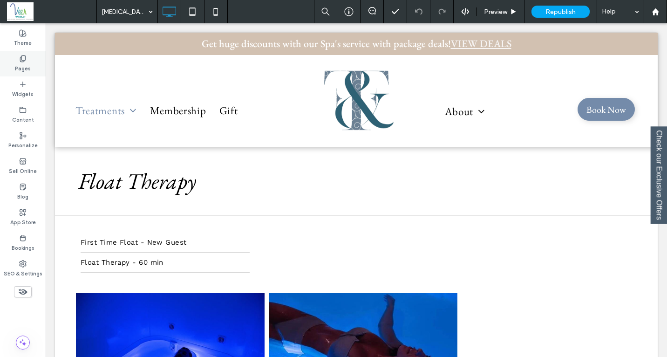
click at [16, 58] on div "Pages" at bounding box center [23, 64] width 46 height 26
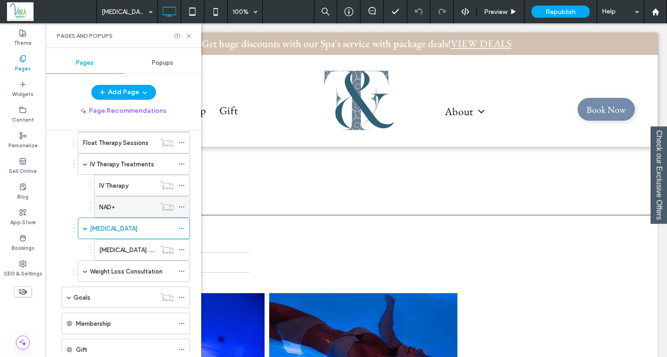
scroll to position [379, 0]
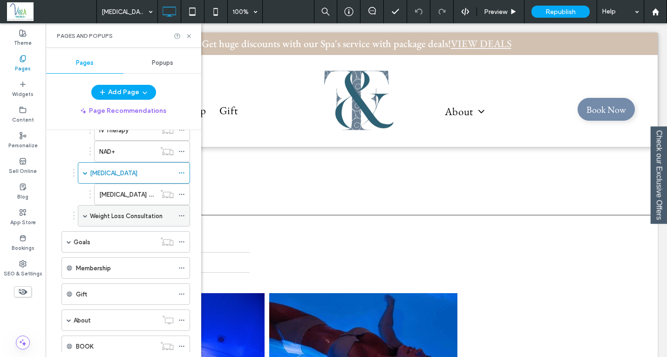
click at [108, 218] on label "Weight Loss Consultation" at bounding box center [126, 216] width 73 height 16
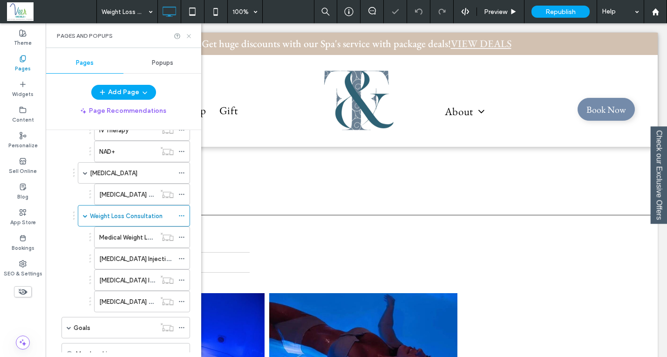
click at [192, 34] on icon at bounding box center [188, 36] width 7 height 7
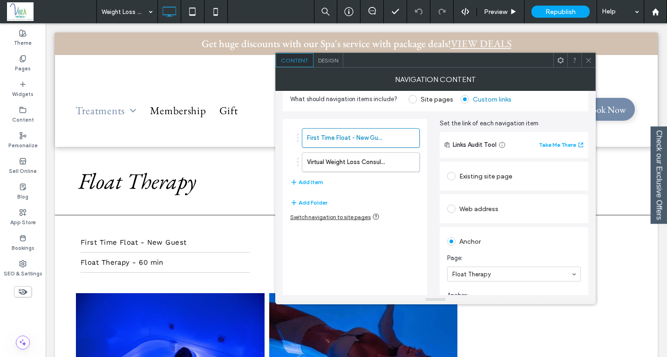
scroll to position [44, 0]
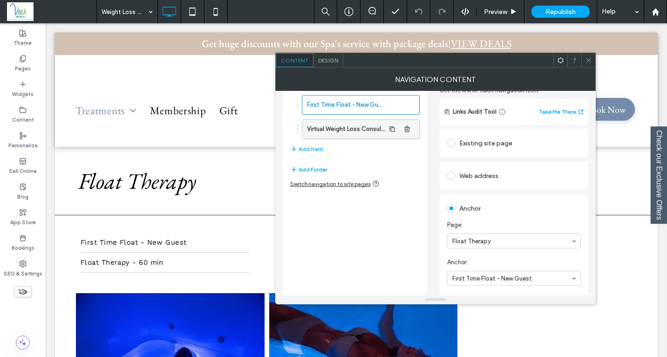
click at [341, 127] on label "Virtual Weight Loss Consultation" at bounding box center [346, 129] width 78 height 19
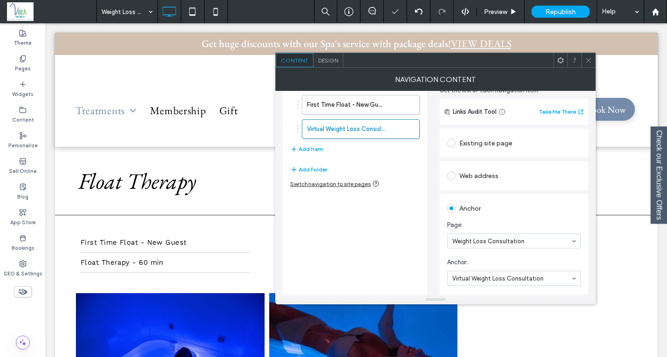
click at [586, 58] on icon at bounding box center [588, 60] width 7 height 7
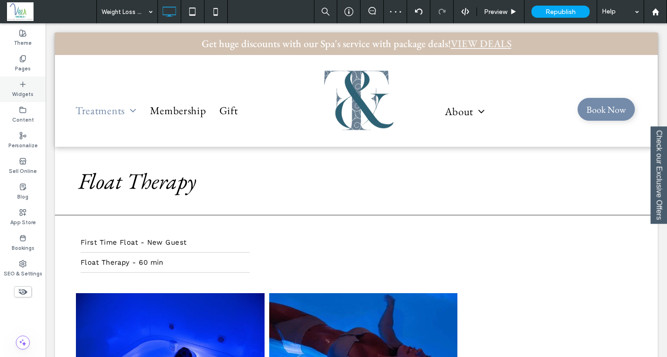
click at [17, 85] on div "Widgets" at bounding box center [23, 89] width 46 height 26
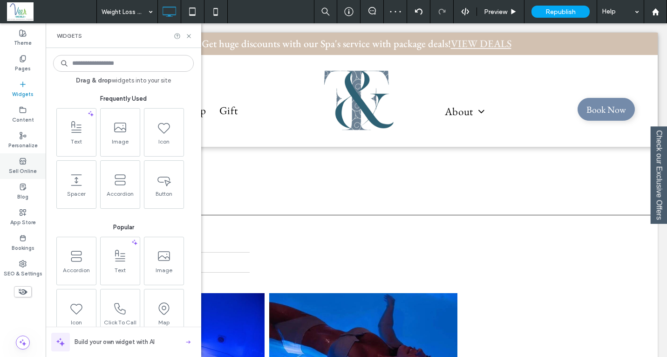
scroll to position [121, 0]
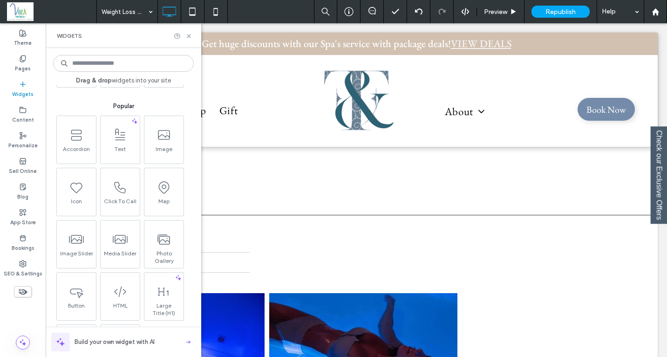
drag, startPoint x: 21, startPoint y: 61, endPoint x: 186, endPoint y: 40, distance: 166.3
click at [21, 61] on icon at bounding box center [22, 58] width 7 height 7
click at [26, 66] on label "Pages" at bounding box center [23, 67] width 16 height 10
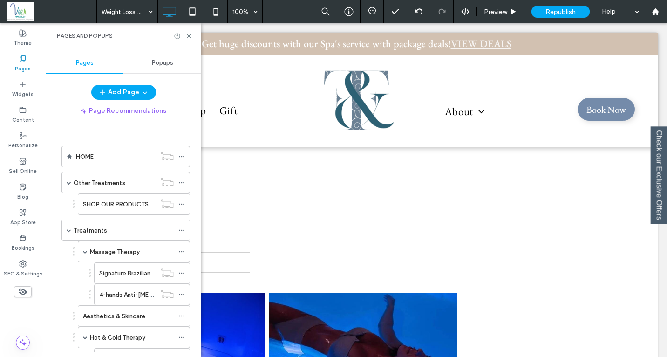
click at [188, 36] on use at bounding box center [189, 36] width 4 height 4
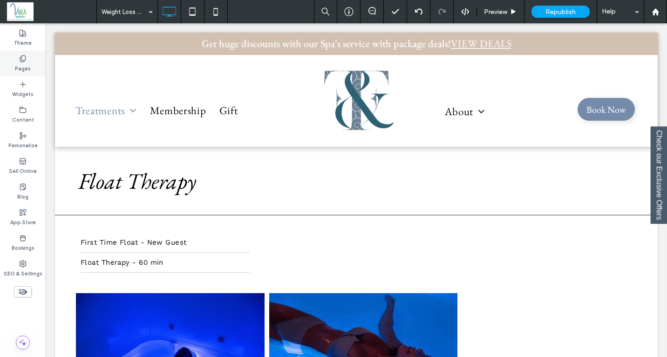
click at [24, 61] on icon at bounding box center [22, 58] width 7 height 7
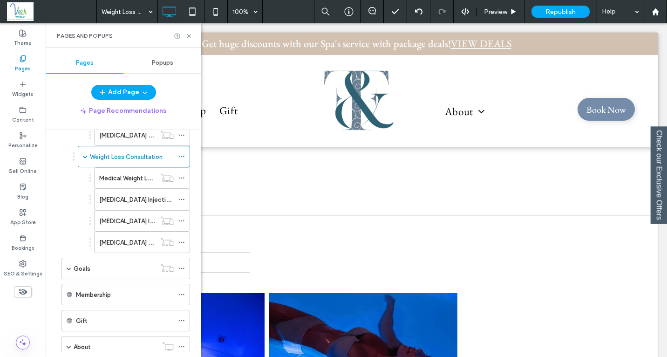
scroll to position [433, 0]
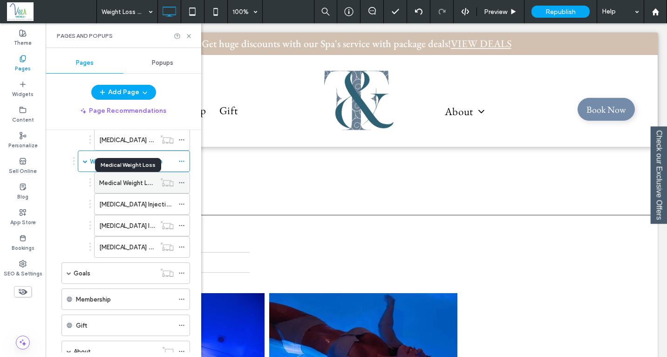
click at [123, 183] on label "Medical Weight Loss" at bounding box center [128, 183] width 58 height 16
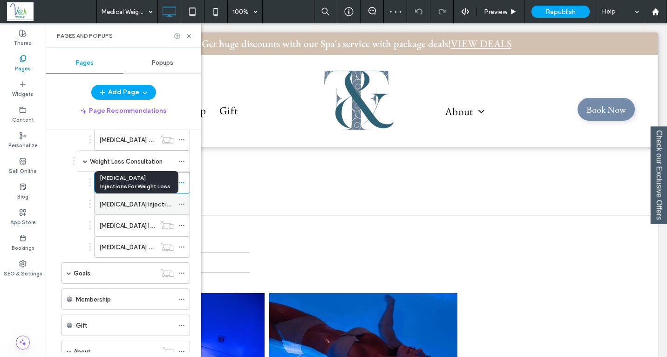
click at [116, 207] on label "[MEDICAL_DATA] Injections For Weight Loss" at bounding box center [160, 204] width 123 height 16
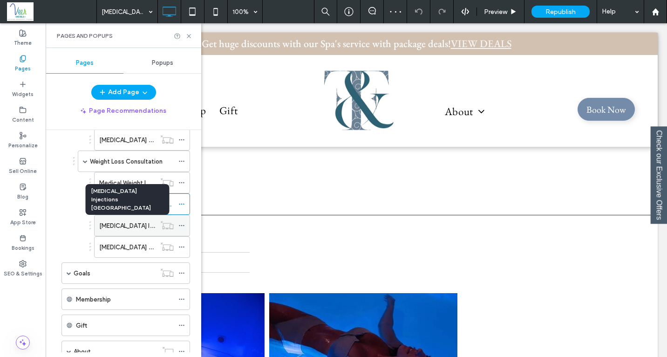
click at [113, 228] on label "[MEDICAL_DATA] Injections [GEOGRAPHIC_DATA]" at bounding box center [169, 226] width 141 height 16
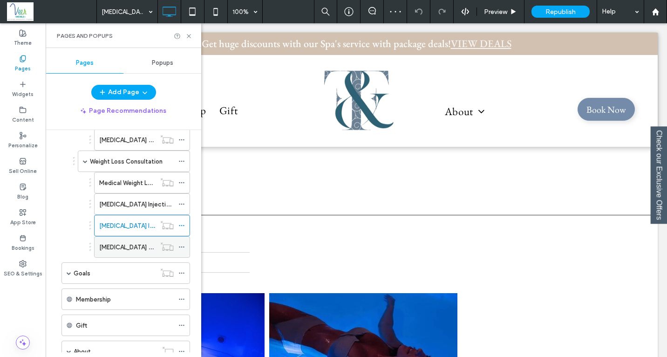
click at [111, 246] on label "[MEDICAL_DATA] Online" at bounding box center [132, 247] width 67 height 16
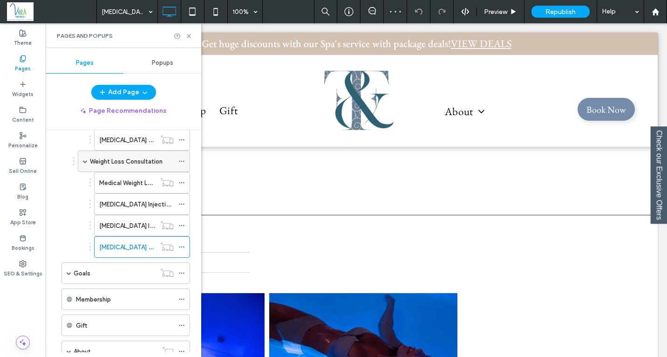
click at [90, 159] on label "Weight Loss Consultation" at bounding box center [126, 161] width 73 height 16
click at [191, 37] on icon at bounding box center [188, 36] width 7 height 7
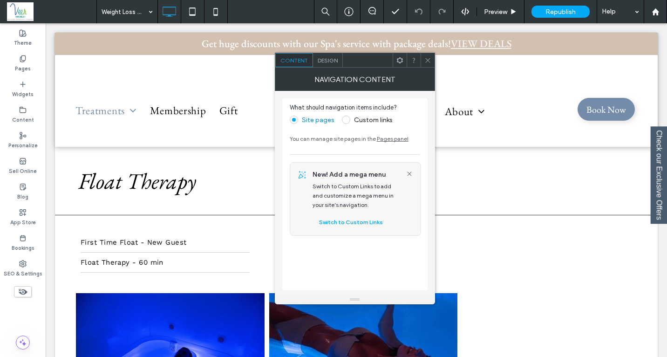
click at [421, 60] on div at bounding box center [428, 60] width 14 height 14
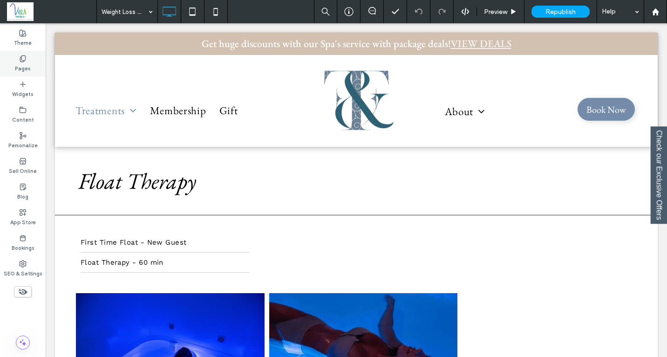
click at [20, 67] on label "Pages" at bounding box center [23, 67] width 16 height 10
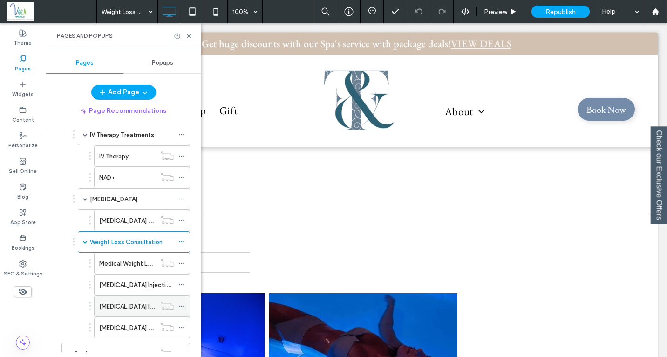
scroll to position [439, 0]
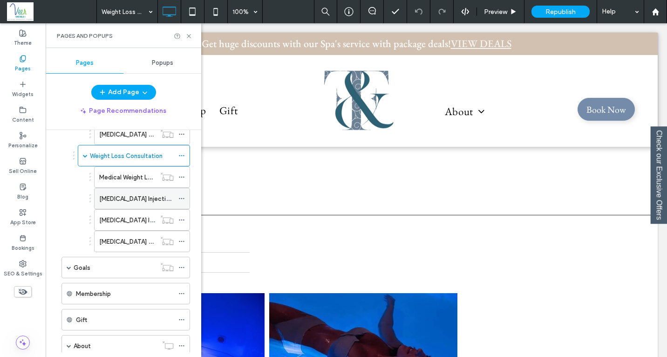
click at [134, 197] on label "[MEDICAL_DATA] Injections For Weight Loss" at bounding box center [160, 199] width 123 height 16
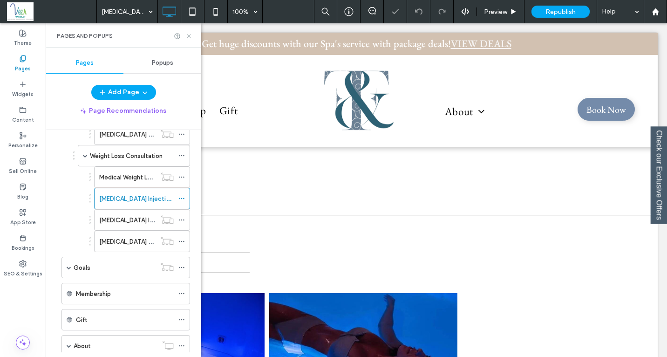
click at [186, 36] on icon at bounding box center [188, 36] width 7 height 7
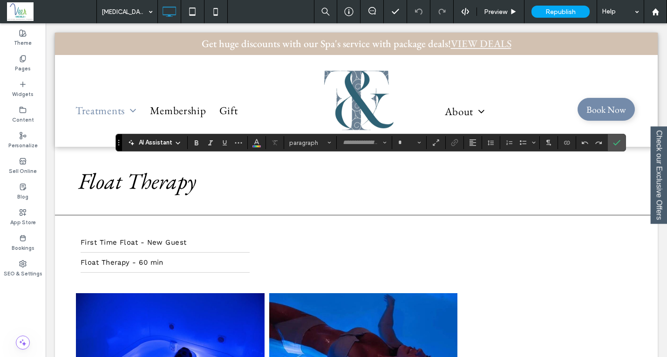
type input "**********"
type input "**"
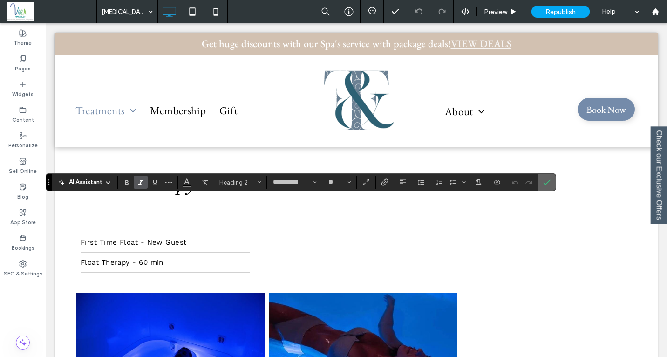
click at [546, 180] on icon "Confirm" at bounding box center [546, 181] width 7 height 7
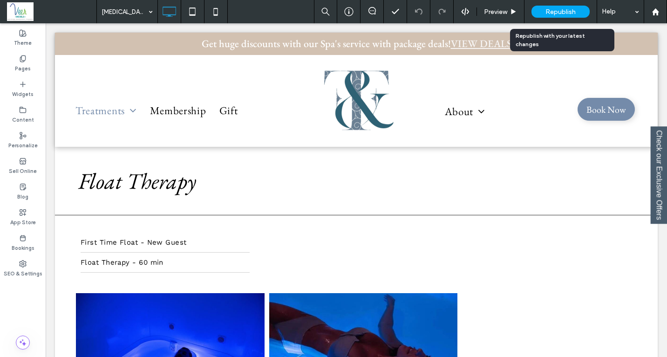
click at [559, 10] on span "Republish" at bounding box center [561, 12] width 30 height 8
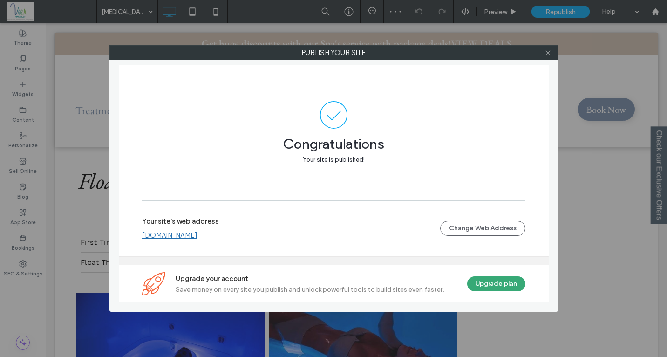
click at [546, 51] on icon at bounding box center [548, 52] width 7 height 7
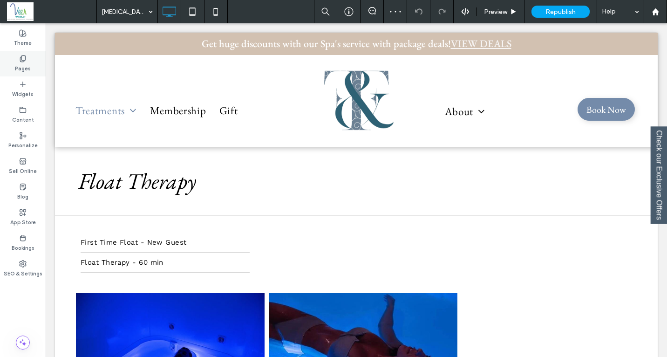
click at [32, 66] on div "Pages" at bounding box center [23, 64] width 46 height 26
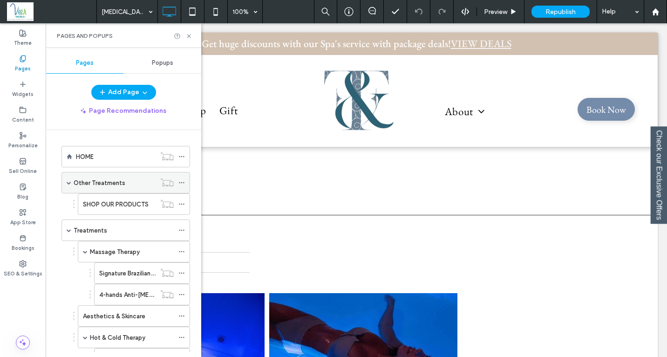
click at [68, 182] on span at bounding box center [69, 182] width 5 height 5
click at [184, 184] on icon at bounding box center [181, 182] width 7 height 7
click at [71, 179] on div "Other Treatments" at bounding box center [125, 182] width 129 height 21
click at [66, 180] on div "Other Treatments" at bounding box center [125, 182] width 129 height 21
click at [67, 183] on span at bounding box center [69, 182] width 5 height 5
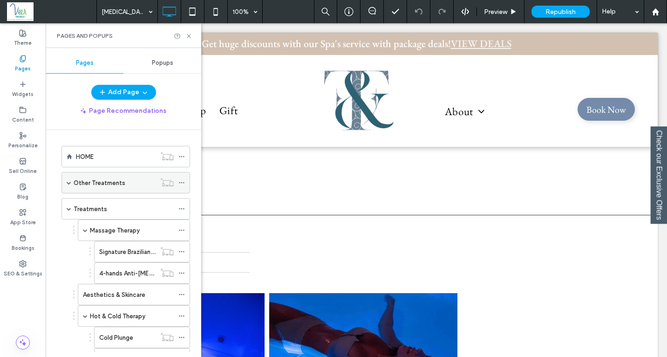
click at [69, 181] on span at bounding box center [69, 182] width 5 height 5
click at [68, 183] on span at bounding box center [69, 182] width 5 height 5
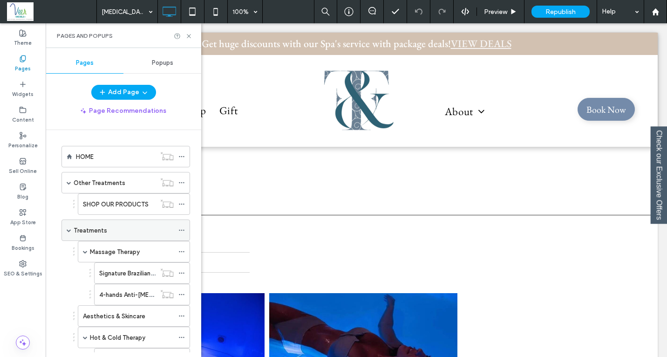
click at [106, 232] on div "Treatments" at bounding box center [124, 230] width 100 height 10
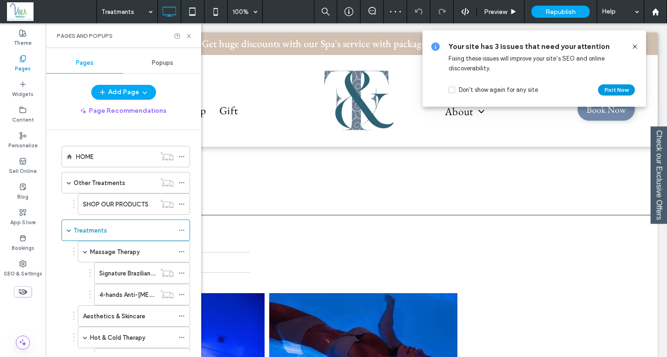
click at [617, 88] on button "Fix it Now" at bounding box center [616, 89] width 37 height 11
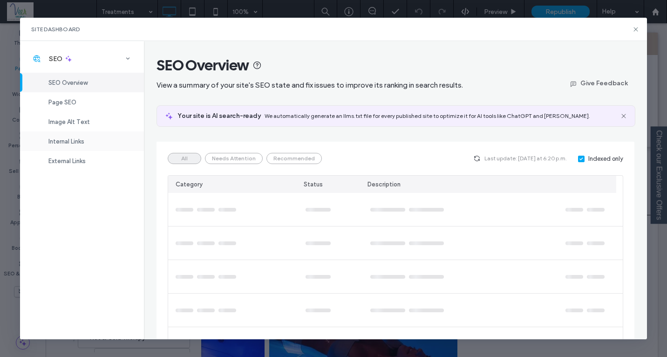
click at [65, 143] on span "Internal Links" at bounding box center [66, 141] width 36 height 7
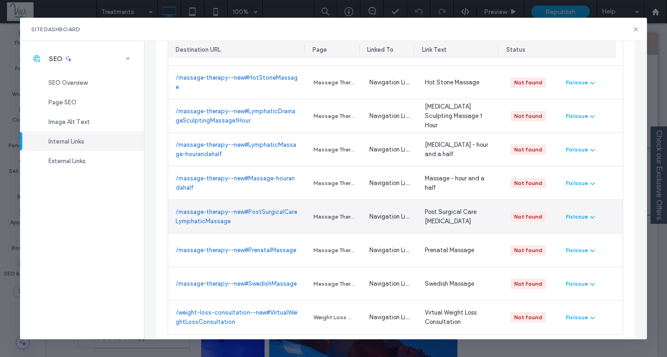
scroll to position [341, 0]
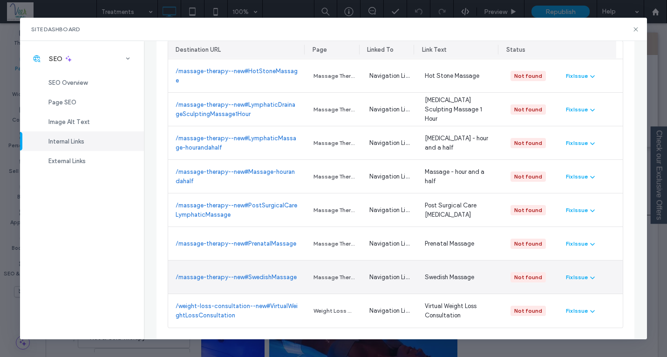
click at [218, 273] on link "/massage-therapy--new#SwedishMassage" at bounding box center [236, 277] width 121 height 9
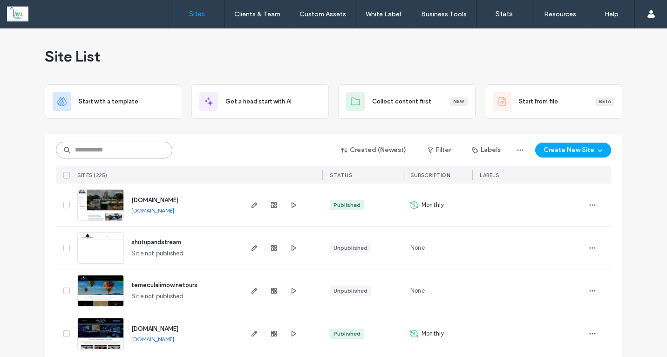
click at [85, 151] on input at bounding box center [114, 150] width 116 height 17
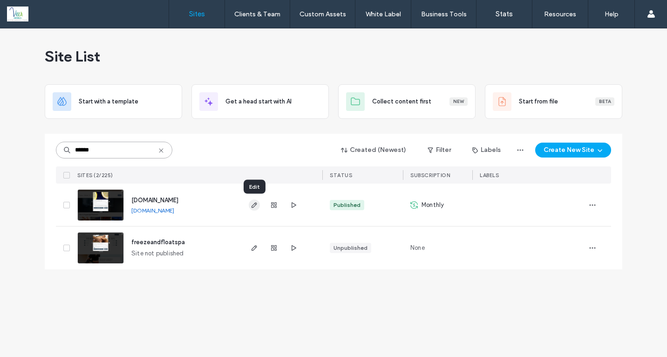
type input "******"
click at [252, 205] on use "button" at bounding box center [255, 205] width 6 height 6
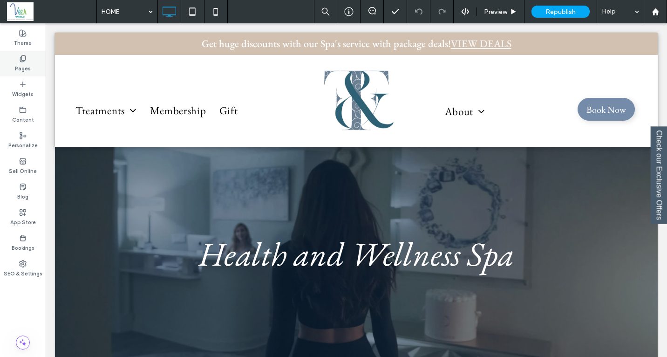
click at [31, 58] on div "Pages" at bounding box center [23, 64] width 46 height 26
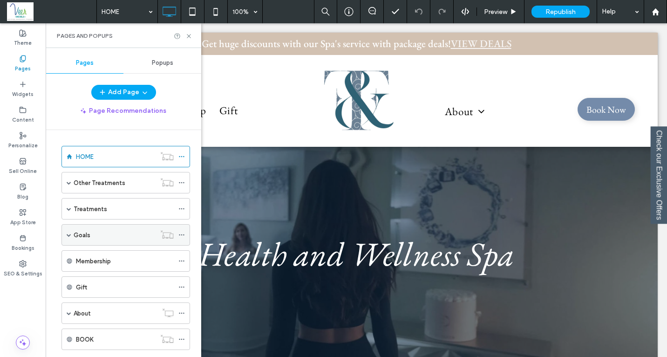
click at [68, 236] on span at bounding box center [69, 234] width 5 height 5
click at [109, 260] on label "Weight Loss (New)" at bounding box center [109, 256] width 52 height 16
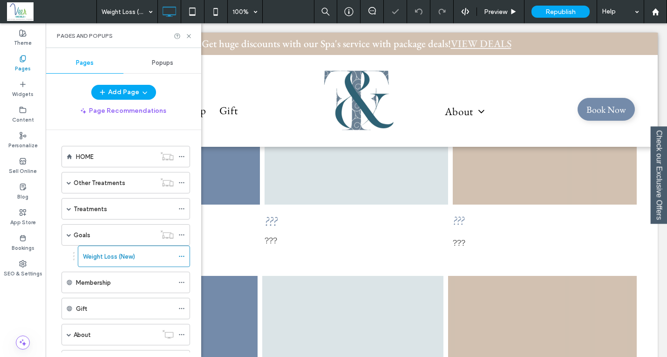
scroll to position [359, 0]
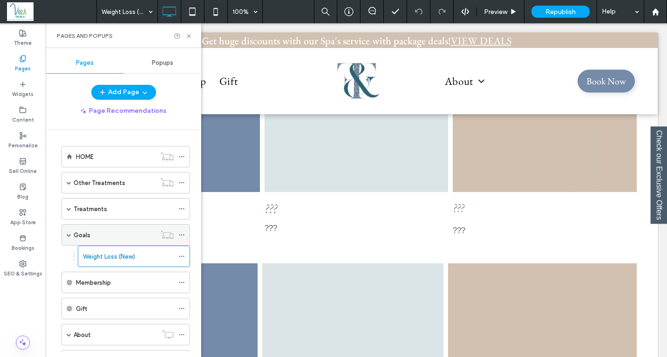
click at [78, 237] on label "Goals" at bounding box center [82, 235] width 17 height 16
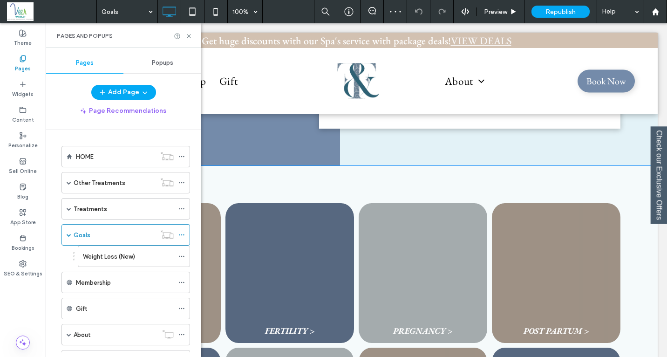
scroll to position [301, 0]
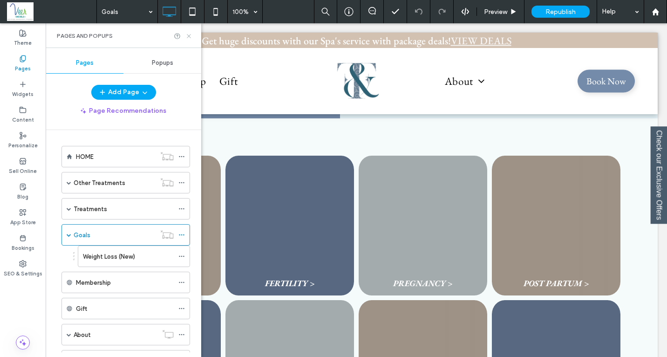
click at [189, 35] on use at bounding box center [189, 36] width 4 height 4
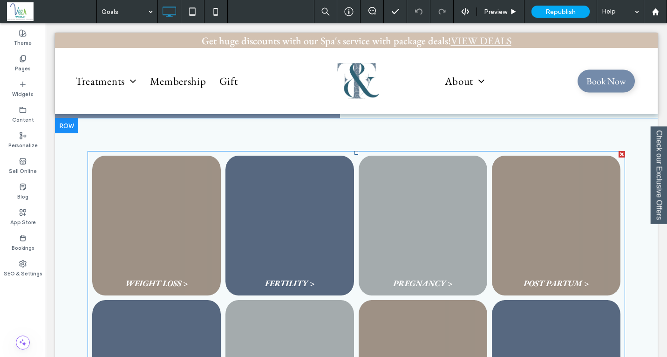
click at [151, 242] on link at bounding box center [157, 225] width 136 height 148
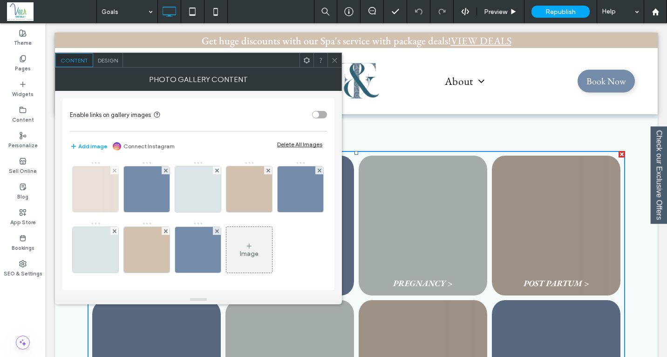
click at [85, 188] on img at bounding box center [95, 189] width 68 height 46
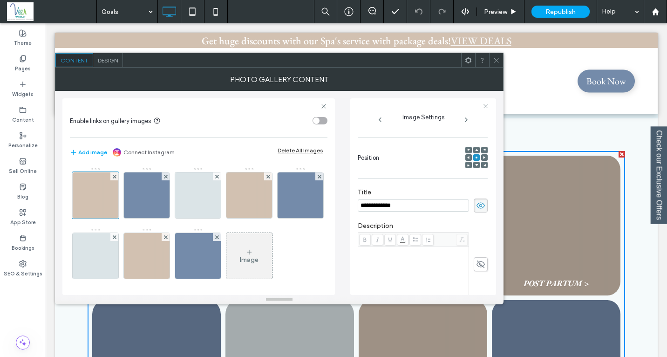
scroll to position [0, 0]
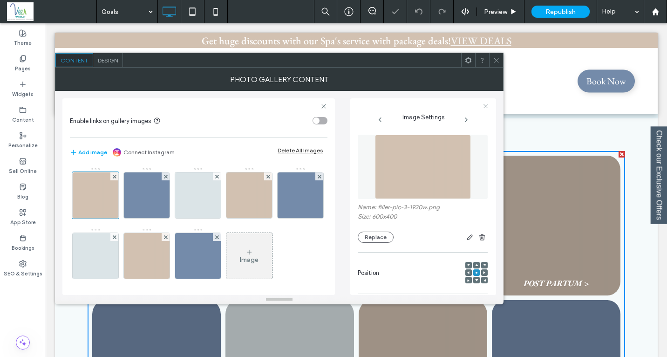
click at [499, 58] on icon at bounding box center [496, 60] width 7 height 7
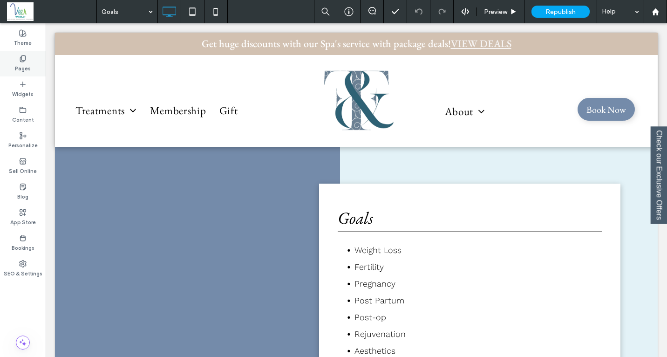
click at [26, 63] on label "Pages" at bounding box center [23, 67] width 16 height 10
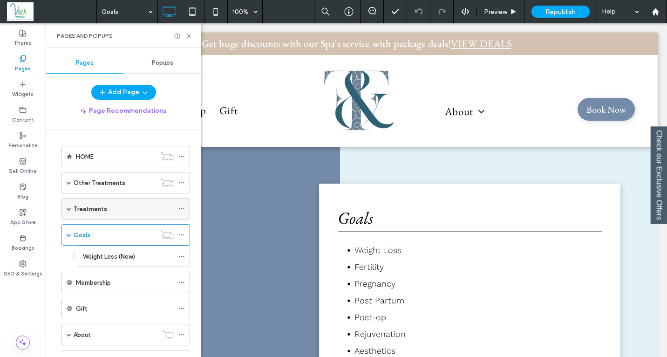
click at [70, 213] on span at bounding box center [69, 208] width 5 height 20
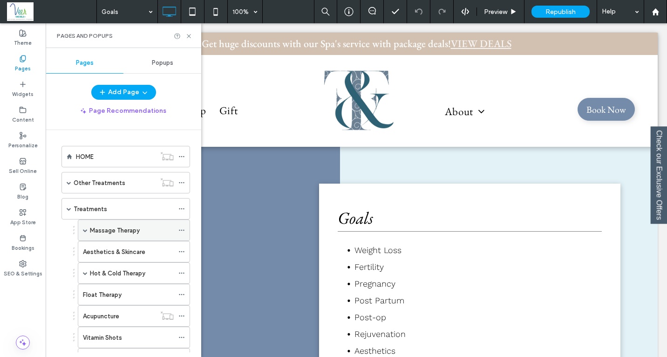
click at [83, 229] on span at bounding box center [85, 230] width 5 height 5
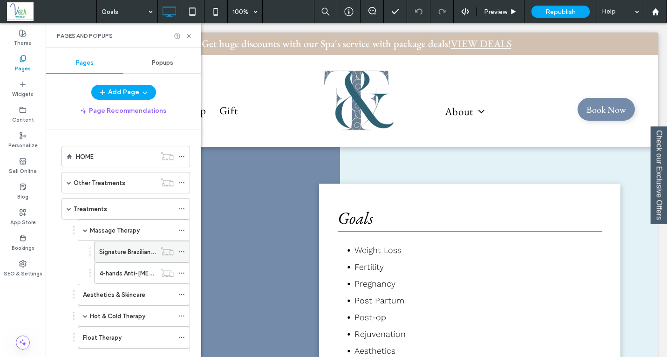
click at [110, 249] on label "Signature Brazilian Lymphatic Massage Duo" at bounding box center [160, 252] width 122 height 16
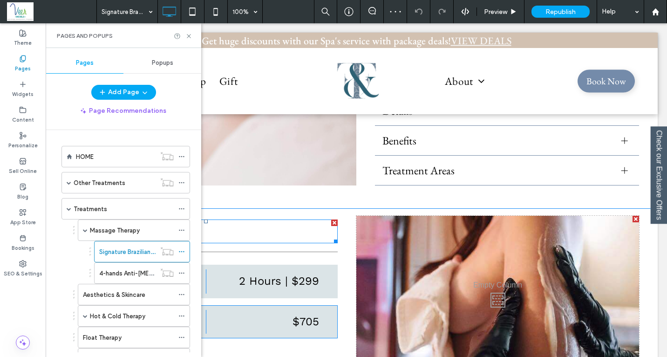
scroll to position [268, 0]
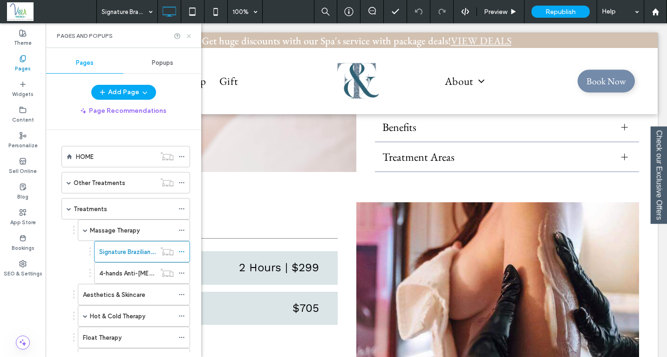
drag, startPoint x: 188, startPoint y: 35, endPoint x: 142, endPoint y: 16, distance: 50.5
click at [188, 35] on use at bounding box center [189, 36] width 4 height 4
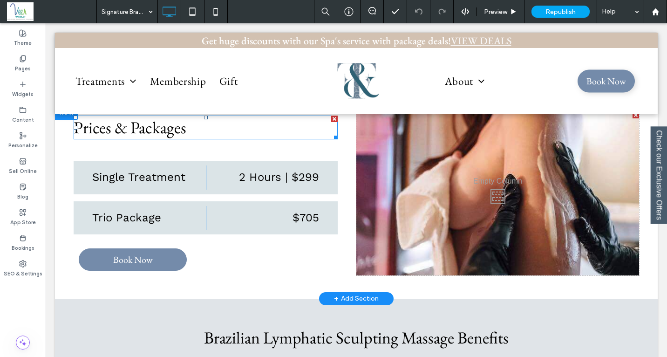
scroll to position [413, 0]
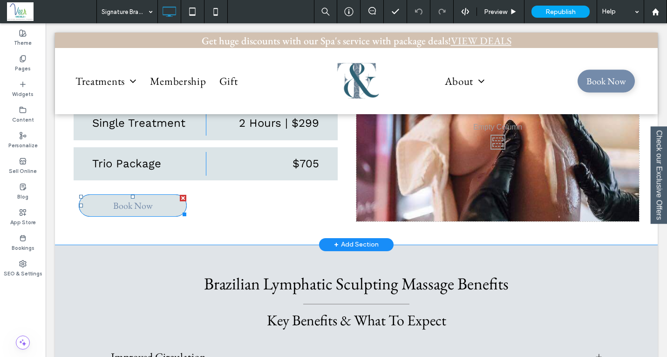
click at [159, 212] on link "Book Now" at bounding box center [133, 205] width 108 height 22
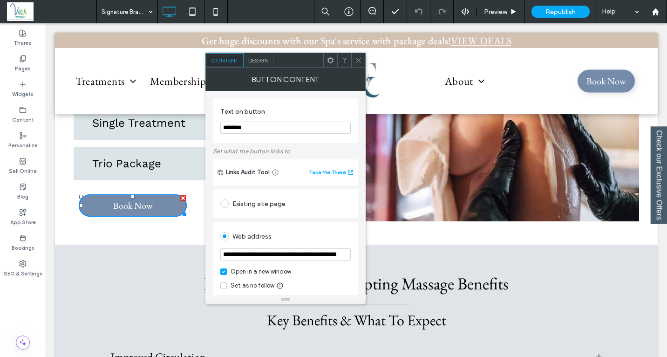
click at [357, 58] on use at bounding box center [358, 60] width 5 height 5
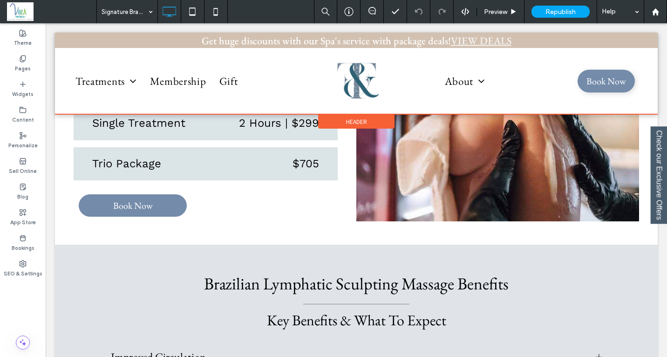
click at [454, 78] on div at bounding box center [356, 74] width 603 height 82
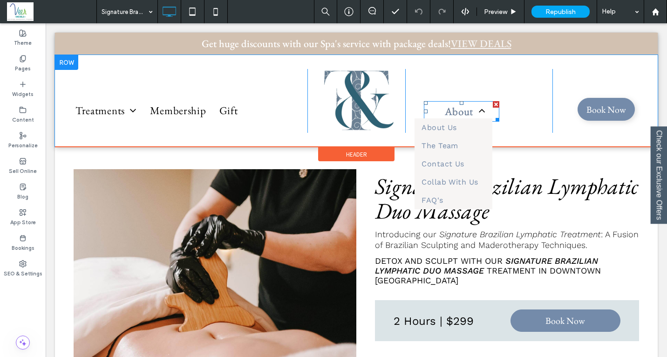
scroll to position [0, 0]
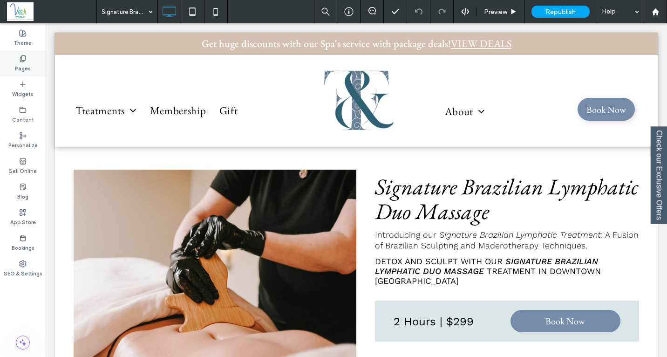
click at [13, 55] on div "Pages" at bounding box center [23, 64] width 46 height 26
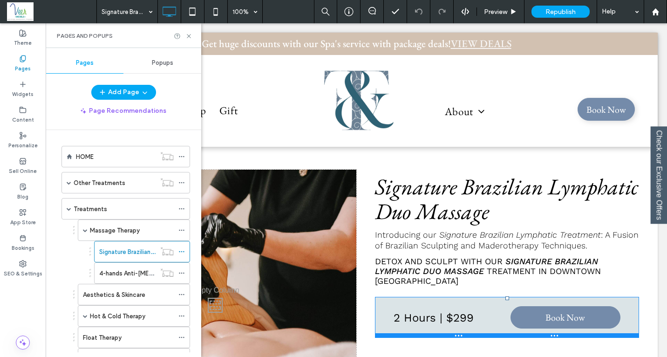
click at [505, 297] on div at bounding box center [507, 298] width 4 height 4
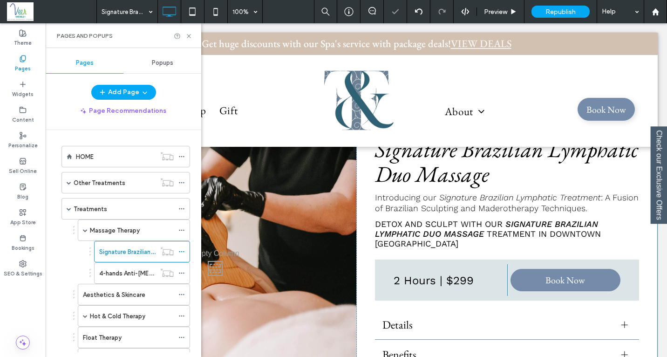
scroll to position [78, 0]
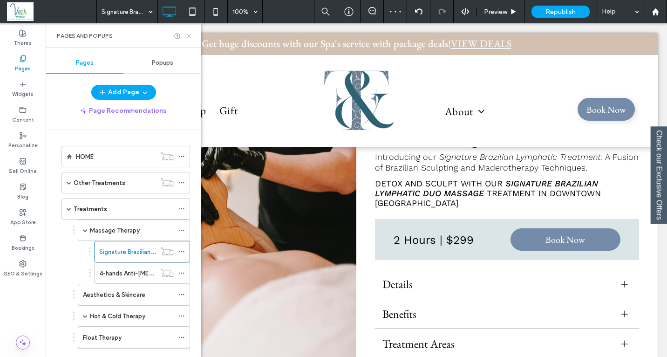
click at [191, 34] on icon at bounding box center [188, 36] width 7 height 7
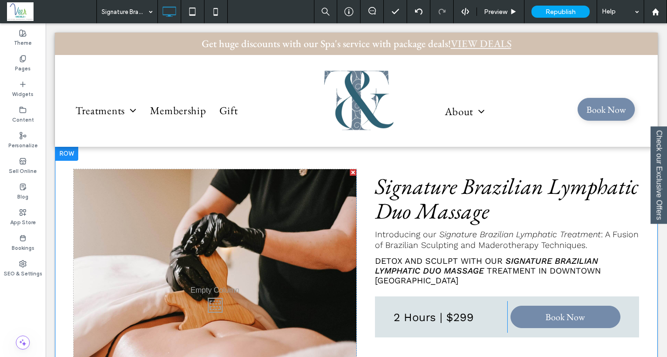
scroll to position [0, 0]
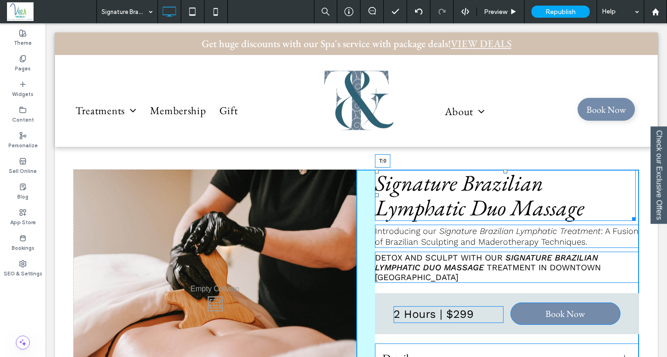
click at [504, 171] on div at bounding box center [506, 172] width 4 height 4
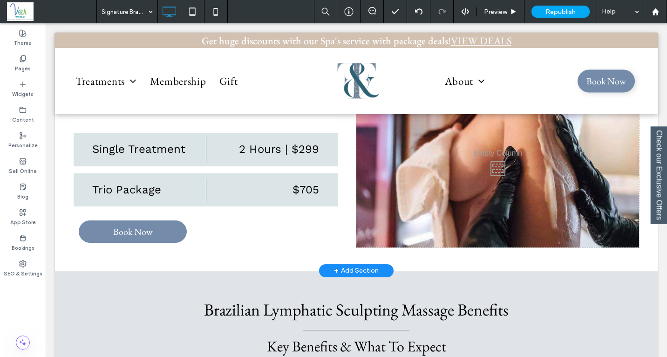
scroll to position [381, 0]
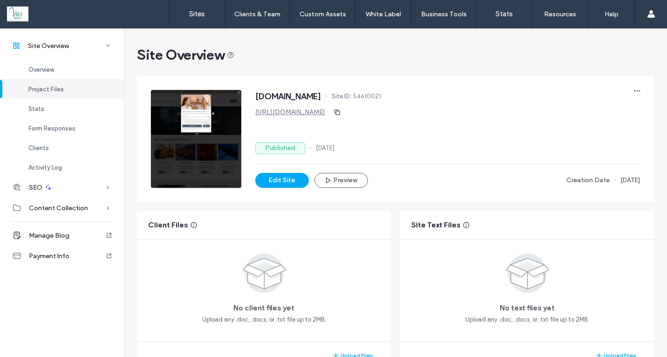
scroll to position [0, 163]
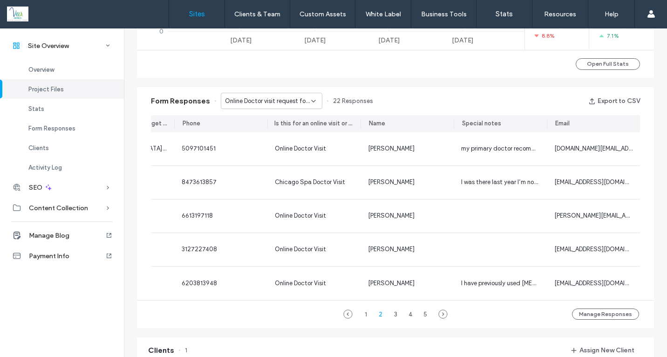
click at [194, 12] on label "Sites" at bounding box center [197, 14] width 16 height 8
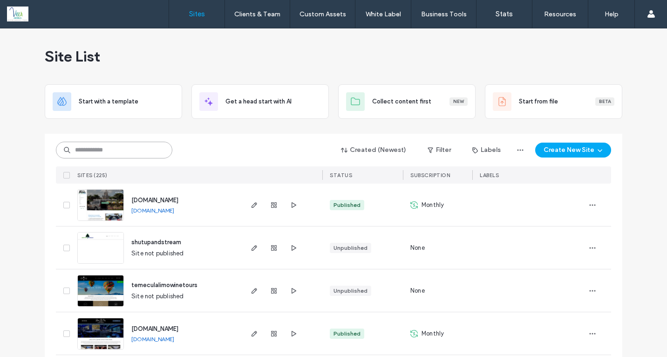
click at [124, 149] on input at bounding box center [114, 150] width 116 height 17
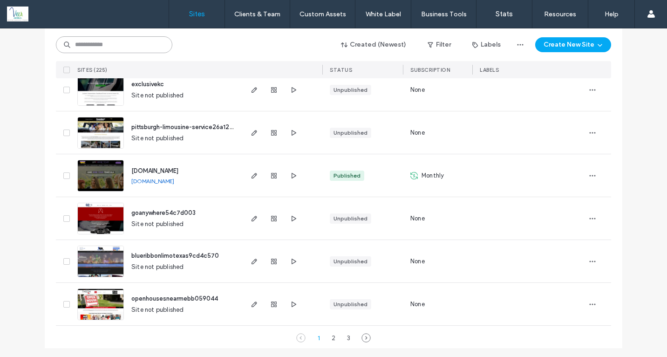
scroll to position [3075, 0]
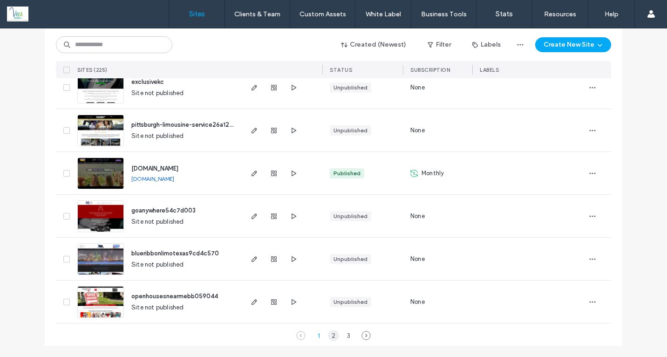
click at [328, 335] on div "2" at bounding box center [333, 335] width 11 height 11
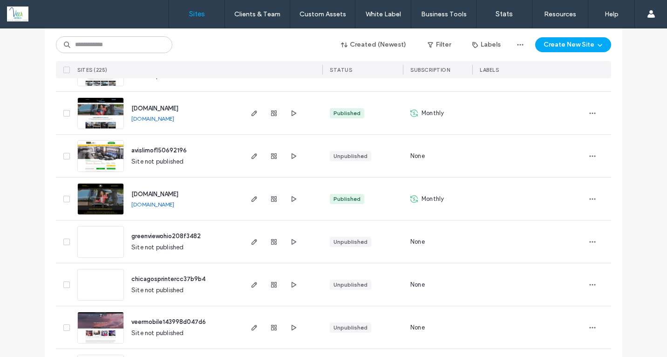
scroll to position [2630, 0]
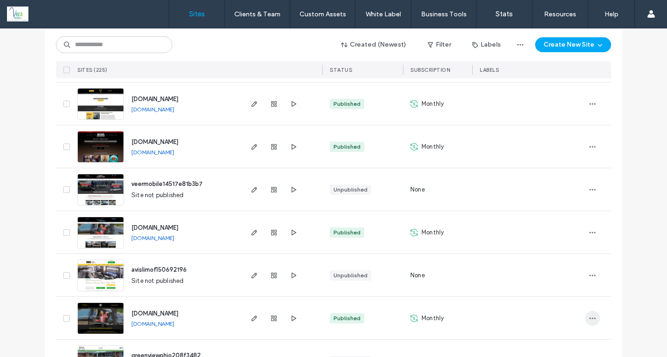
click at [590, 320] on icon "button" at bounding box center [592, 317] width 7 height 7
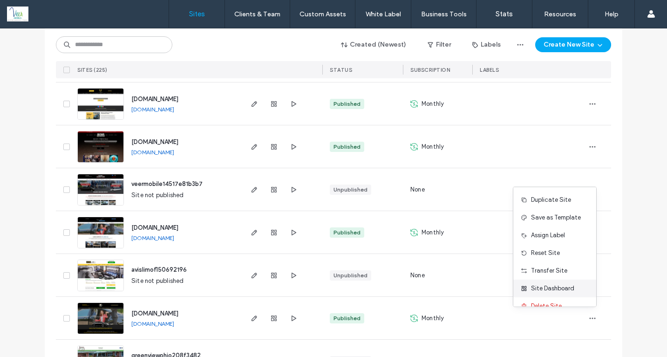
click at [556, 288] on span "Site Dashboard" at bounding box center [552, 288] width 43 height 9
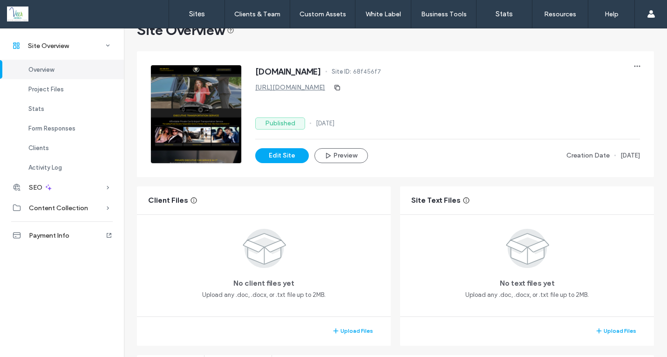
scroll to position [125, 0]
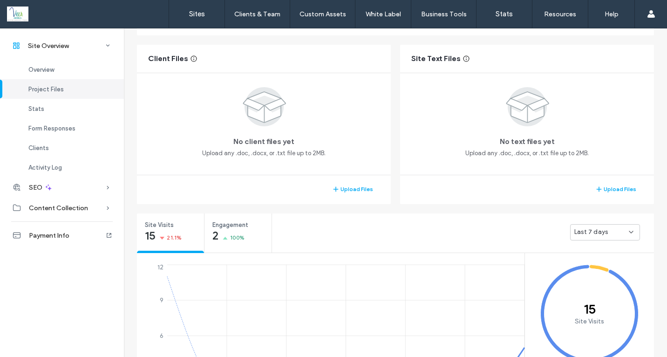
scroll to position [190, 0]
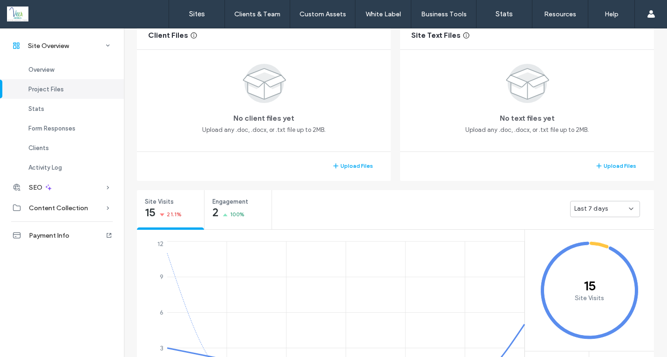
click at [600, 209] on span "Last 7 days" at bounding box center [591, 208] width 34 height 9
click at [607, 256] on div "Last 30 days" at bounding box center [601, 258] width 69 height 16
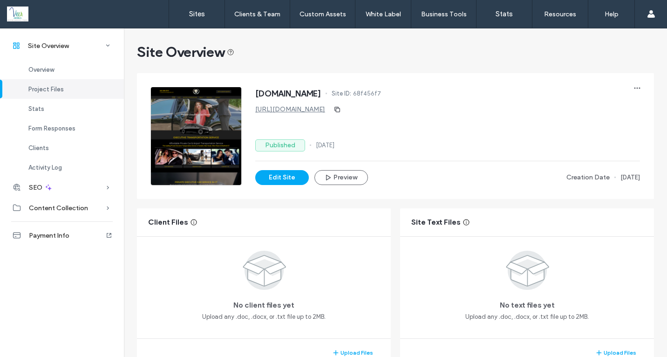
scroll to position [0, 0]
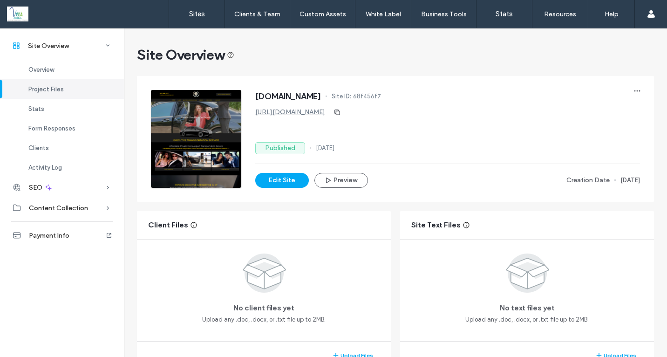
scroll to position [326, 0]
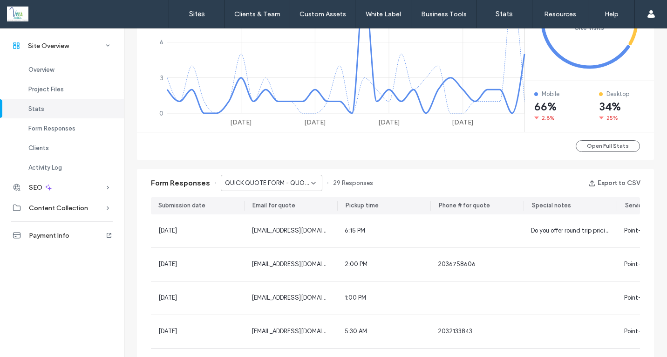
scroll to position [604, 0]
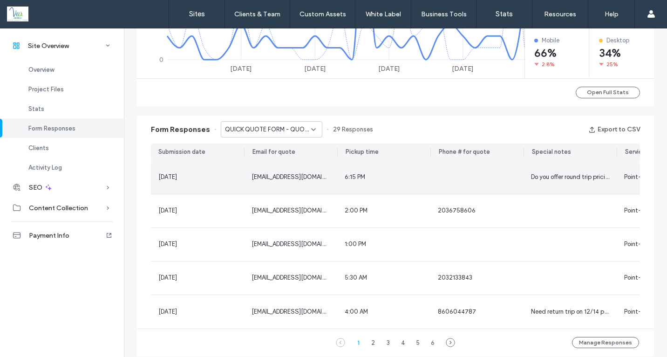
scroll to position [515, 0]
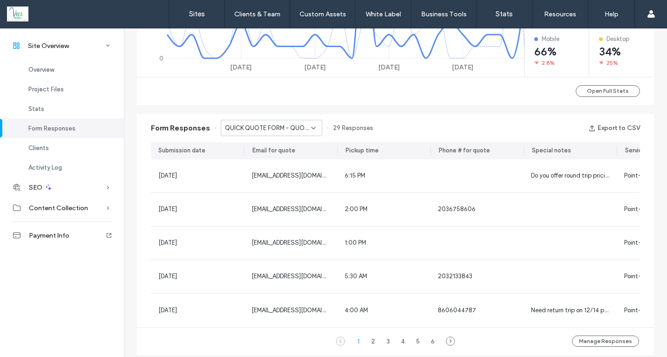
click at [287, 126] on span "QUICK QUOTE FORM - QUOTES page" at bounding box center [268, 127] width 86 height 9
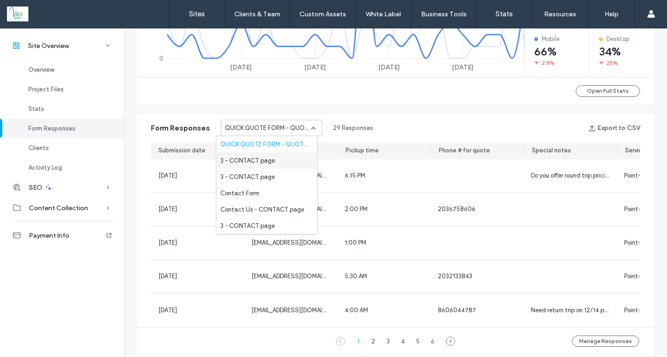
click at [268, 159] on span "3 - CONTACT page" at bounding box center [247, 160] width 55 height 9
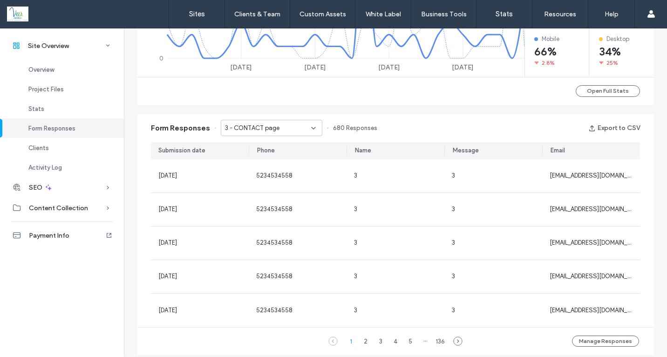
click at [271, 127] on span "3 - CONTACT page" at bounding box center [252, 127] width 55 height 9
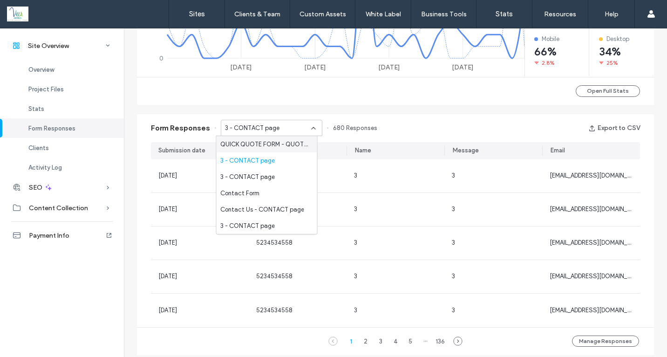
click at [266, 138] on div "QUICK QUOTE FORM - QUOTES page" at bounding box center [267, 144] width 101 height 16
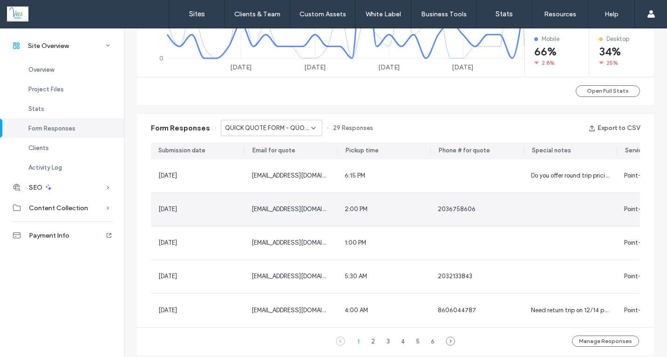
scroll to position [636, 0]
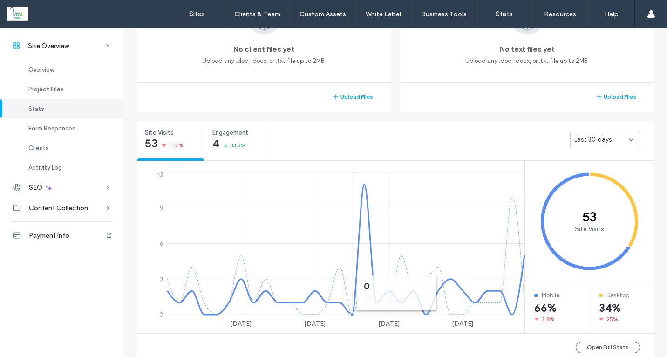
scroll to position [151, 0]
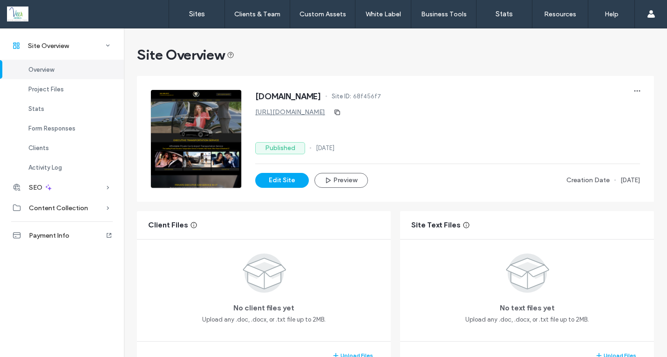
click at [313, 93] on span "[DOMAIN_NAME]" at bounding box center [288, 96] width 66 height 9
click at [53, 45] on span "Site Overview" at bounding box center [48, 46] width 41 height 8
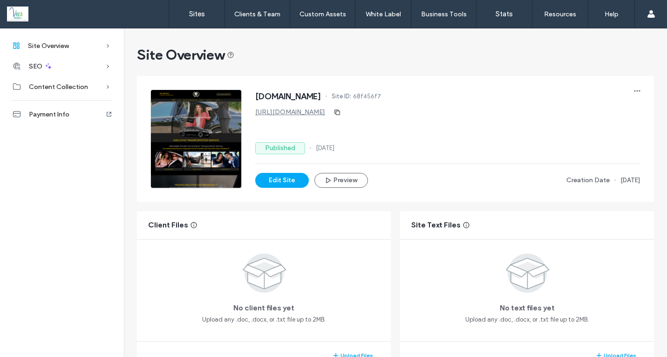
click at [206, 53] on span "Site Overview" at bounding box center [185, 55] width 97 height 19
click at [147, 56] on span "Site Overview" at bounding box center [185, 55] width 97 height 19
drag, startPoint x: 132, startPoint y: 54, endPoint x: 280, endPoint y: 62, distance: 148.8
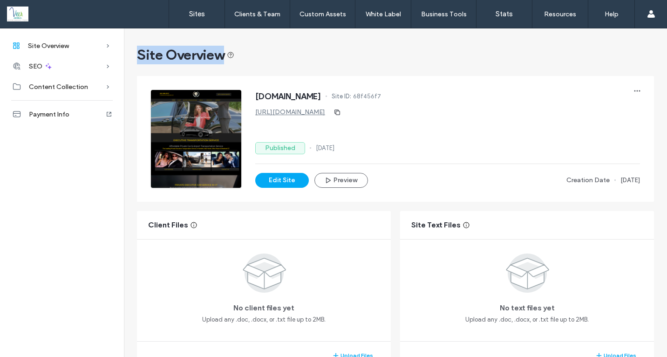
click at [311, 96] on span "[DOMAIN_NAME]" at bounding box center [288, 96] width 66 height 9
click at [307, 96] on span "[DOMAIN_NAME]" at bounding box center [288, 96] width 66 height 9
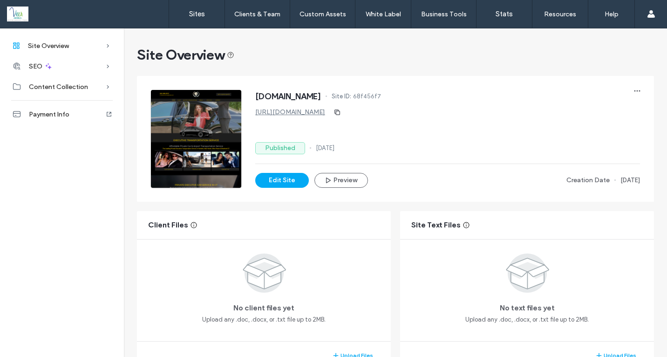
click at [211, 53] on span "Site Overview" at bounding box center [185, 55] width 97 height 19
click at [211, 52] on span "Site Overview" at bounding box center [185, 55] width 97 height 19
drag, startPoint x: 135, startPoint y: 55, endPoint x: 396, endPoint y: 96, distance: 264.7
click at [449, 76] on div "[DOMAIN_NAME] Site ID: 68f456f7 [URL][DOMAIN_NAME] Published [DATE] Edit Site P…" at bounding box center [402, 132] width 503 height 112
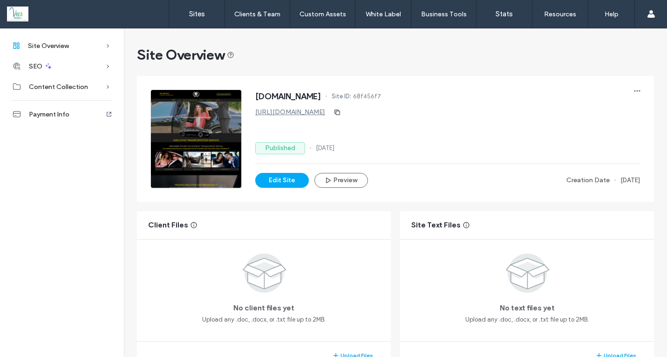
click at [321, 96] on span "[DOMAIN_NAME]" at bounding box center [288, 96] width 66 height 9
click at [184, 52] on span "Site Overview" at bounding box center [185, 55] width 97 height 19
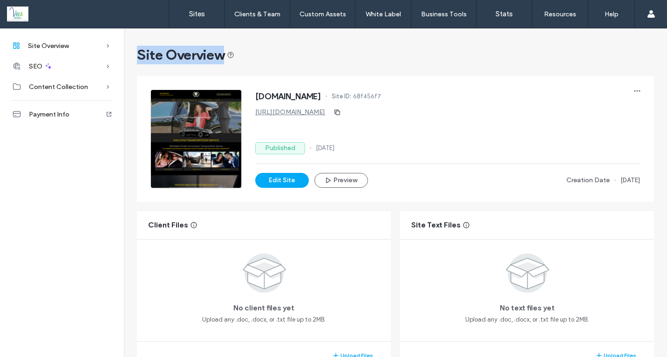
click at [184, 52] on span "Site Overview" at bounding box center [185, 55] width 97 height 19
drag, startPoint x: 133, startPoint y: 51, endPoint x: 206, endPoint y: 63, distance: 74.5
drag, startPoint x: 250, startPoint y: 99, endPoint x: 402, endPoint y: 95, distance: 152.4
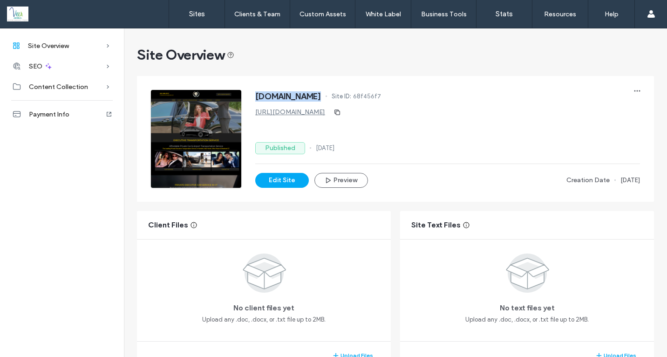
click at [402, 95] on div "[DOMAIN_NAME] Site ID: 68f456f7 [URL][DOMAIN_NAME] Published [DATE] Edit Site P…" at bounding box center [395, 139] width 489 height 98
drag, startPoint x: 134, startPoint y: 54, endPoint x: 263, endPoint y: 86, distance: 133.0
click at [228, 58] on span "Site Overview" at bounding box center [185, 55] width 97 height 19
drag, startPoint x: 253, startPoint y: 97, endPoint x: 405, endPoint y: 96, distance: 151.9
click at [405, 96] on div "[DOMAIN_NAME] Site ID: 68f456f7" at bounding box center [447, 97] width 385 height 15
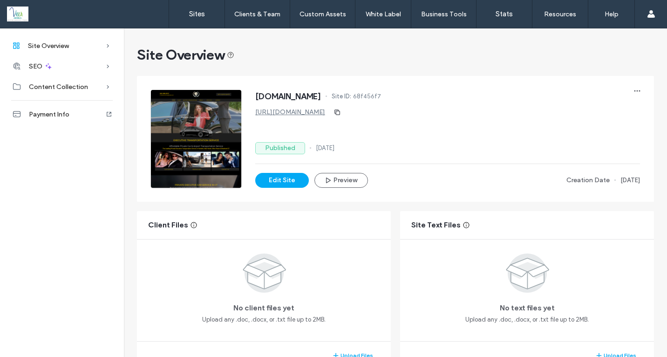
click at [153, 53] on span "Site Overview" at bounding box center [185, 55] width 97 height 19
click at [137, 48] on span "Site Overview" at bounding box center [185, 55] width 97 height 19
drag, startPoint x: 133, startPoint y: 49, endPoint x: 230, endPoint y: 52, distance: 96.9
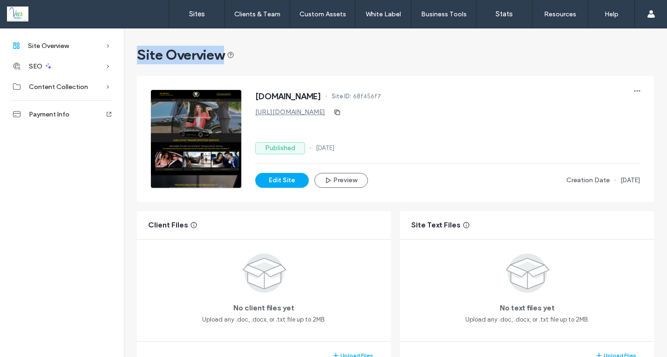
click at [285, 99] on span "[DOMAIN_NAME]" at bounding box center [288, 96] width 66 height 9
click at [286, 98] on span "[DOMAIN_NAME]" at bounding box center [288, 96] width 66 height 9
click at [255, 99] on span "[DOMAIN_NAME]" at bounding box center [288, 96] width 66 height 9
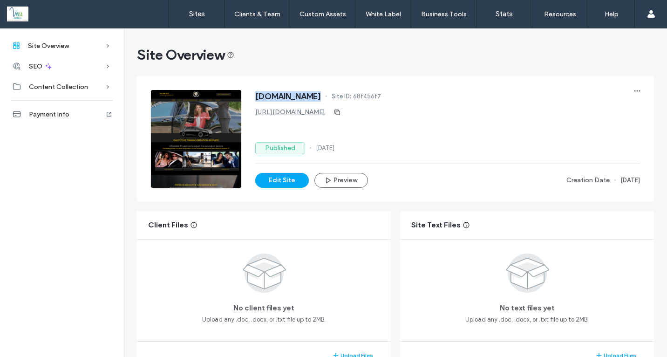
drag, startPoint x: 252, startPoint y: 95, endPoint x: 396, endPoint y: 102, distance: 143.7
click at [396, 102] on div "[DOMAIN_NAME] Site ID: 68f456f7" at bounding box center [447, 97] width 385 height 15
click at [398, 99] on div "[DOMAIN_NAME] Site ID: 68f456f7" at bounding box center [447, 97] width 385 height 15
drag, startPoint x: 395, startPoint y: 96, endPoint x: 254, endPoint y: 82, distance: 141.4
click at [257, 81] on div "[DOMAIN_NAME] Site ID: 68f456f7 [URL][DOMAIN_NAME] Published [DATE] Edit Site P…" at bounding box center [402, 132] width 503 height 112
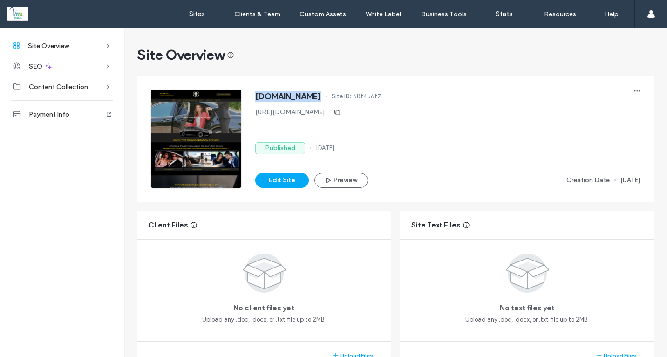
click at [264, 93] on span "[DOMAIN_NAME]" at bounding box center [288, 96] width 66 height 9
click at [265, 97] on span "[DOMAIN_NAME]" at bounding box center [288, 96] width 66 height 9
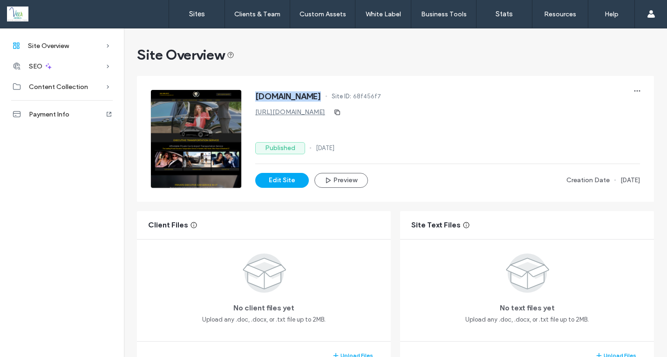
click at [287, 76] on div "[DOMAIN_NAME] Site ID: 68f456f7 [URL][DOMAIN_NAME] Published [DATE] Edit Site P…" at bounding box center [402, 132] width 503 height 112
click at [281, 96] on span "[DOMAIN_NAME]" at bounding box center [288, 96] width 66 height 9
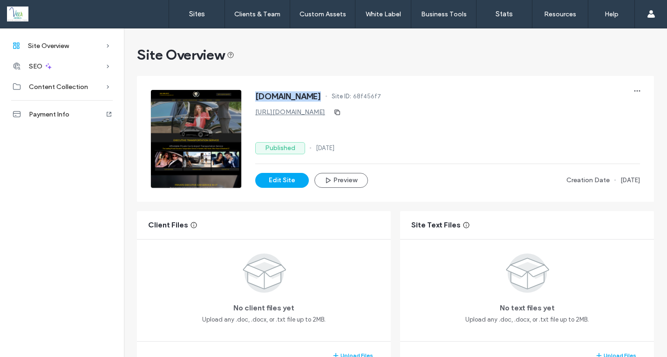
click at [279, 77] on div "[DOMAIN_NAME] Site ID: 68f456f7 [URL][DOMAIN_NAME] Published [DATE] Edit Site P…" at bounding box center [402, 132] width 503 height 112
click at [273, 97] on span "[DOMAIN_NAME]" at bounding box center [288, 96] width 66 height 9
click at [292, 72] on div "[DOMAIN_NAME] Site ID: 68f456f7 [URL][DOMAIN_NAME] Published [DATE] Edit Site P…" at bounding box center [395, 138] width 526 height 135
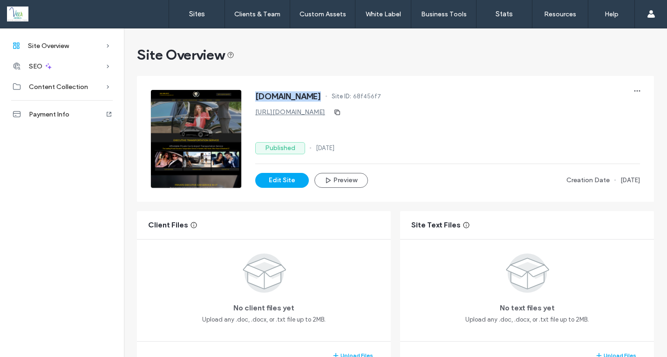
click at [274, 102] on div "[DOMAIN_NAME] Site ID: 68f456f7" at bounding box center [447, 97] width 385 height 15
click at [268, 96] on span "[DOMAIN_NAME]" at bounding box center [288, 96] width 66 height 9
click at [267, 96] on span "[DOMAIN_NAME]" at bounding box center [288, 96] width 66 height 9
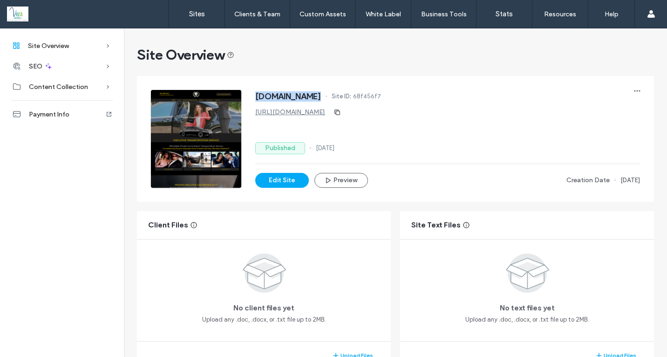
click at [323, 90] on div "[DOMAIN_NAME] Site ID: 68f456f7" at bounding box center [447, 97] width 385 height 15
drag, startPoint x: 398, startPoint y: 96, endPoint x: 245, endPoint y: 97, distance: 153.3
click at [245, 97] on div "[DOMAIN_NAME] Site ID: 68f456f7 [URL][DOMAIN_NAME] Published [DATE] Edit Site P…" at bounding box center [395, 139] width 489 height 98
click at [264, 94] on span "[DOMAIN_NAME]" at bounding box center [288, 96] width 66 height 9
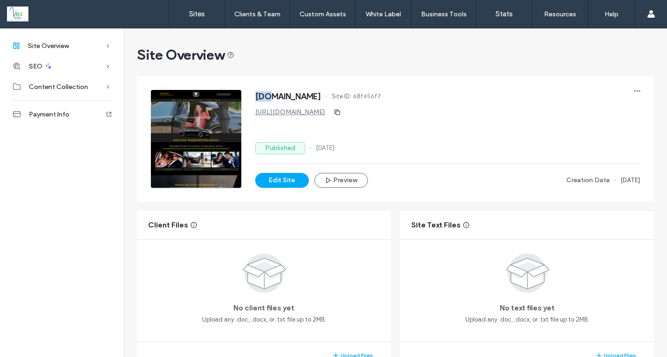
click at [264, 94] on span "[DOMAIN_NAME]" at bounding box center [288, 96] width 66 height 9
click at [263, 94] on span "[DOMAIN_NAME]" at bounding box center [288, 96] width 66 height 9
click at [259, 96] on span "[DOMAIN_NAME]" at bounding box center [288, 96] width 66 height 9
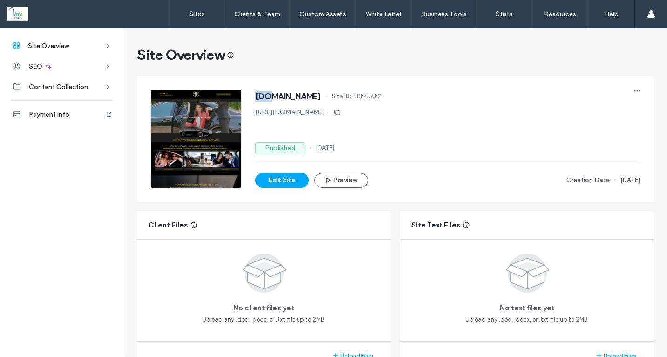
click at [259, 96] on span "[DOMAIN_NAME]" at bounding box center [288, 96] width 66 height 9
click at [255, 98] on span "[DOMAIN_NAME]" at bounding box center [288, 96] width 66 height 9
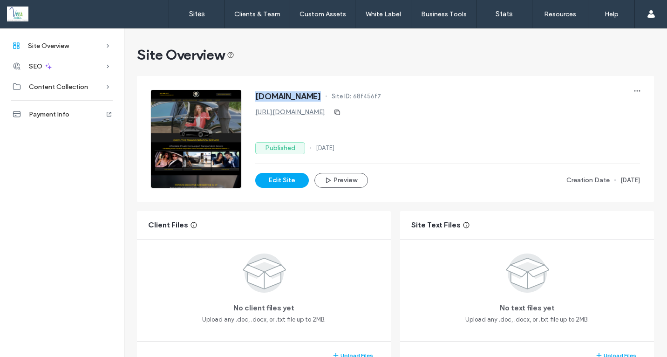
click at [255, 98] on span "[DOMAIN_NAME]" at bounding box center [288, 96] width 66 height 9
click at [287, 58] on div "Site Overview" at bounding box center [395, 55] width 517 height 19
click at [287, 59] on div "Site Overview" at bounding box center [395, 55] width 517 height 19
click at [283, 98] on span "[DOMAIN_NAME]" at bounding box center [288, 96] width 66 height 9
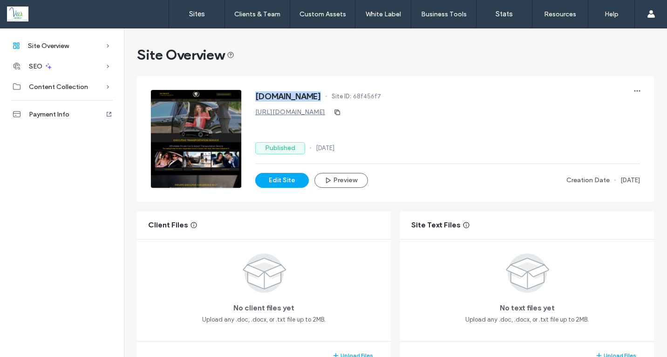
click at [283, 98] on span "[DOMAIN_NAME]" at bounding box center [288, 96] width 66 height 9
click at [284, 61] on div "Site Overview" at bounding box center [395, 55] width 517 height 19
click at [278, 95] on span "[DOMAIN_NAME]" at bounding box center [288, 96] width 66 height 9
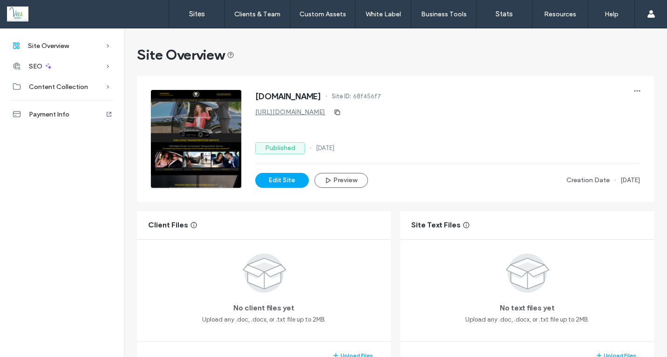
click at [278, 95] on span "[DOMAIN_NAME]" at bounding box center [288, 96] width 66 height 9
click at [280, 78] on div "[DOMAIN_NAME] Site ID: 68f456f7 [URL][DOMAIN_NAME] Published [DATE] Edit Site P…" at bounding box center [402, 132] width 503 height 112
drag, startPoint x: 398, startPoint y: 95, endPoint x: 270, endPoint y: 64, distance: 132.3
click at [255, 95] on div "[DOMAIN_NAME] Site ID: 68f456f7" at bounding box center [447, 97] width 385 height 15
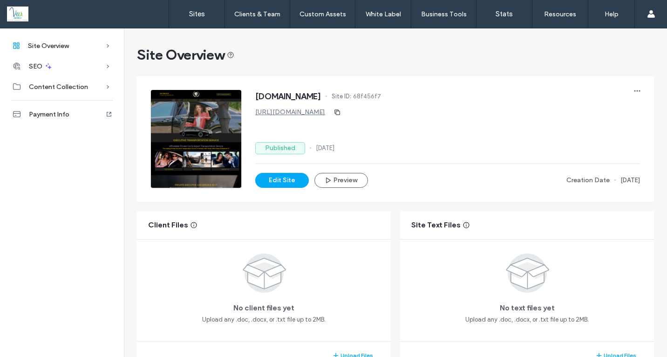
click at [273, 57] on div "Site Overview" at bounding box center [395, 55] width 517 height 19
click at [321, 100] on span "[DOMAIN_NAME]" at bounding box center [288, 96] width 66 height 9
click at [297, 96] on span "[DOMAIN_NAME]" at bounding box center [288, 96] width 66 height 9
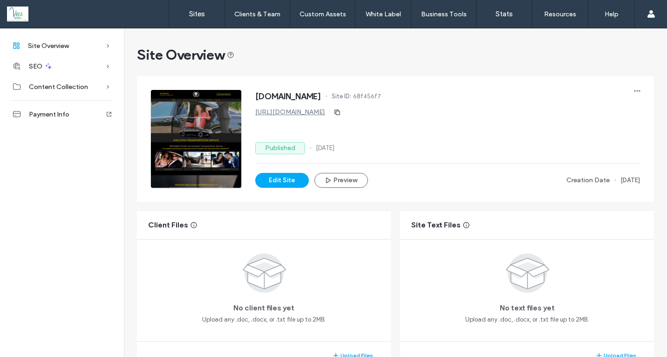
click at [297, 96] on span "[DOMAIN_NAME]" at bounding box center [288, 96] width 66 height 9
click at [336, 51] on div "Site Overview" at bounding box center [395, 55] width 517 height 19
drag, startPoint x: 396, startPoint y: 96, endPoint x: 246, endPoint y: 96, distance: 150.5
click at [246, 96] on div "[DOMAIN_NAME] Site ID: 68f456f7 [URL][DOMAIN_NAME] Published [DATE] Edit Site P…" at bounding box center [395, 139] width 489 height 98
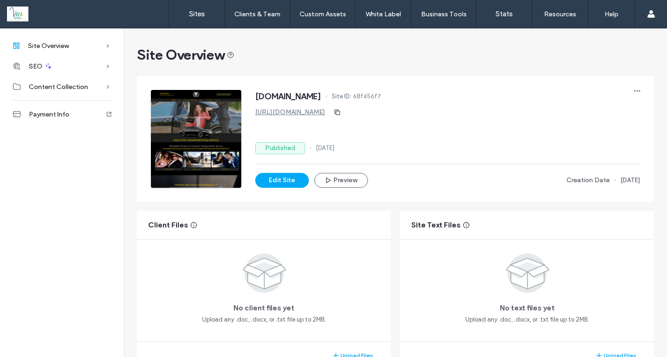
click at [205, 53] on span "Site Overview" at bounding box center [185, 55] width 97 height 19
click at [266, 92] on span "[DOMAIN_NAME]" at bounding box center [288, 96] width 66 height 9
click at [255, 101] on span "[DOMAIN_NAME]" at bounding box center [288, 96] width 66 height 9
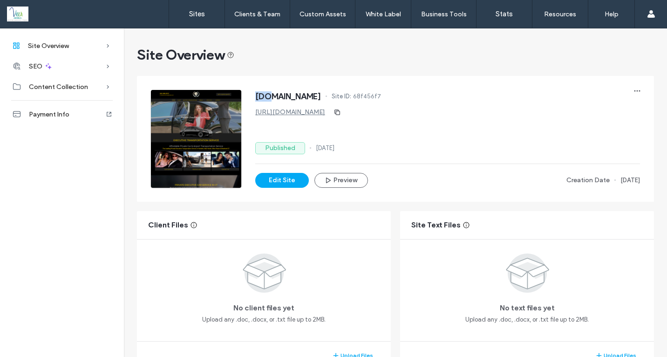
click at [255, 101] on span "[DOMAIN_NAME]" at bounding box center [288, 96] width 66 height 9
click at [310, 55] on div "Site Overview" at bounding box center [395, 55] width 517 height 19
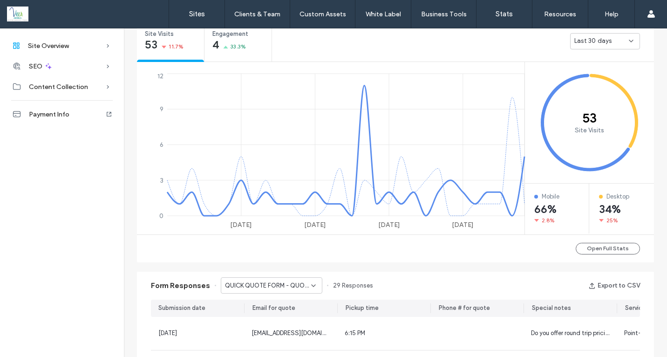
scroll to position [355, 0]
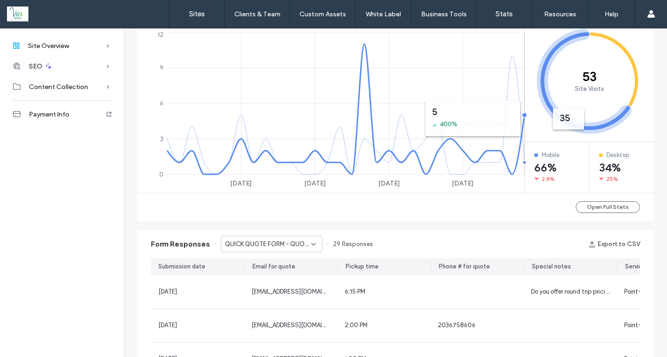
scroll to position [409, 0]
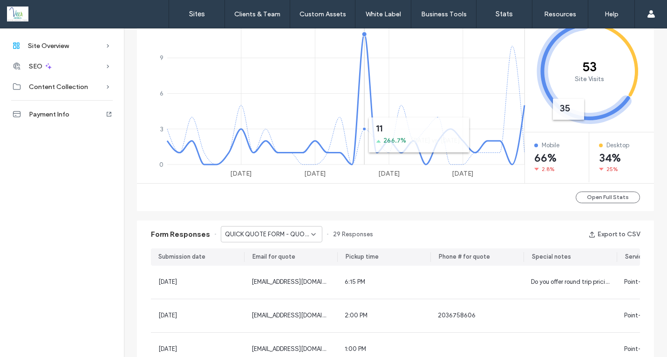
click at [362, 113] on icon "[DATE] [DATE] Sep [DATE] 0 3 6 9 12" at bounding box center [332, 100] width 390 height 161
click at [362, 164] on line at bounding box center [345, 164] width 357 height 0
